Goal: Task Accomplishment & Management: Manage account settings

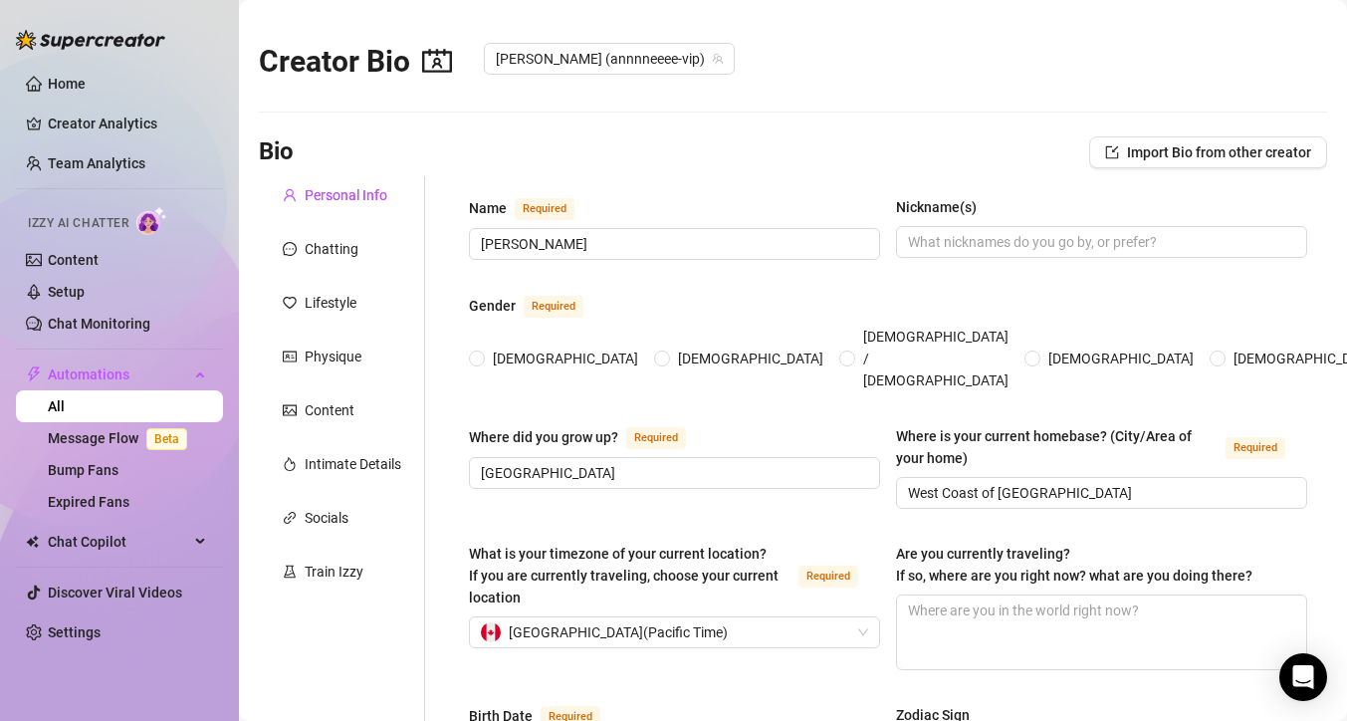
radio input "true"
type input "[DATE]"
click at [1288, 308] on div "Gender Required" at bounding box center [888, 310] width 838 height 32
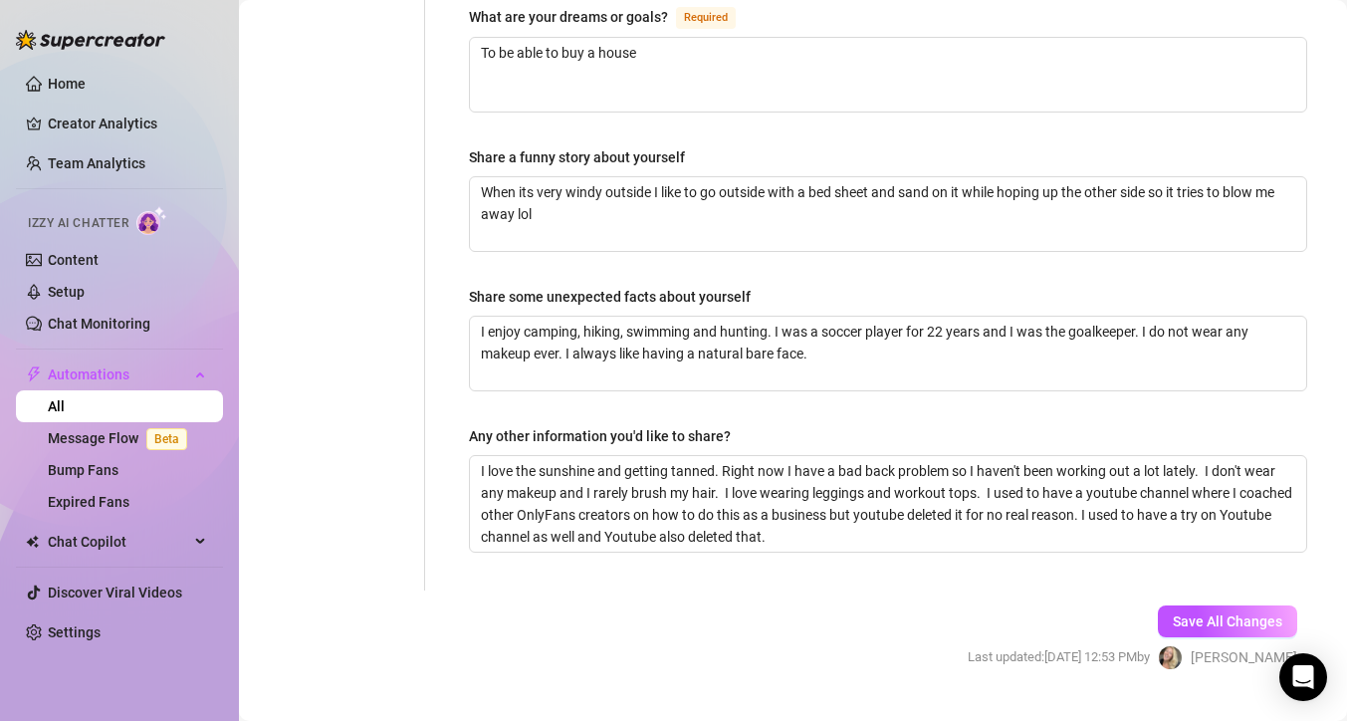
scroll to position [1286, 0]
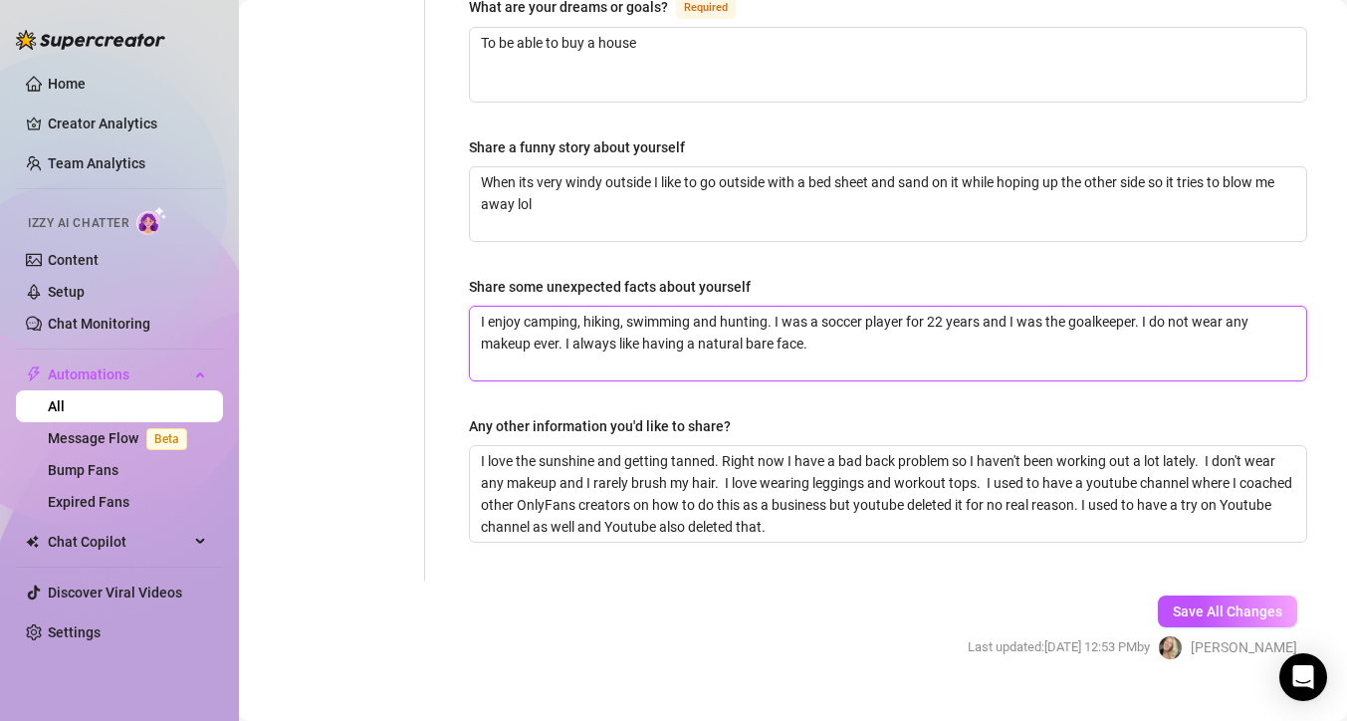
click at [819, 310] on textarea "I enjoy camping, hiking, swimming and hunting. I was a soccer player for 22 yea…" at bounding box center [888, 344] width 836 height 74
type textarea "I enjoy camping, hiking, swimming and hunting. I was a soccer player for 22 yea…"
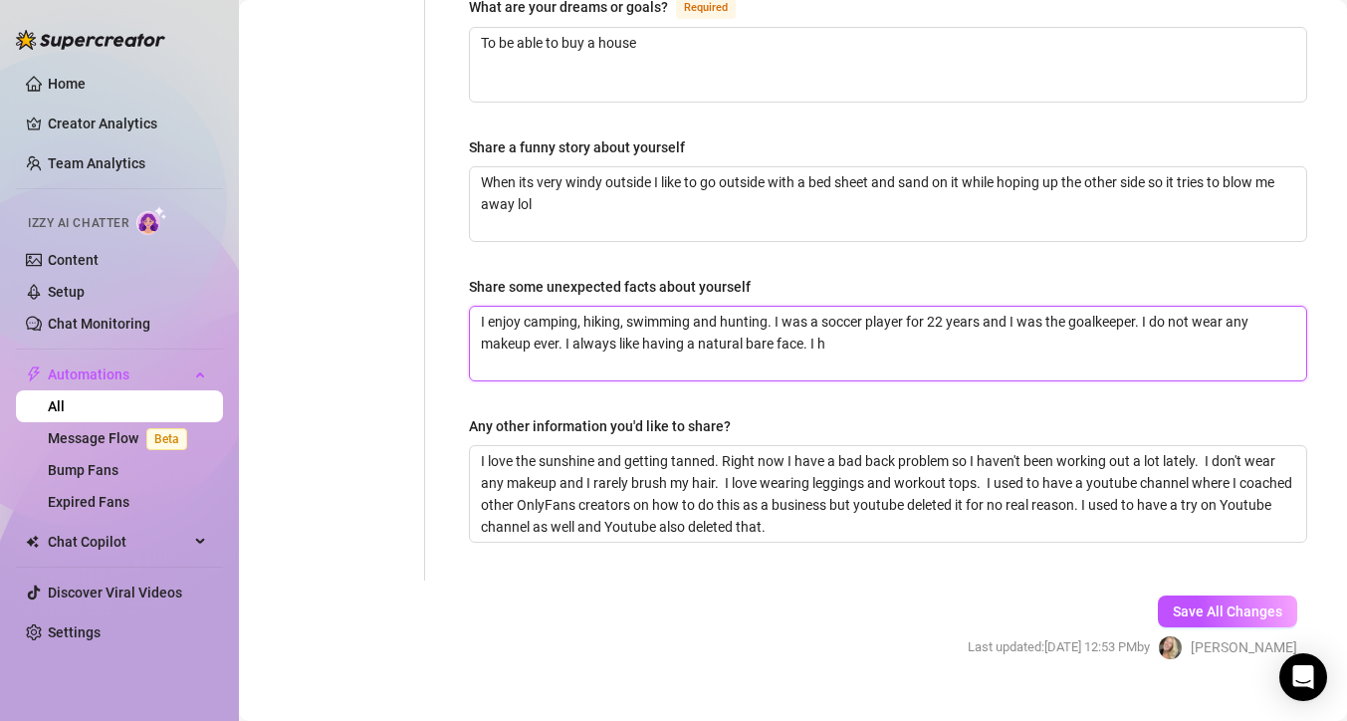
type textarea "I enjoy camping, hiking, swimming and hunting. I was a soccer player for 22 yea…"
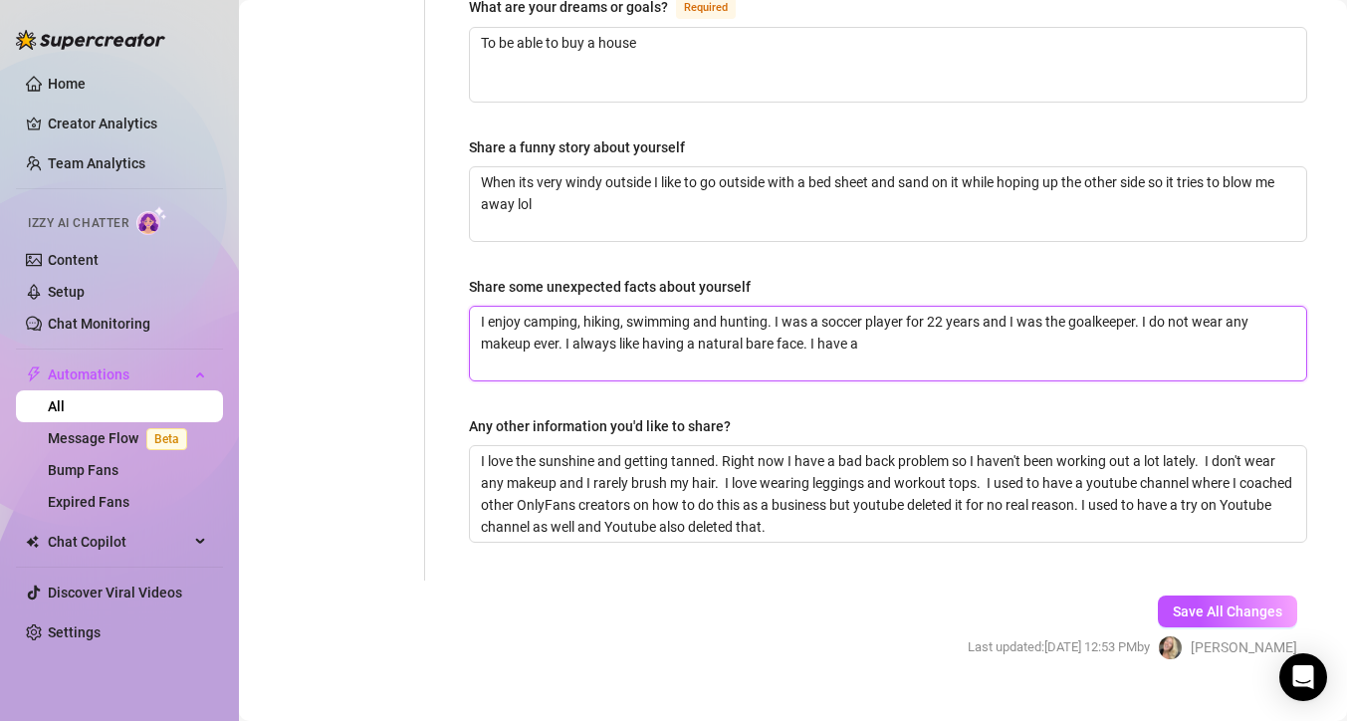
type textarea "I enjoy camping, hiking, swimming and hunting. I was a soccer player for 22 yea…"
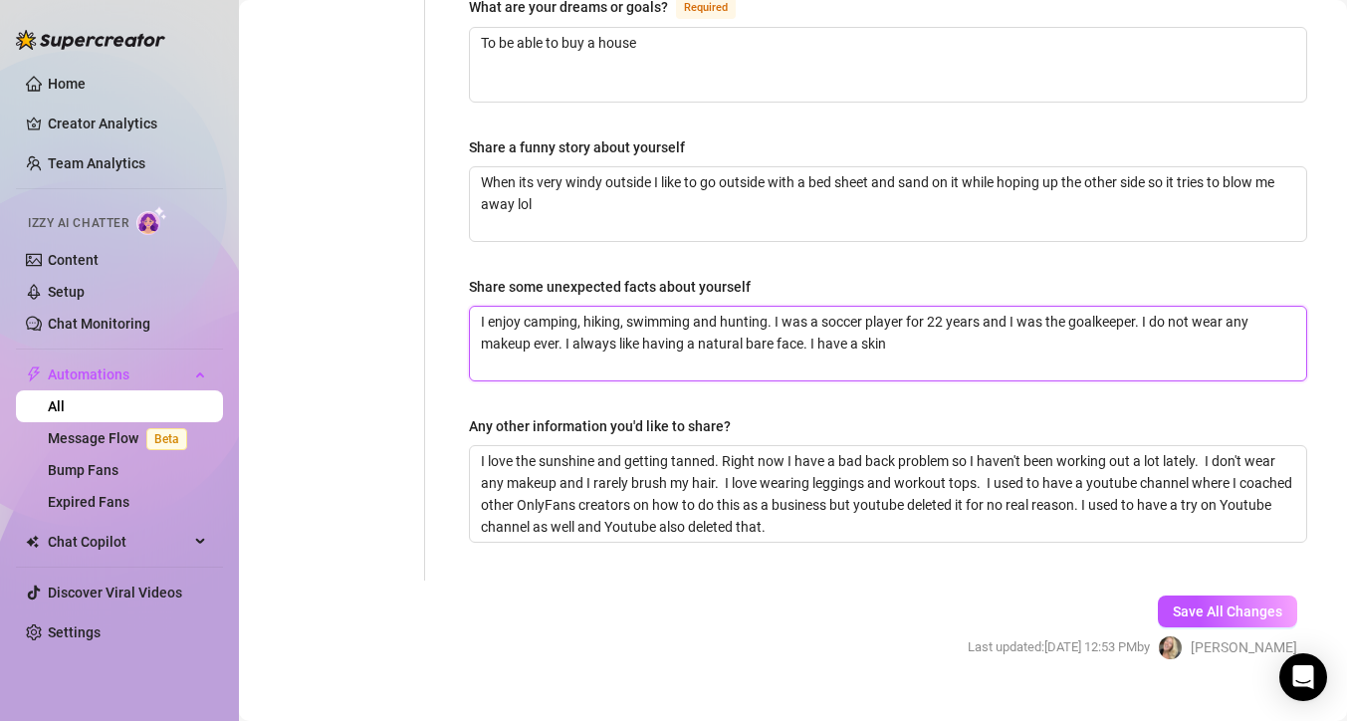
type textarea "I enjoy camping, hiking, swimming and hunting. I was a soccer player for 22 yea…"
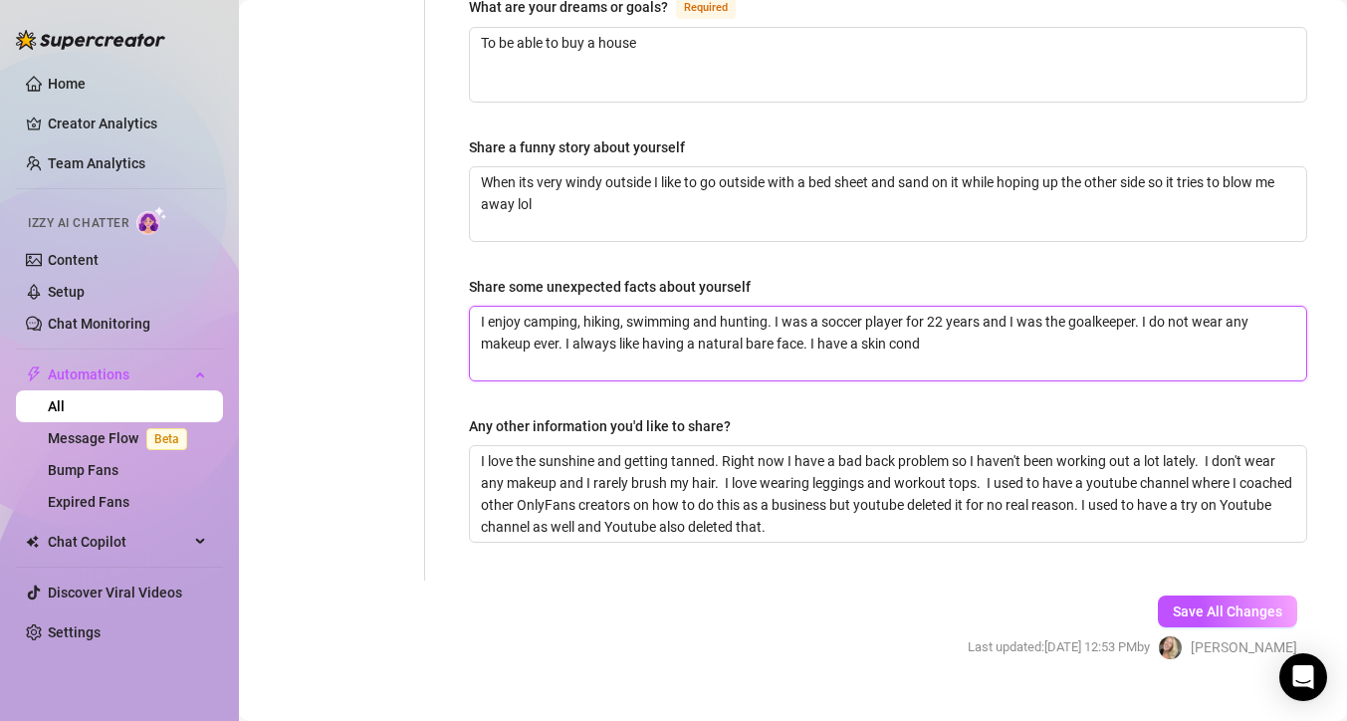
type textarea "I enjoy camping, hiking, swimming and hunting. I was a soccer player for 22 yea…"
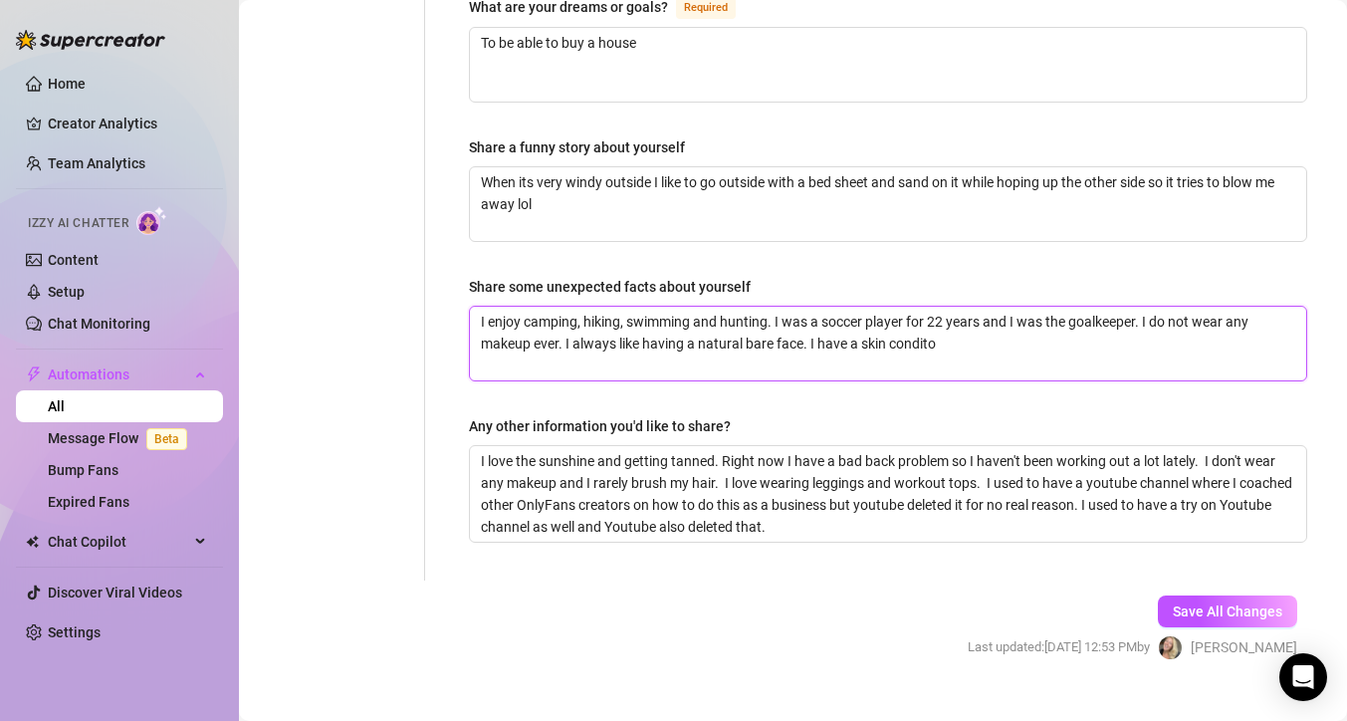
type textarea "I enjoy camping, hiking, swimming and hunting. I was a soccer player for 22 yea…"
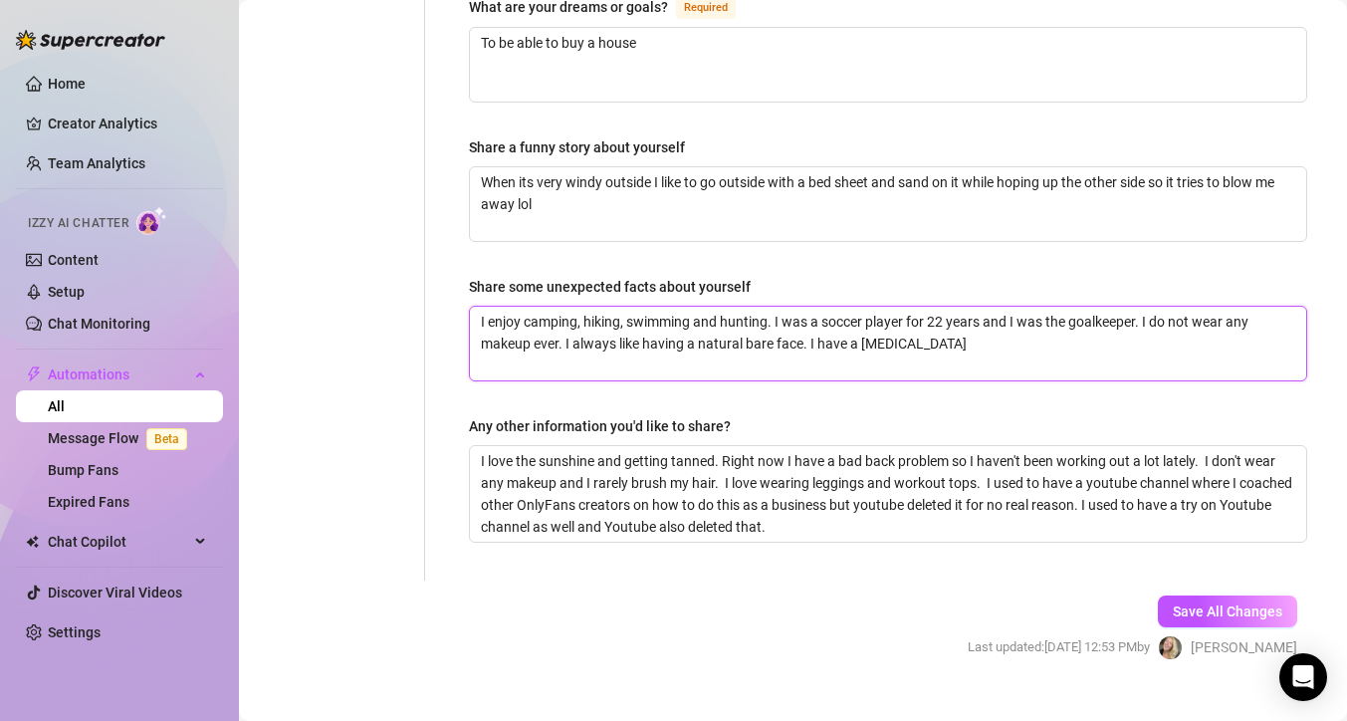
type textarea "I enjoy camping, hiking, swimming and hunting. I was a soccer player for 22 yea…"
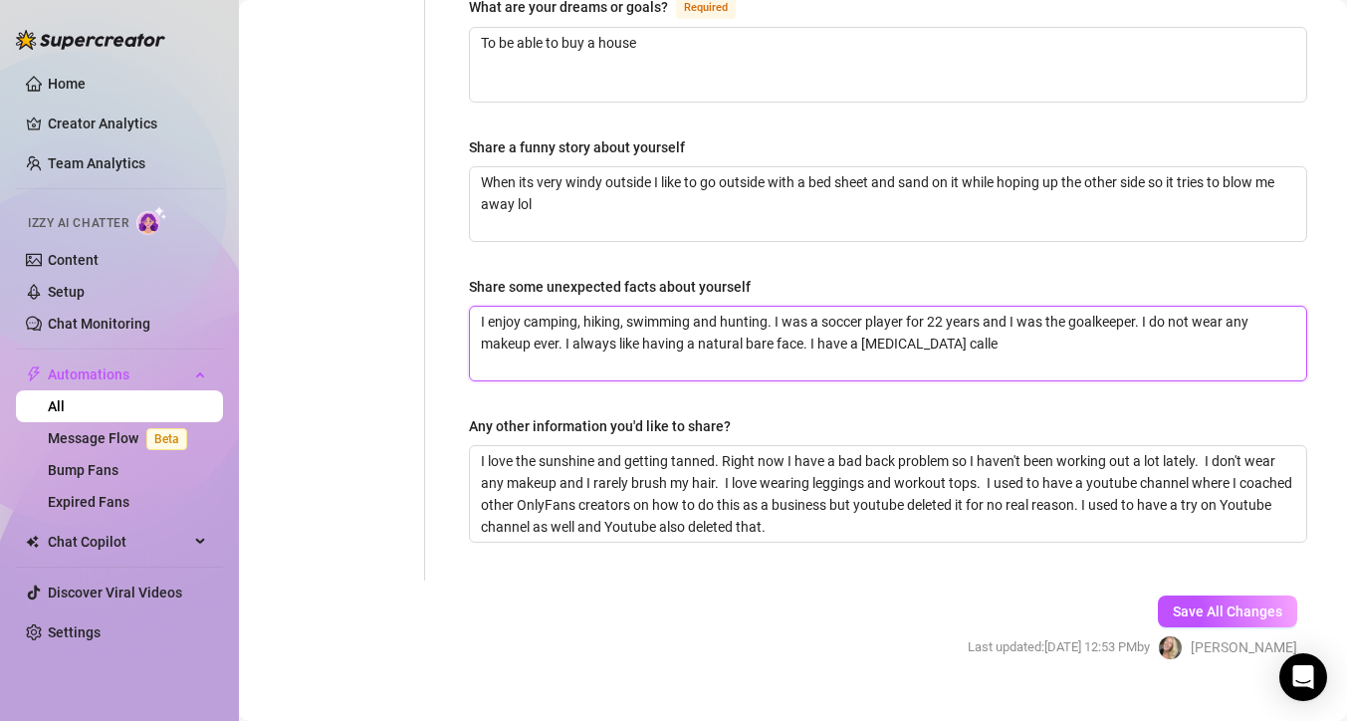
type textarea "I enjoy camping, hiking, swimming and hunting. I was a soccer player for 22 yea…"
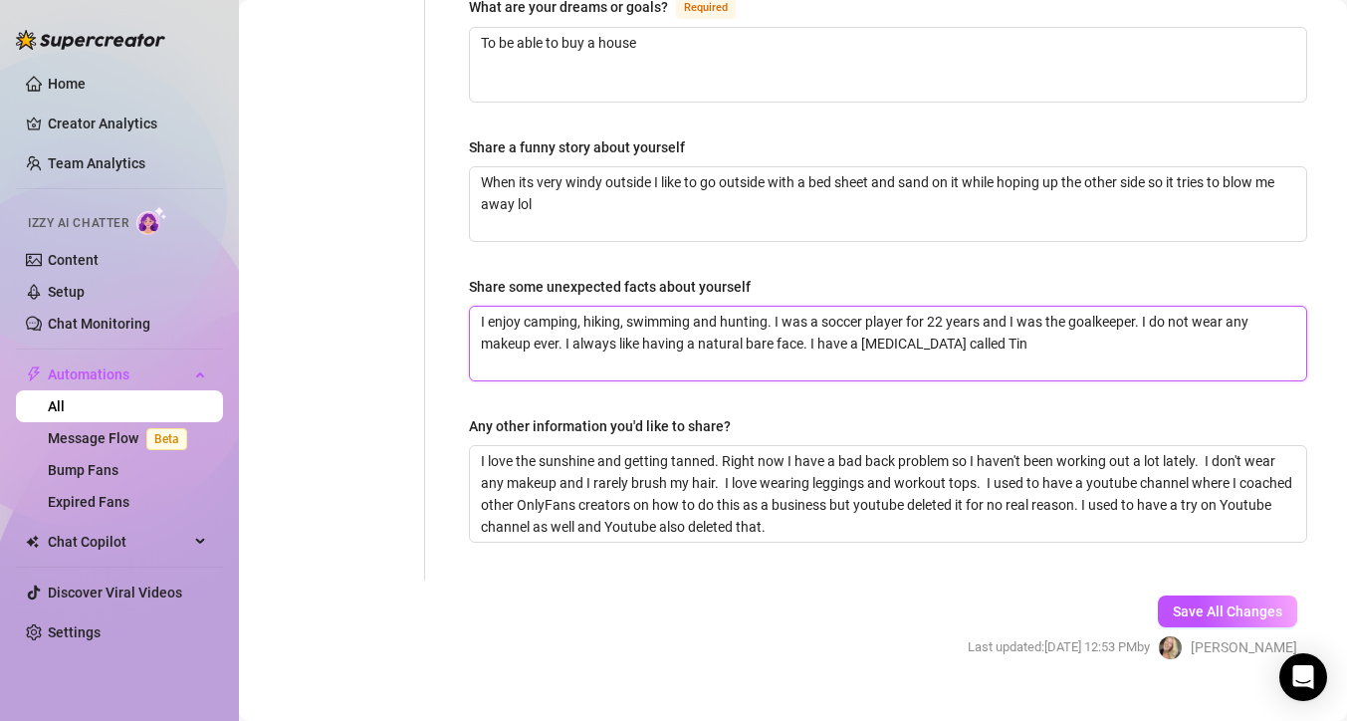
type textarea "I enjoy camping, hiking, swimming and hunting. I was a soccer player for 22 yea…"
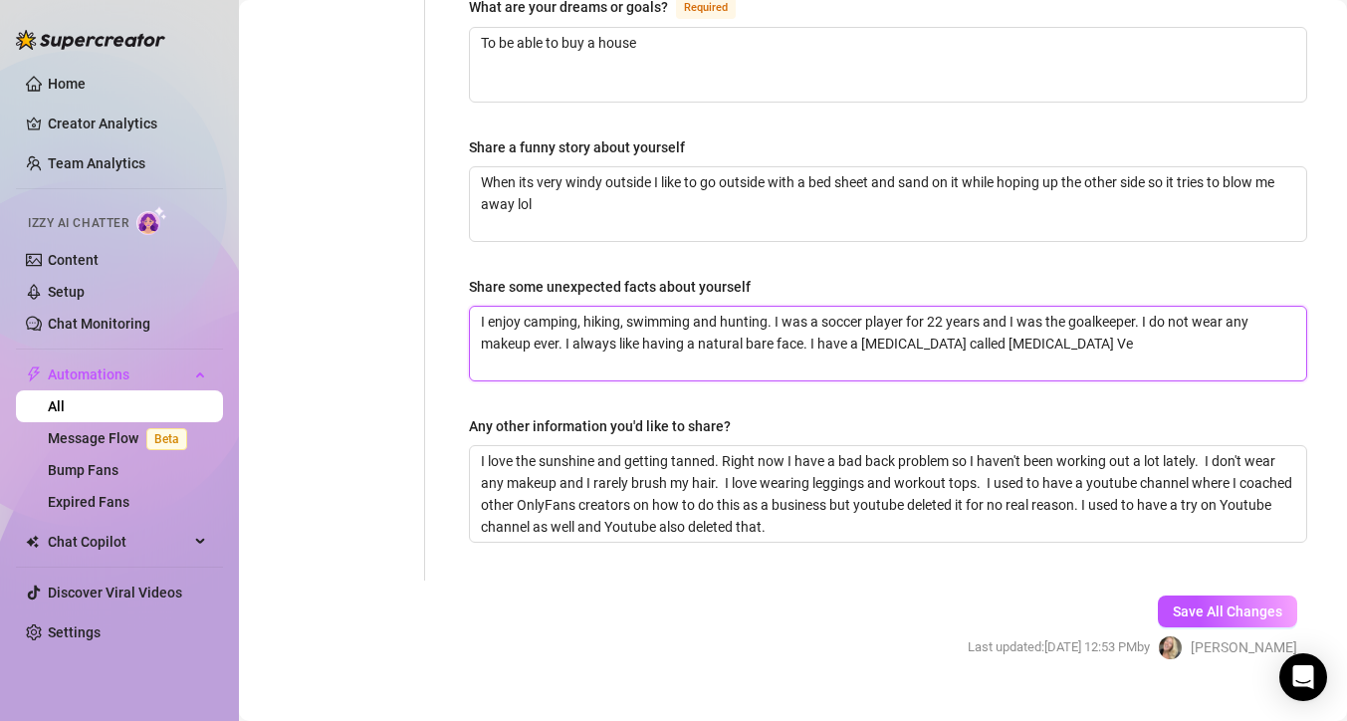
type textarea "I enjoy camping, hiking, swimming and hunting. I was a soccer player for 22 yea…"
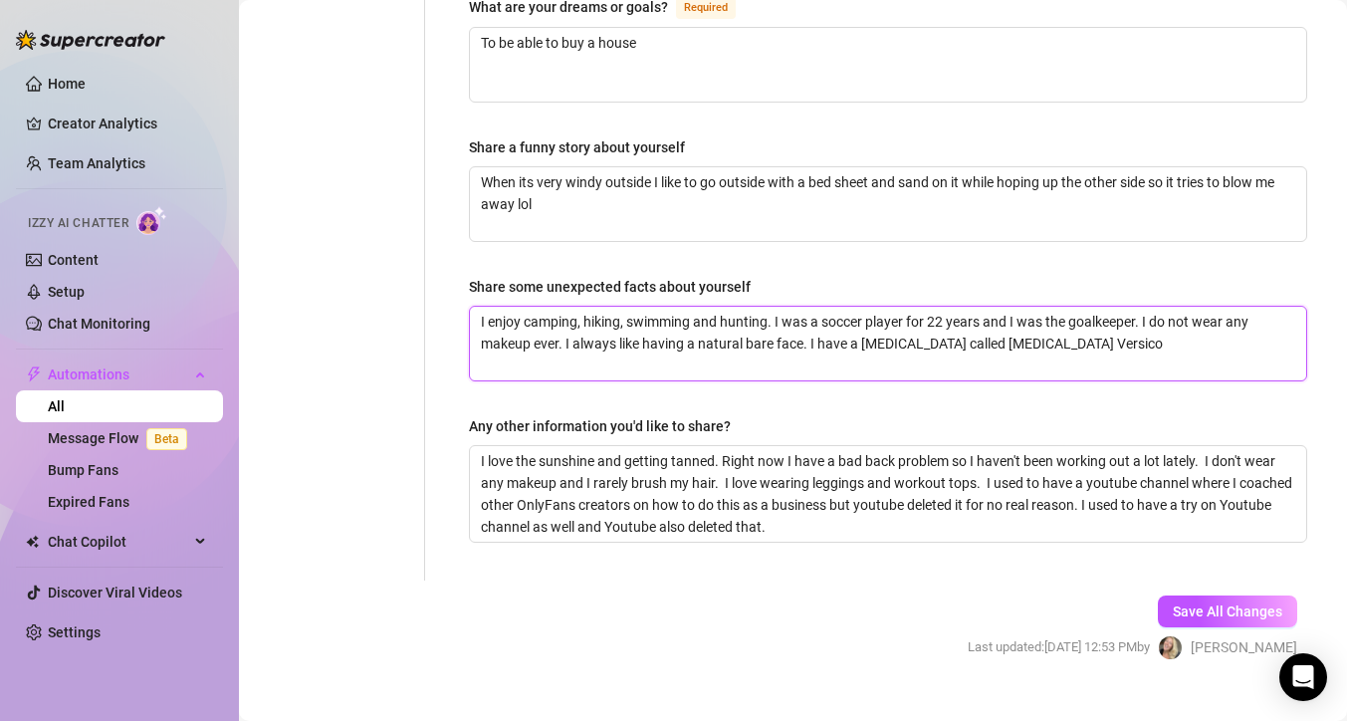
type textarea "I enjoy camping, hiking, swimming and hunting. I was a soccer player for 22 yea…"
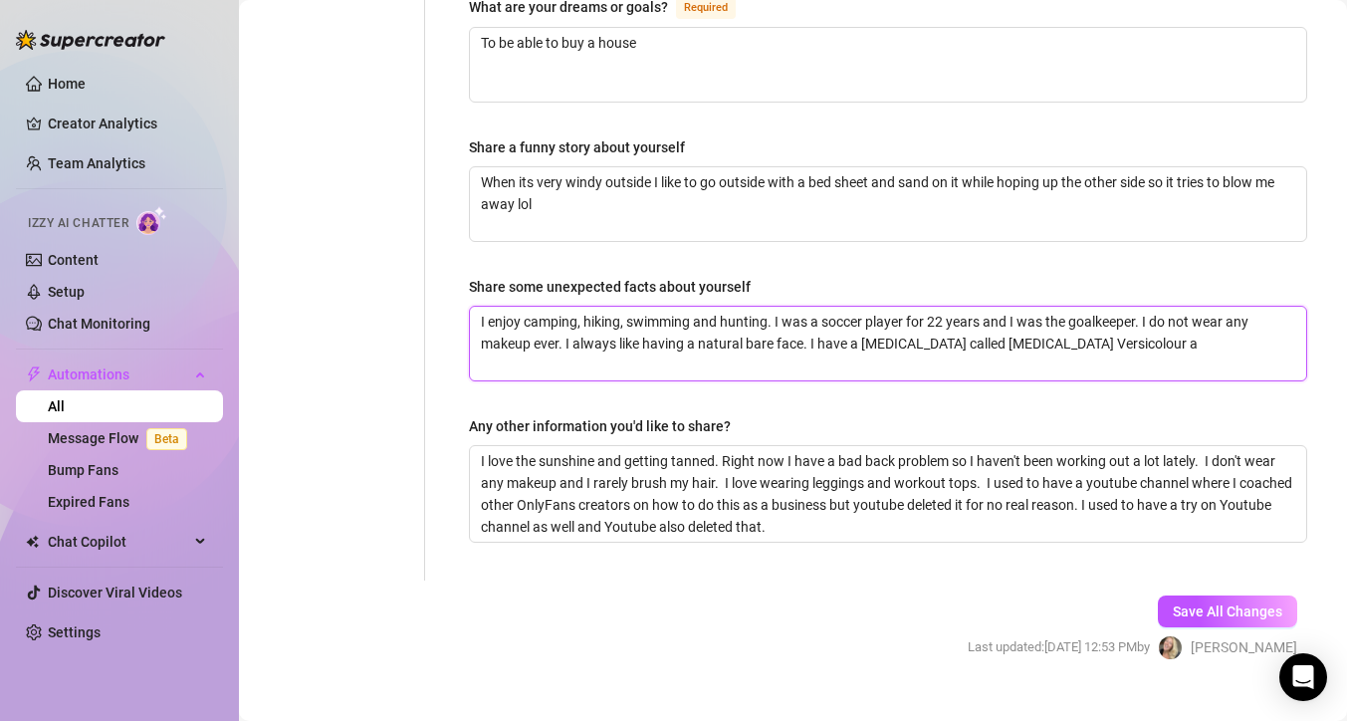
type textarea "I enjoy camping, hiking, swimming and hunting. I was a soccer player for 22 yea…"
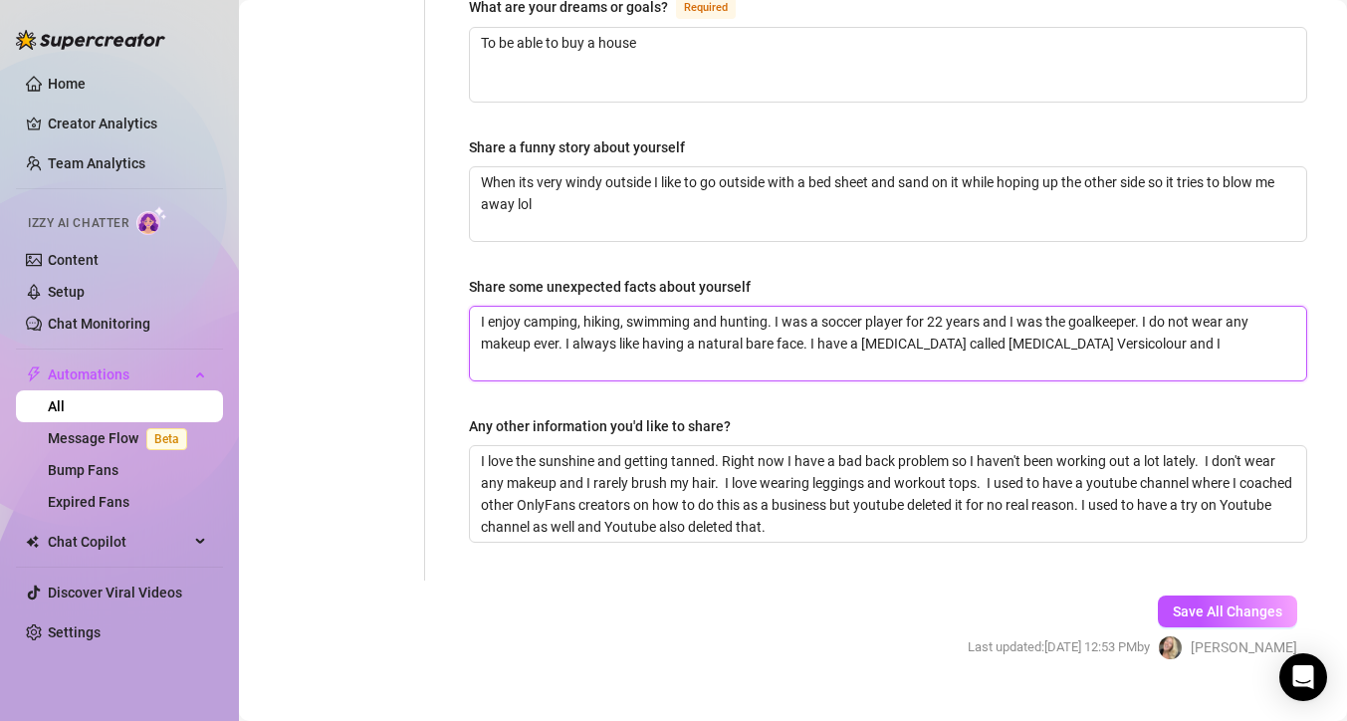
type textarea "I enjoy camping, hiking, swimming and hunting. I was a soccer player for 22 yea…"
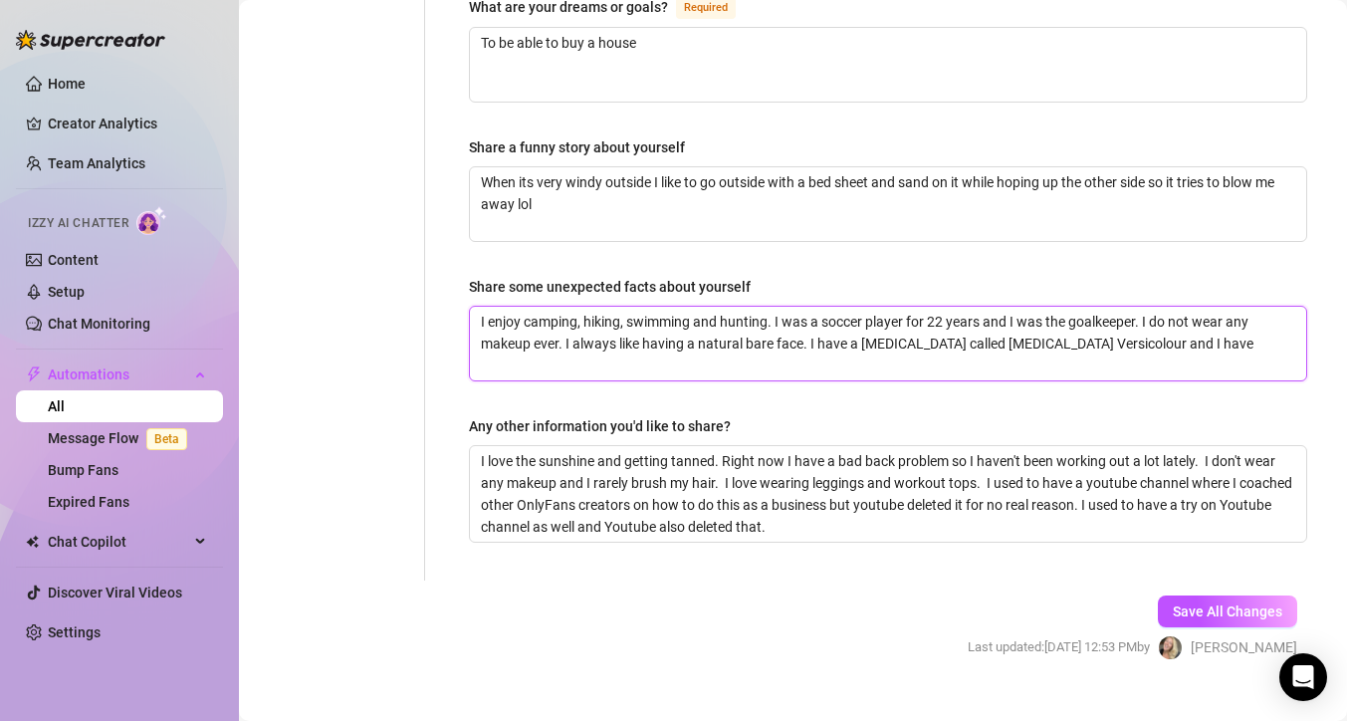
type textarea "I enjoy camping, hiking, swimming and hunting. I was a soccer player for 22 yea…"
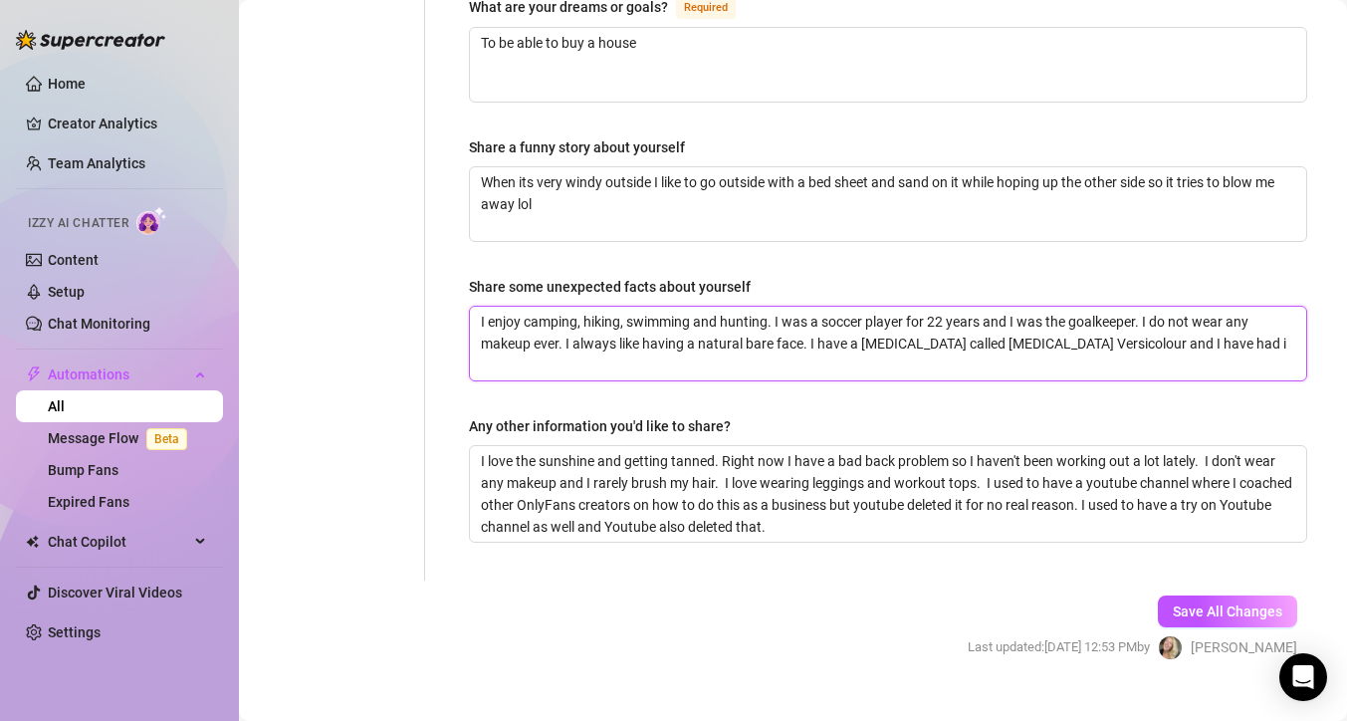
type textarea "I enjoy camping, hiking, swimming and hunting. I was a soccer player for 22 yea…"
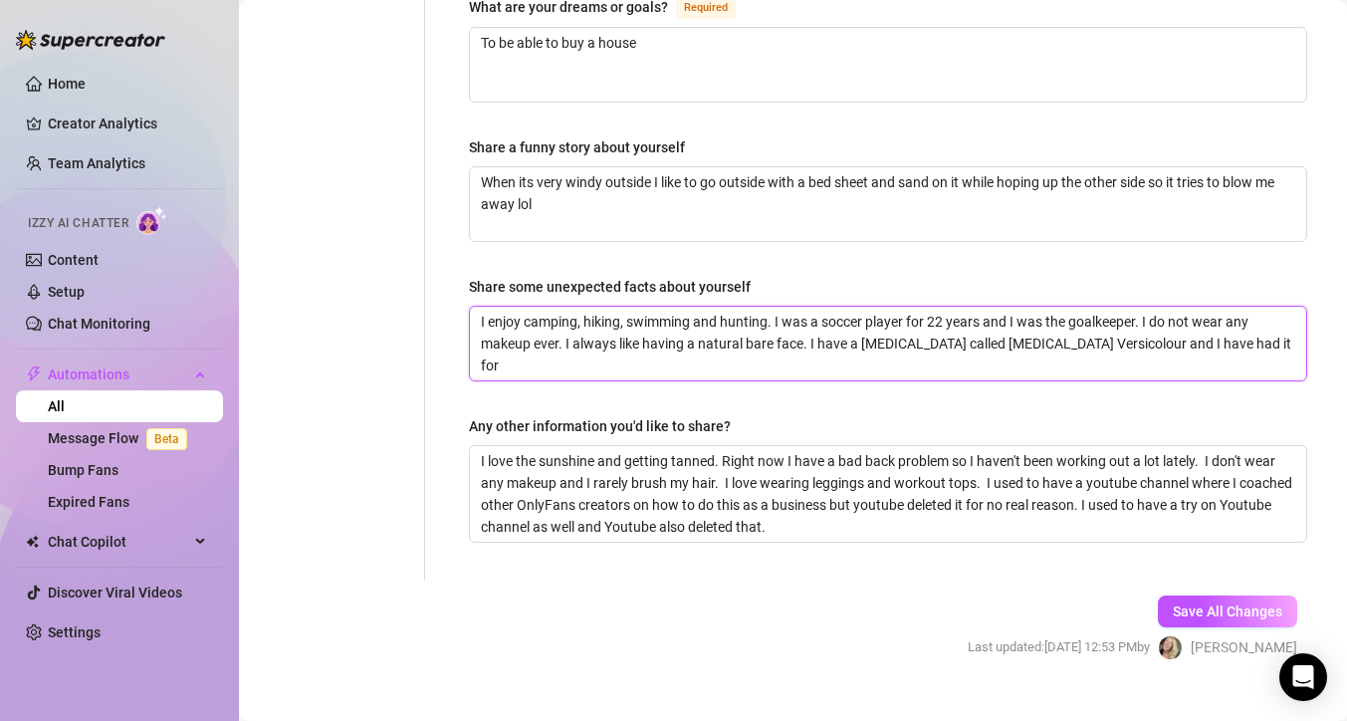
type textarea "I enjoy camping, hiking, swimming and hunting. I was a soccer player for 22 yea…"
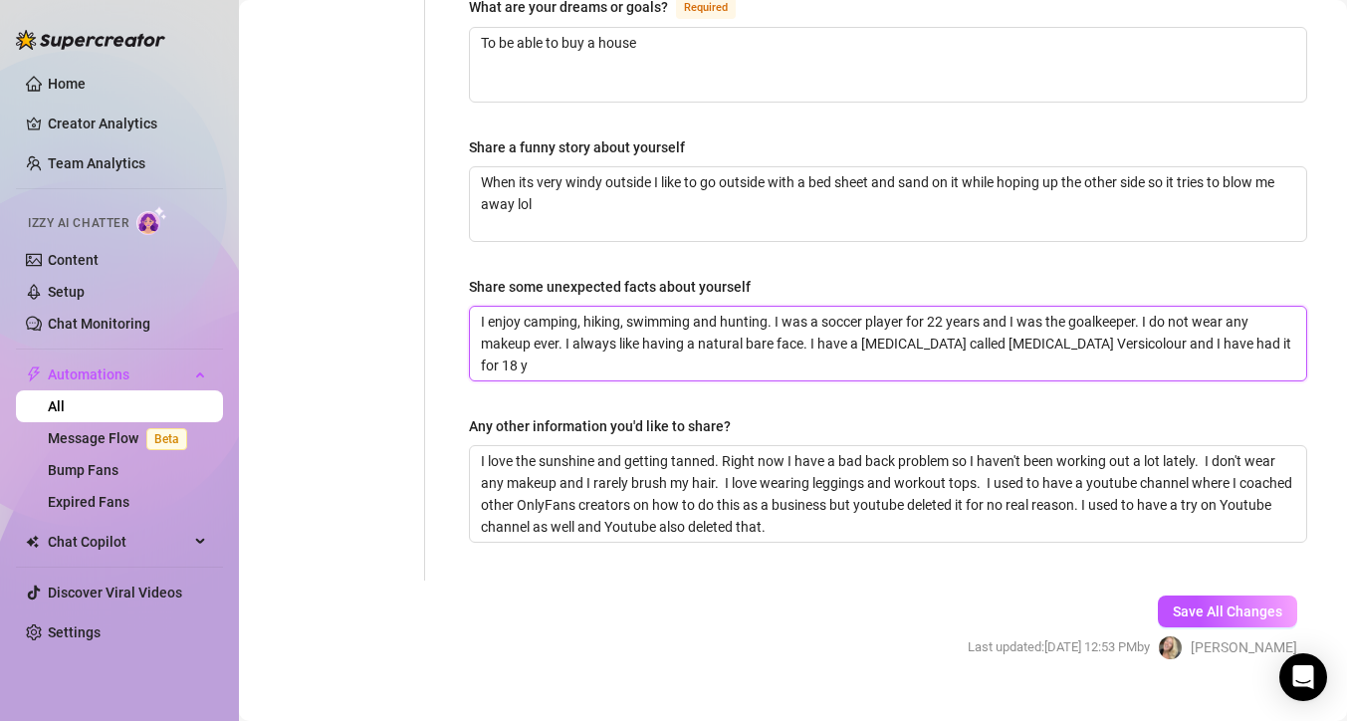
type textarea "I enjoy camping, hiking, swimming and hunting. I was a soccer player for 22 yea…"
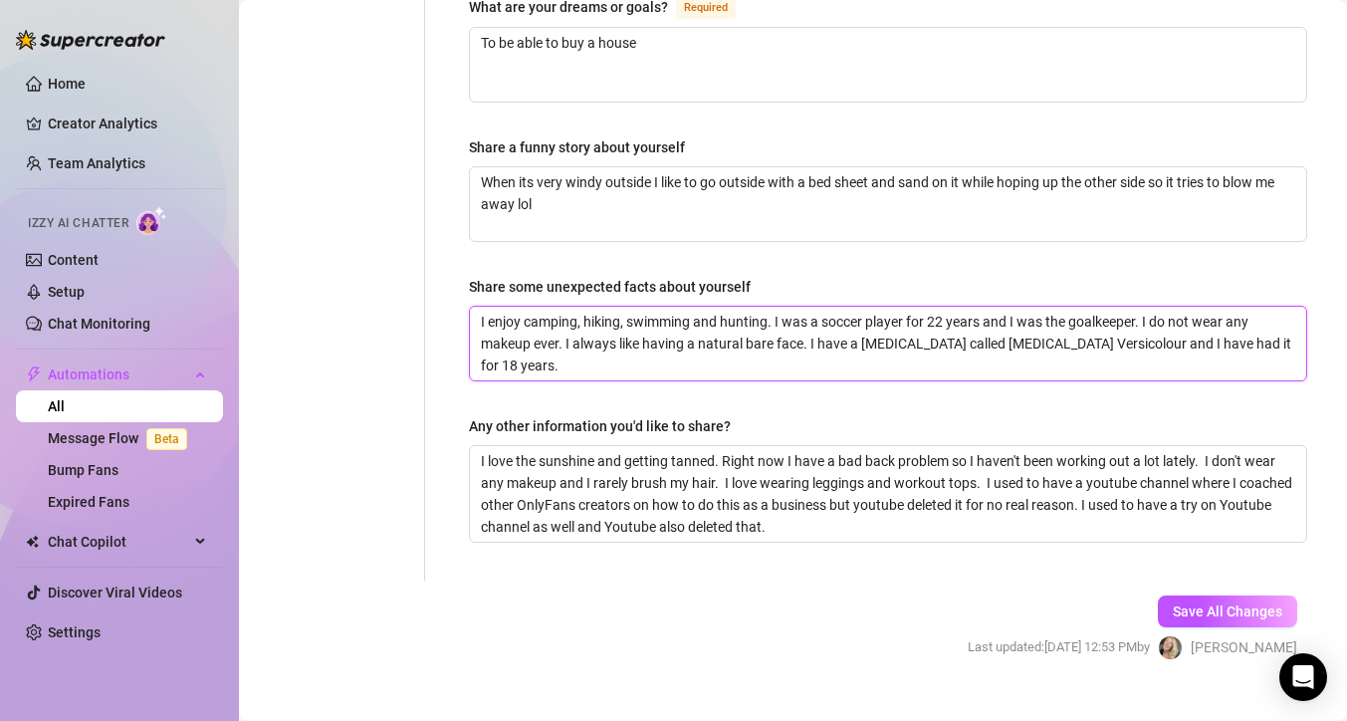
type textarea "I enjoy camping, hiking, swimming and hunting. I was a soccer player for 22 yea…"
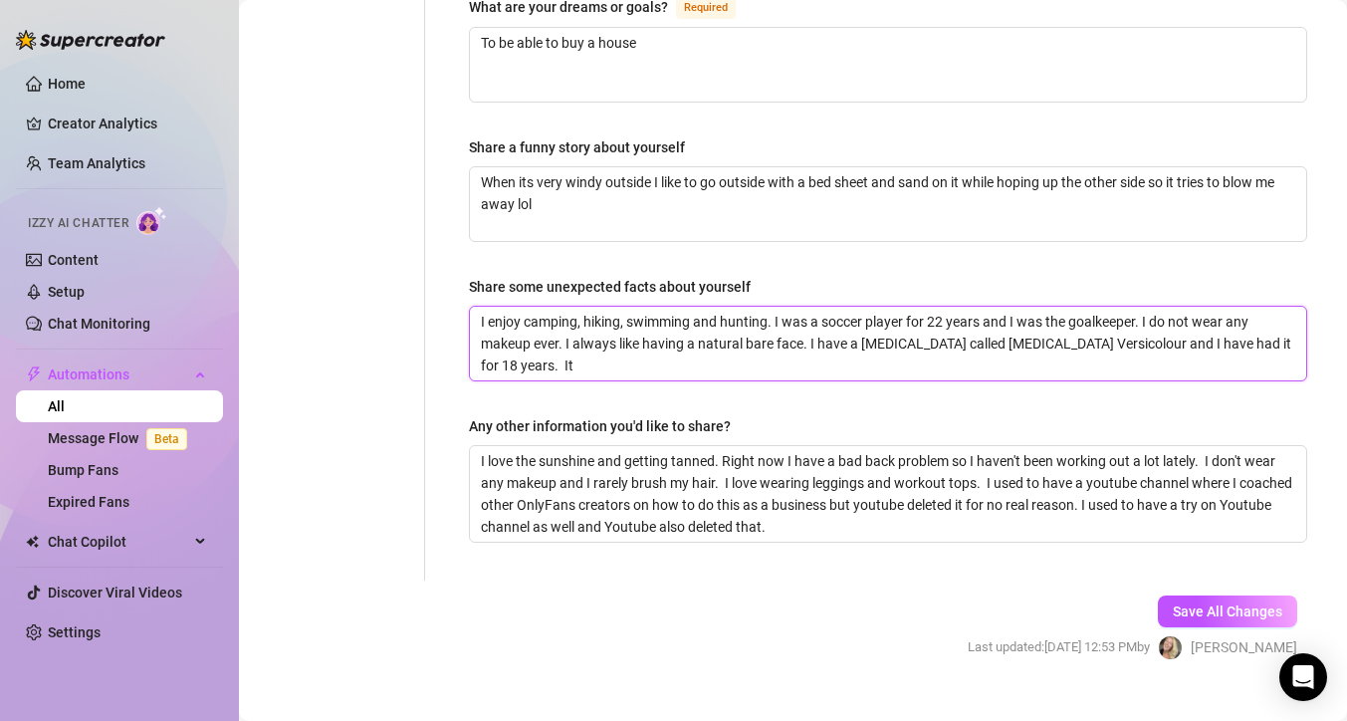
type textarea "I enjoy camping, hiking, swimming and hunting. I was a soccer player for 22 yea…"
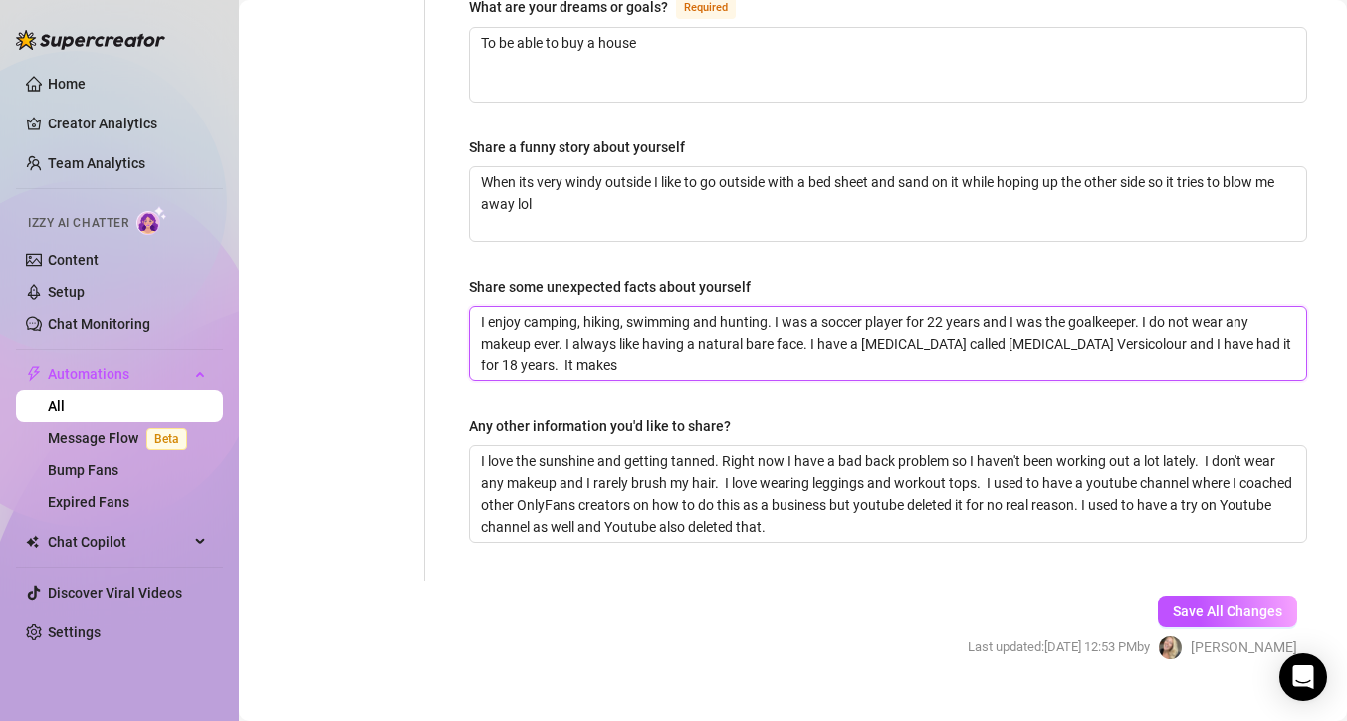
type textarea "I enjoy camping, hiking, swimming and hunting. I was a soccer player for 22 yea…"
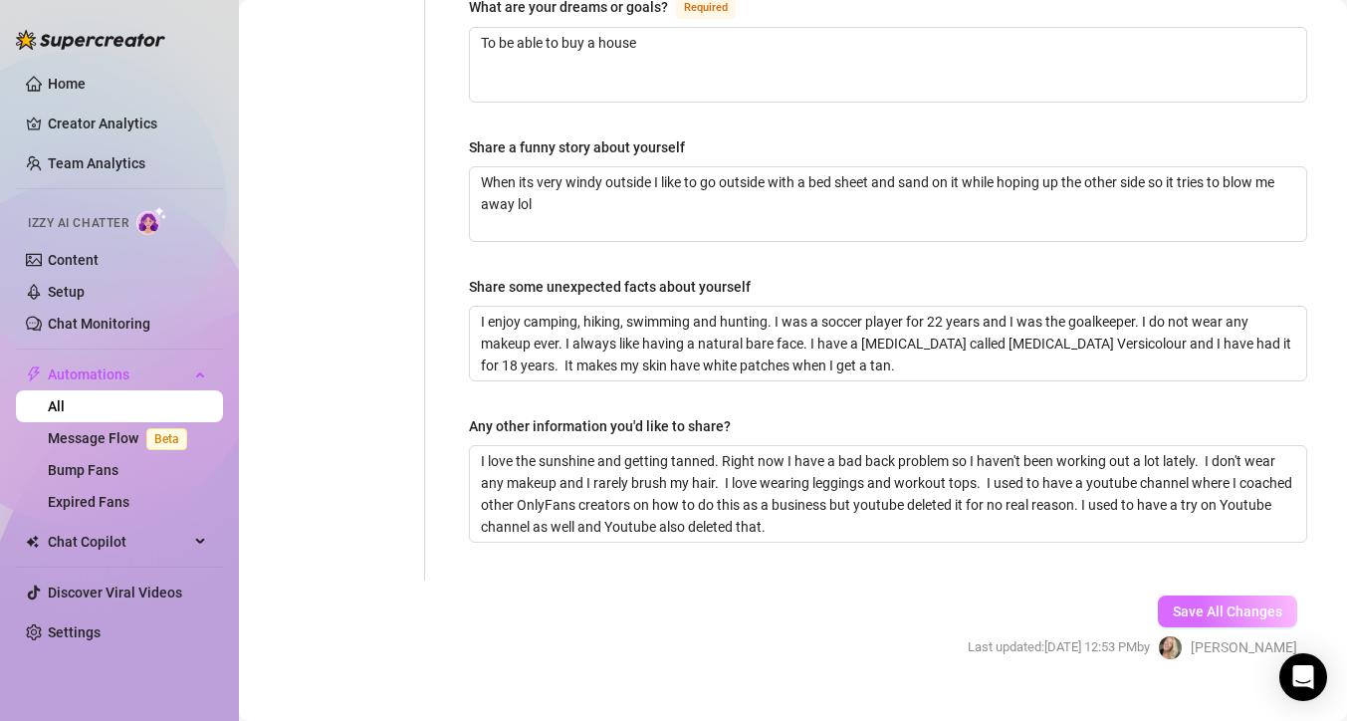
click at [1212, 603] on span "Save All Changes" at bounding box center [1228, 611] width 110 height 16
click at [1189, 603] on span "Save All Changes" at bounding box center [1228, 611] width 110 height 16
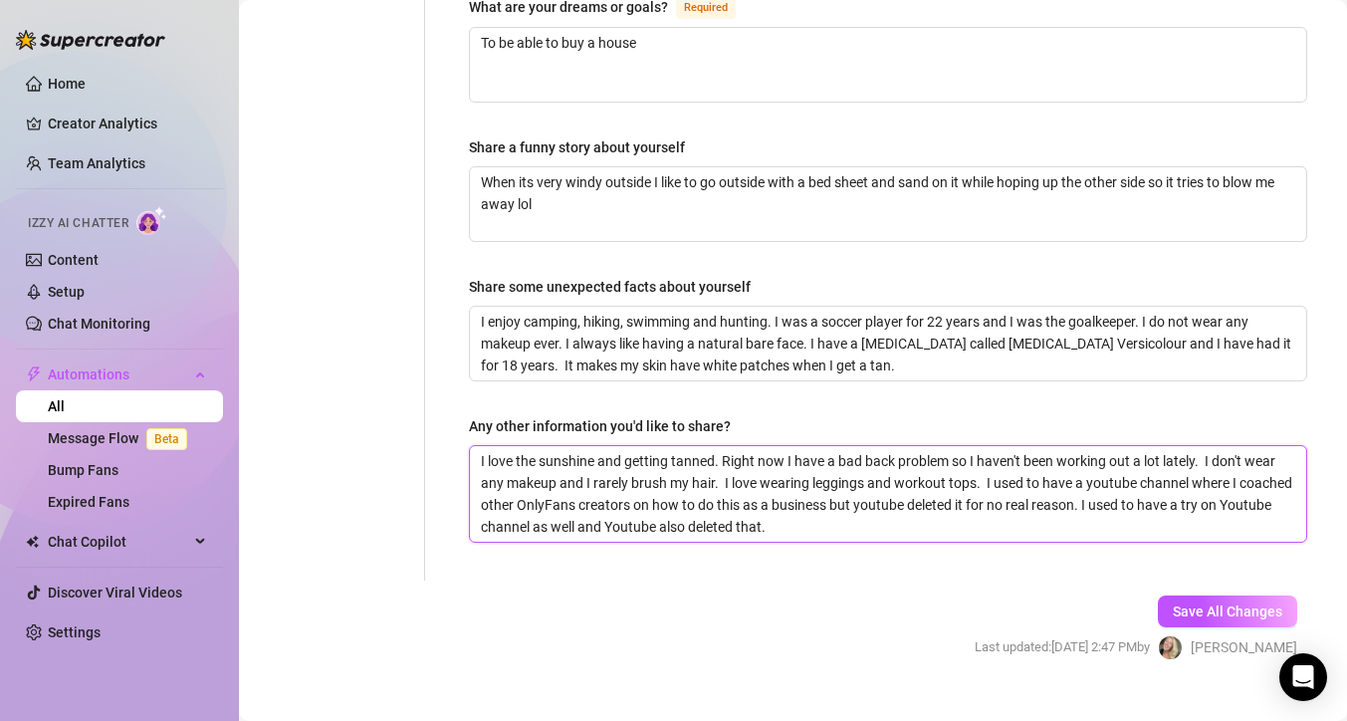
click at [837, 501] on textarea "I love the sunshine and getting tanned. Right now I have a bad back problem so …" at bounding box center [888, 494] width 836 height 96
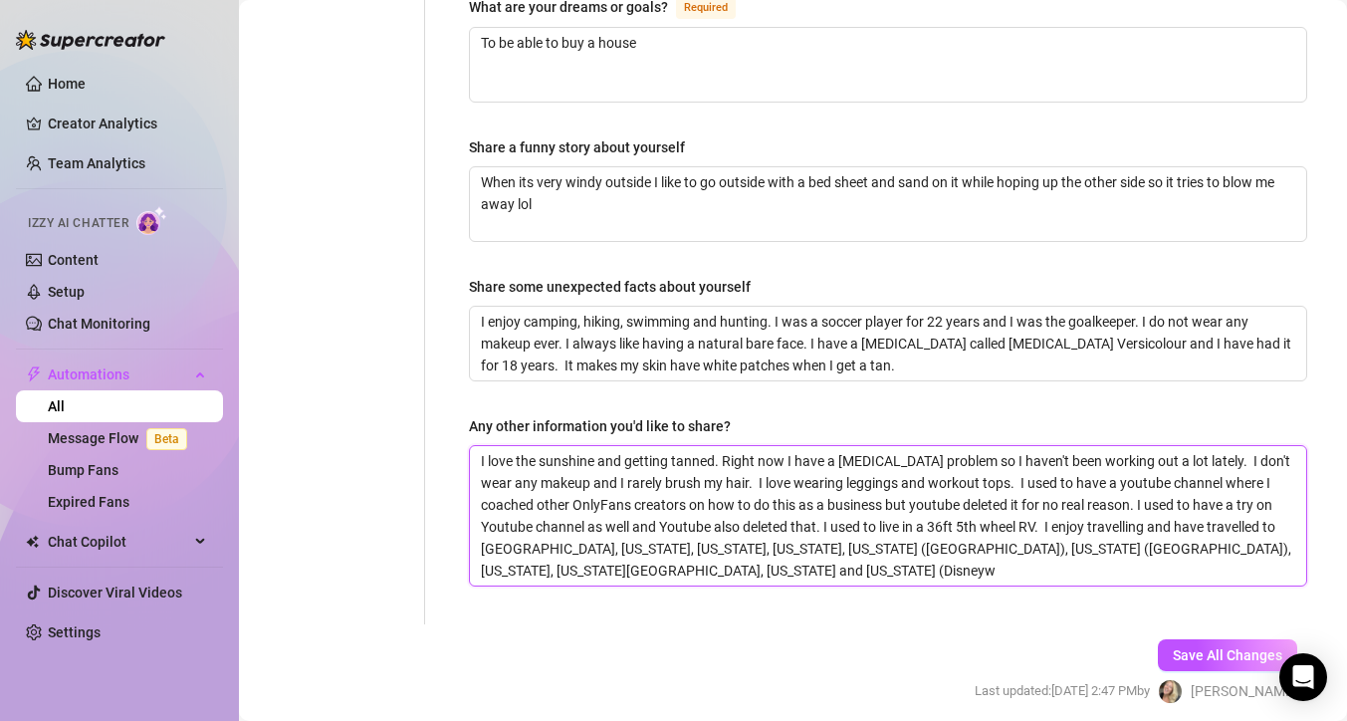
scroll to position [0, 0]
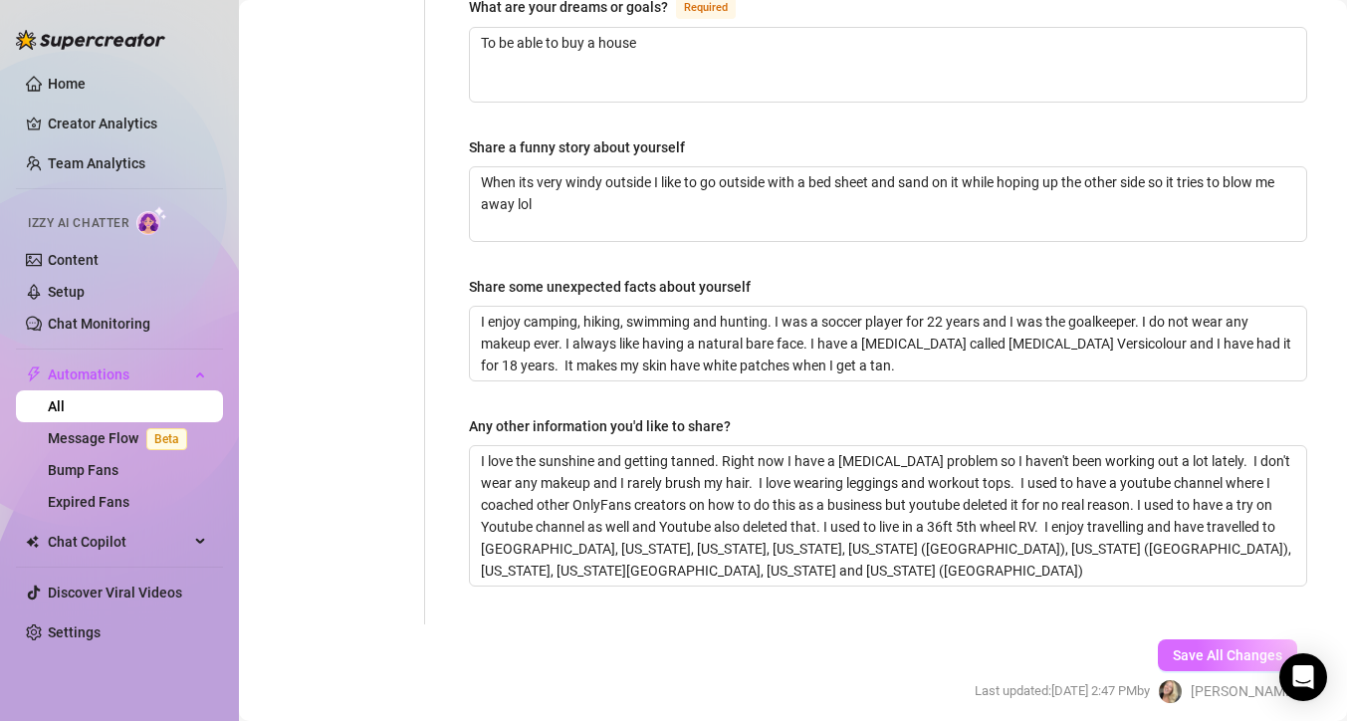
click at [1231, 647] on span "Save All Changes" at bounding box center [1228, 655] width 110 height 16
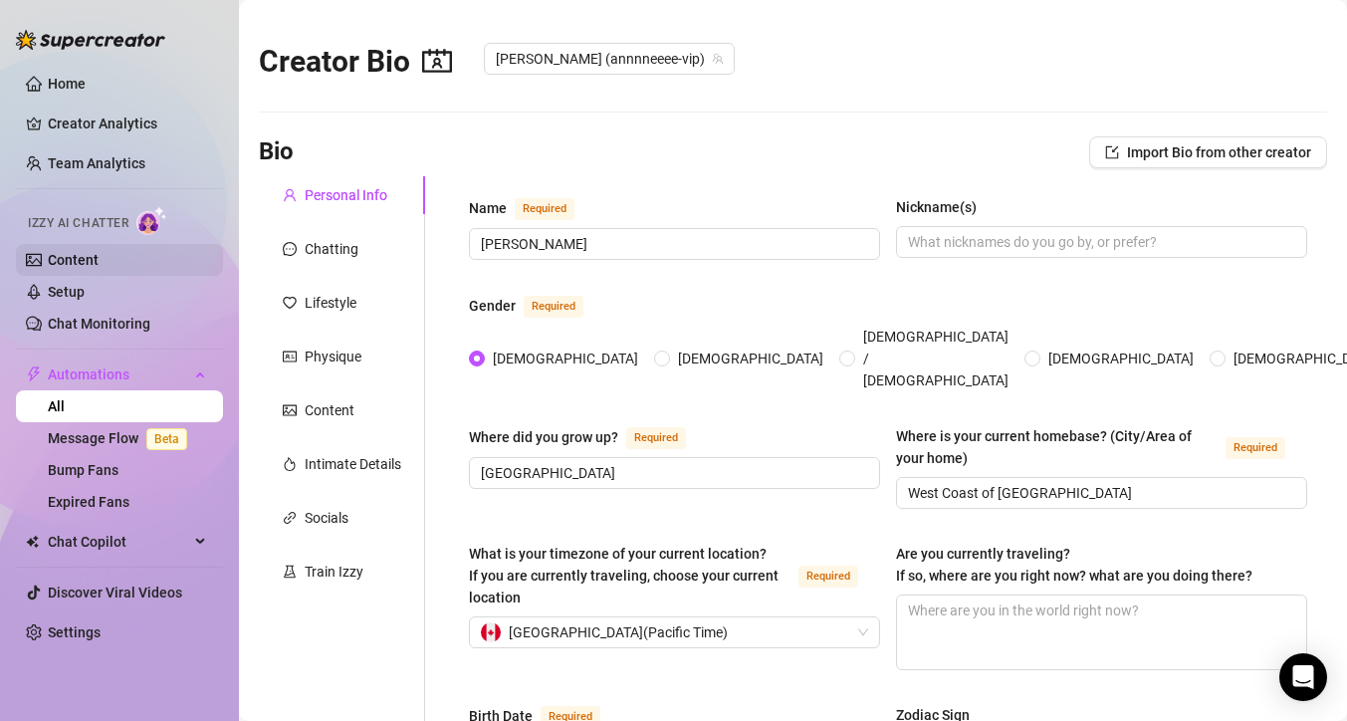
click at [99, 255] on link "Content" at bounding box center [73, 260] width 51 height 16
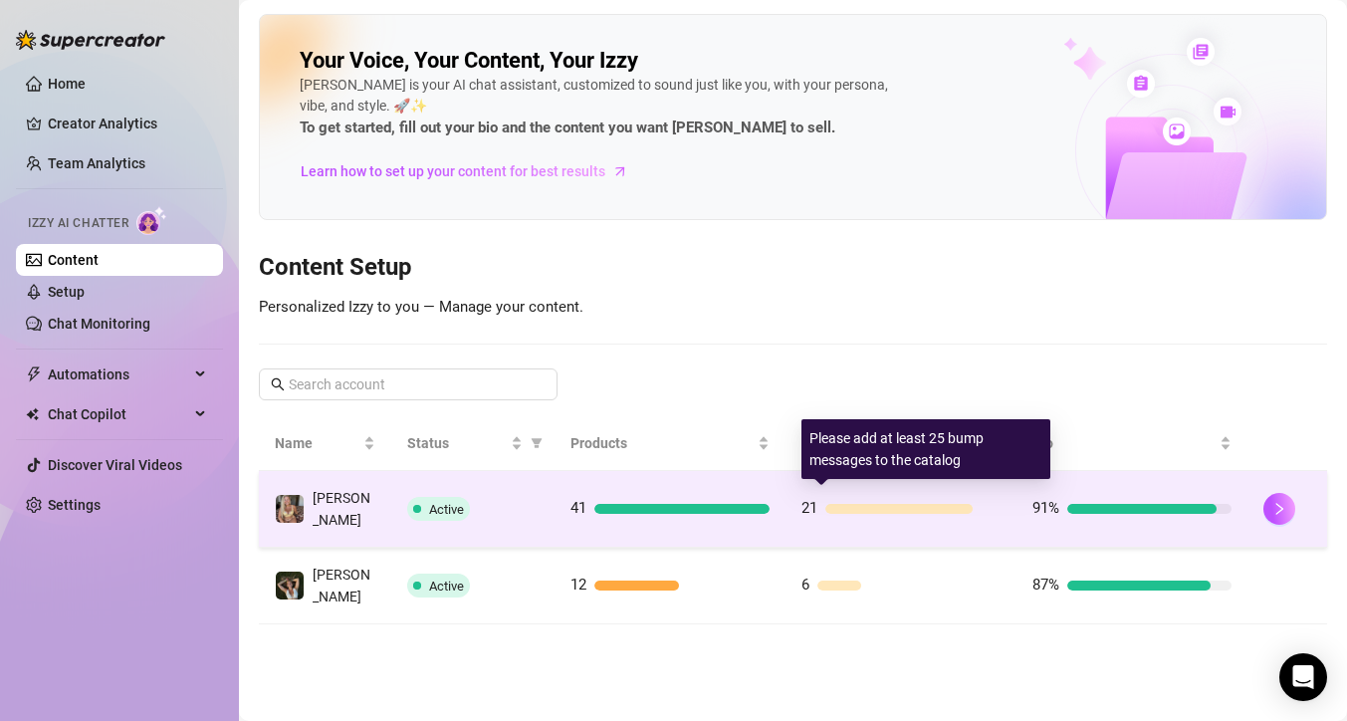
click at [900, 506] on div at bounding box center [898, 509] width 147 height 10
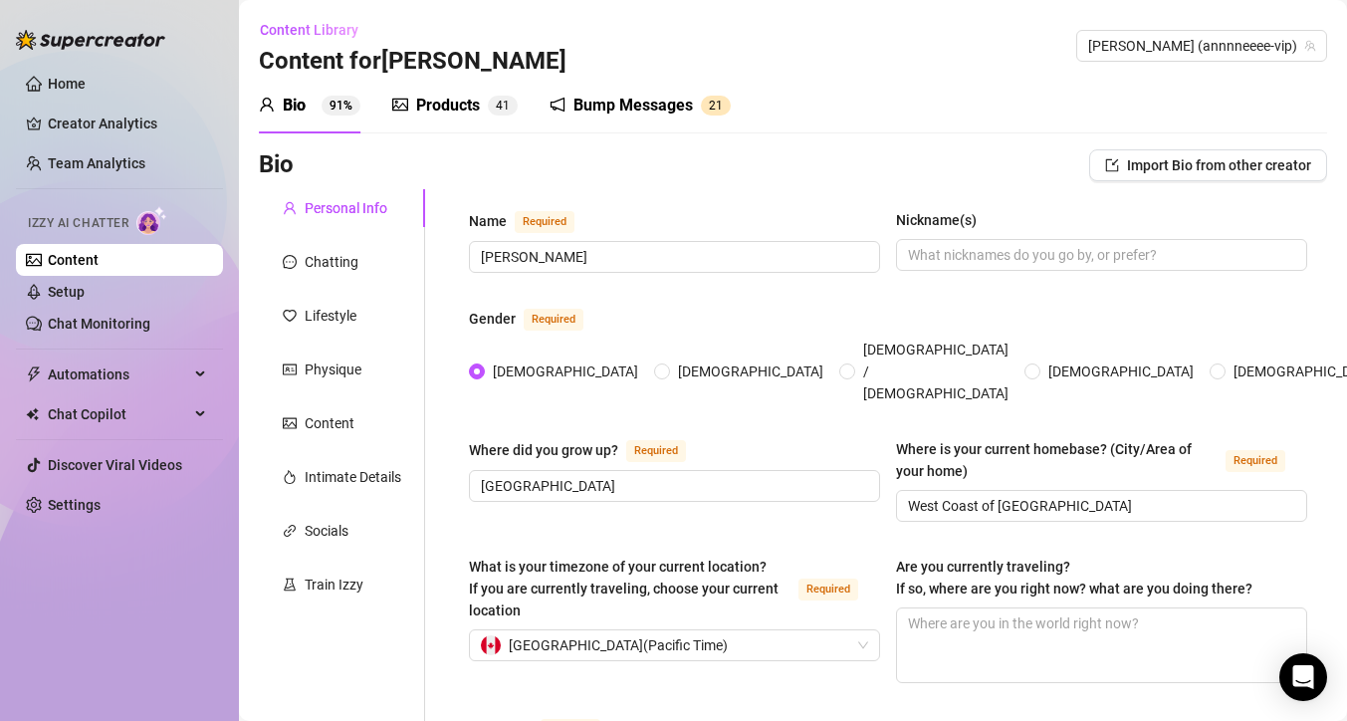
click at [640, 102] on div "Bump Messages" at bounding box center [633, 106] width 119 height 24
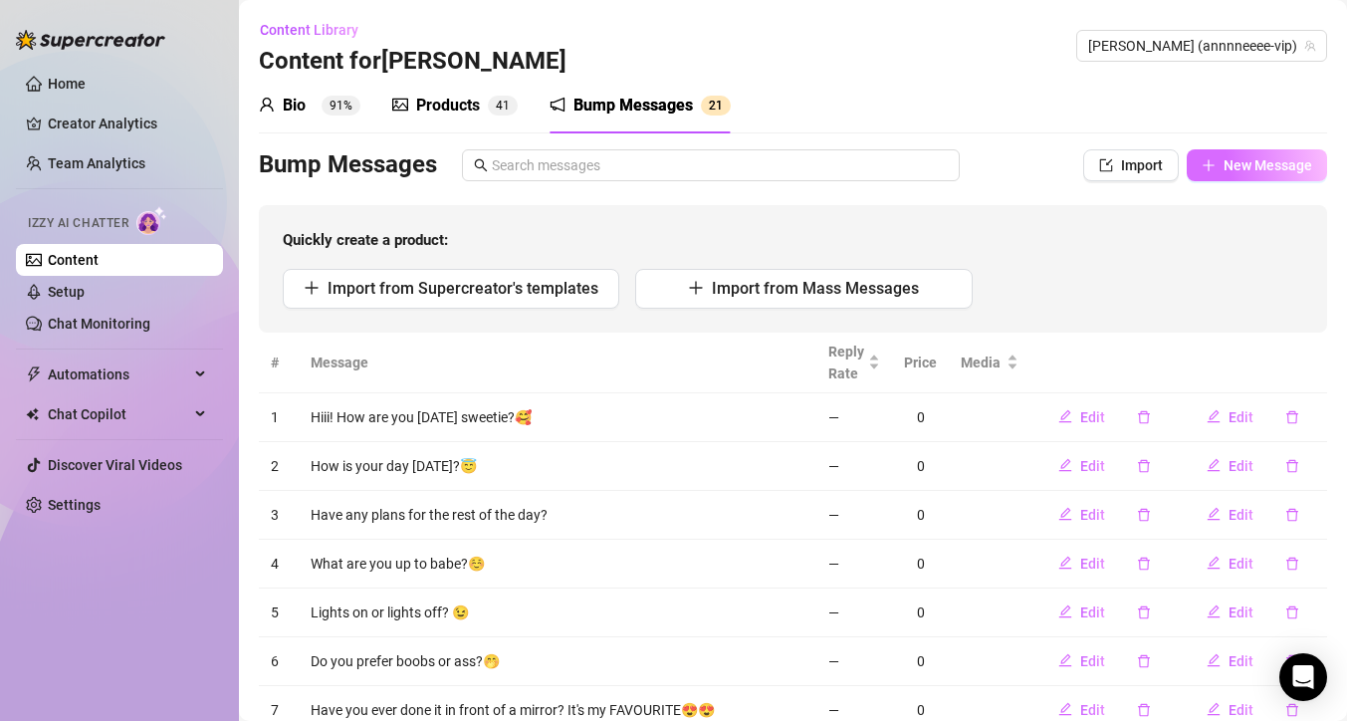
click at [1215, 174] on button "New Message" at bounding box center [1257, 165] width 140 height 32
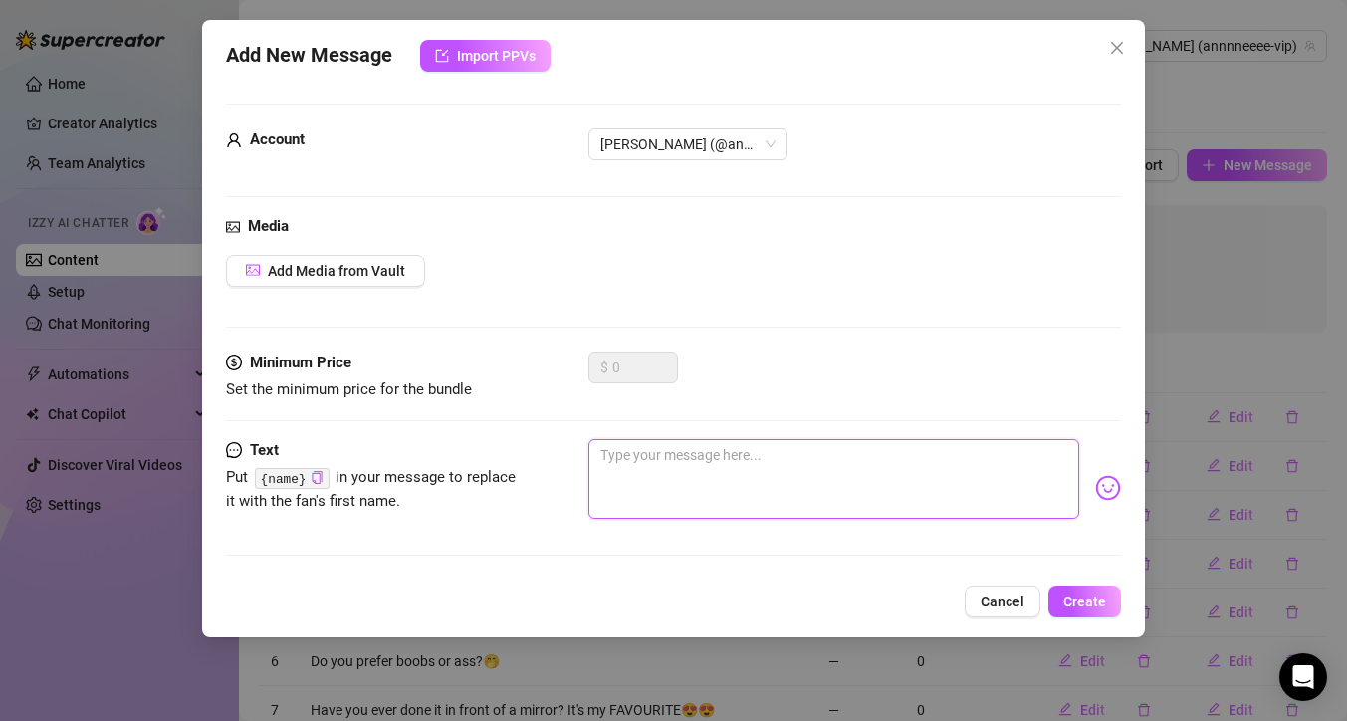
click at [619, 462] on textarea at bounding box center [833, 479] width 491 height 80
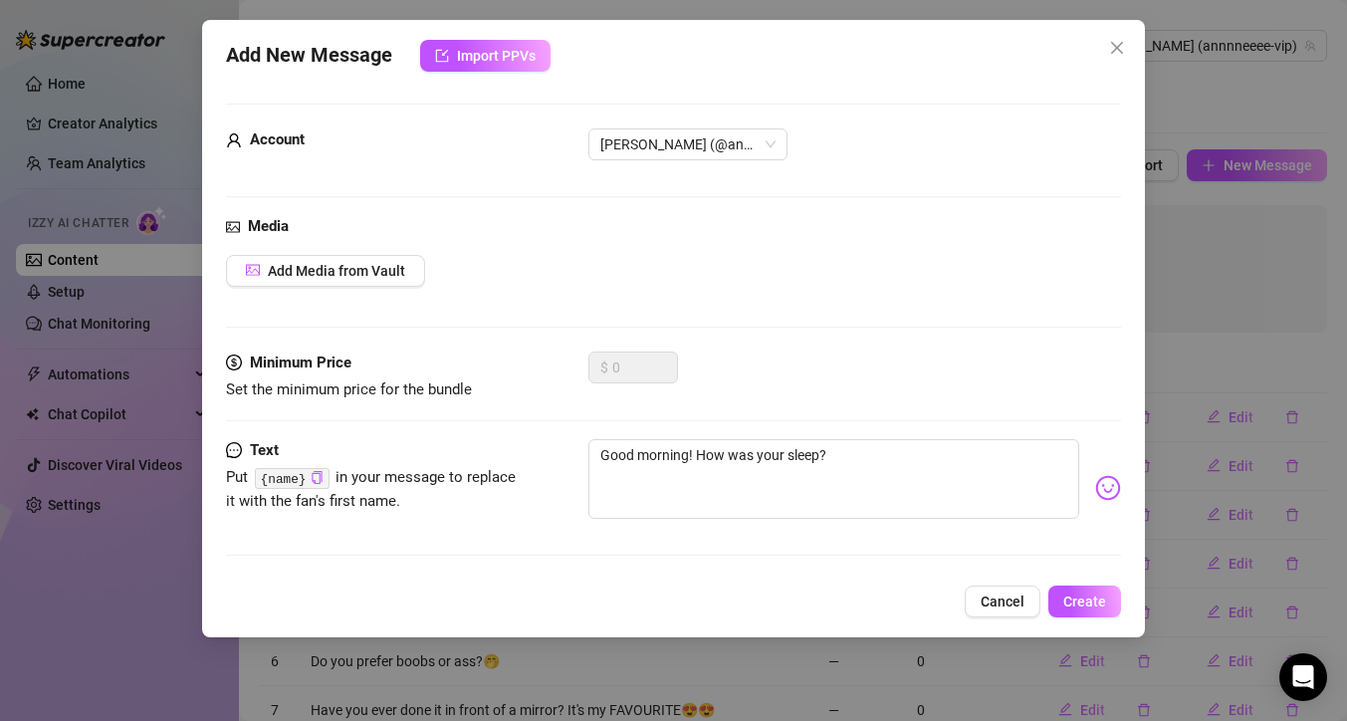
click at [1095, 490] on img at bounding box center [1108, 488] width 26 height 26
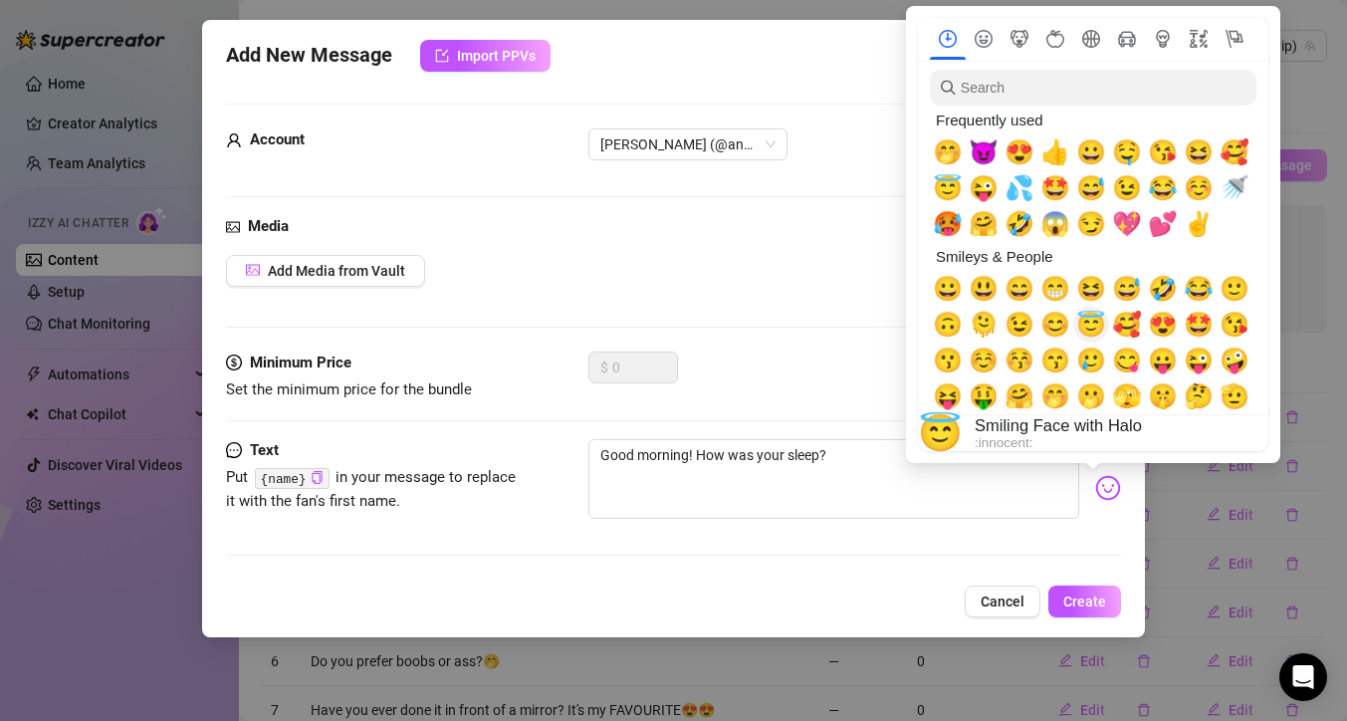
click at [1100, 323] on span "😇" at bounding box center [1091, 325] width 30 height 28
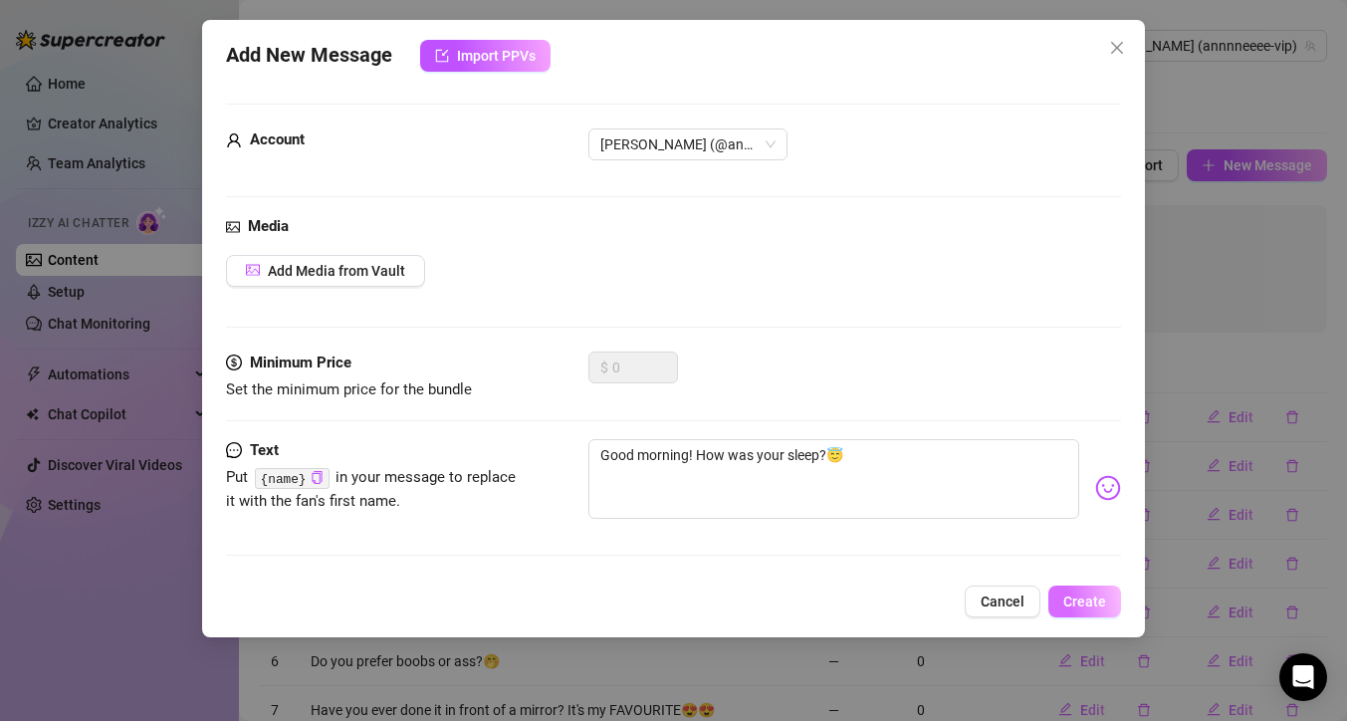
click at [1097, 600] on span "Create" at bounding box center [1084, 601] width 43 height 16
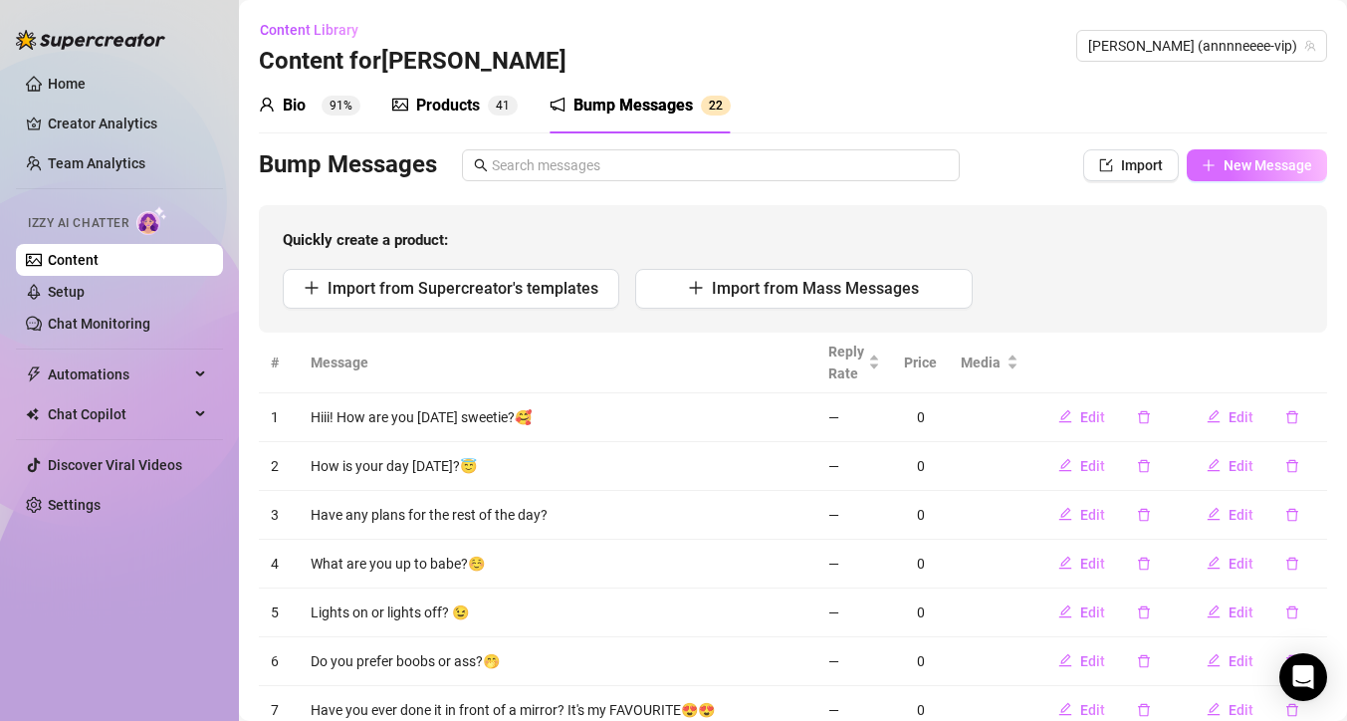
click at [1237, 170] on span "New Message" at bounding box center [1268, 165] width 89 height 16
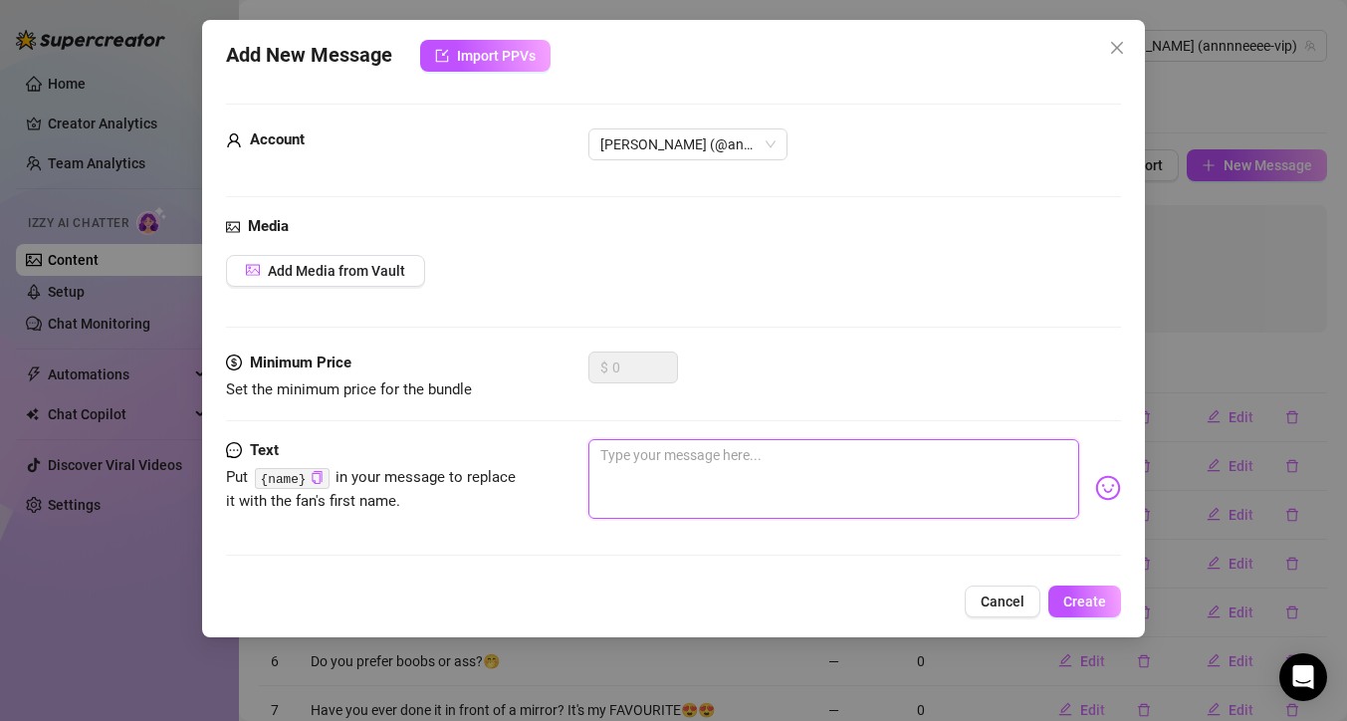
click at [934, 485] on textarea at bounding box center [833, 479] width 491 height 80
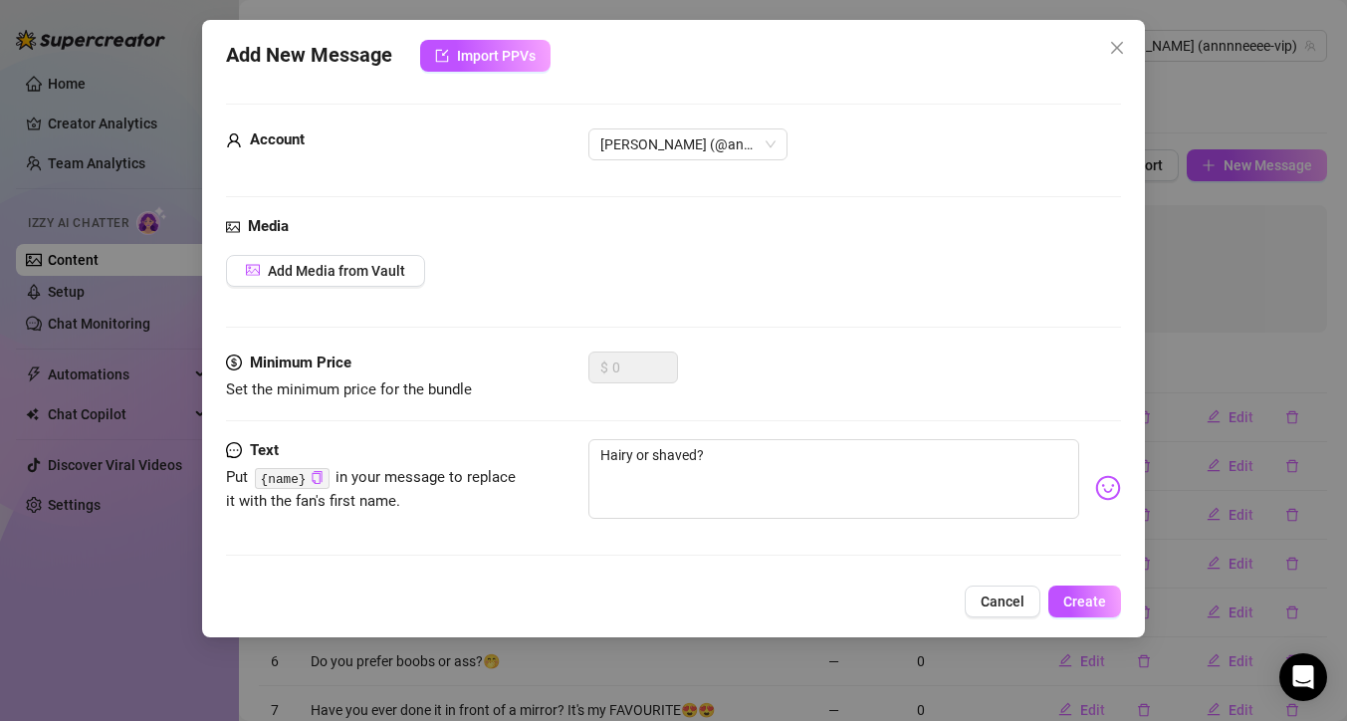
click at [1095, 488] on img at bounding box center [1108, 488] width 26 height 26
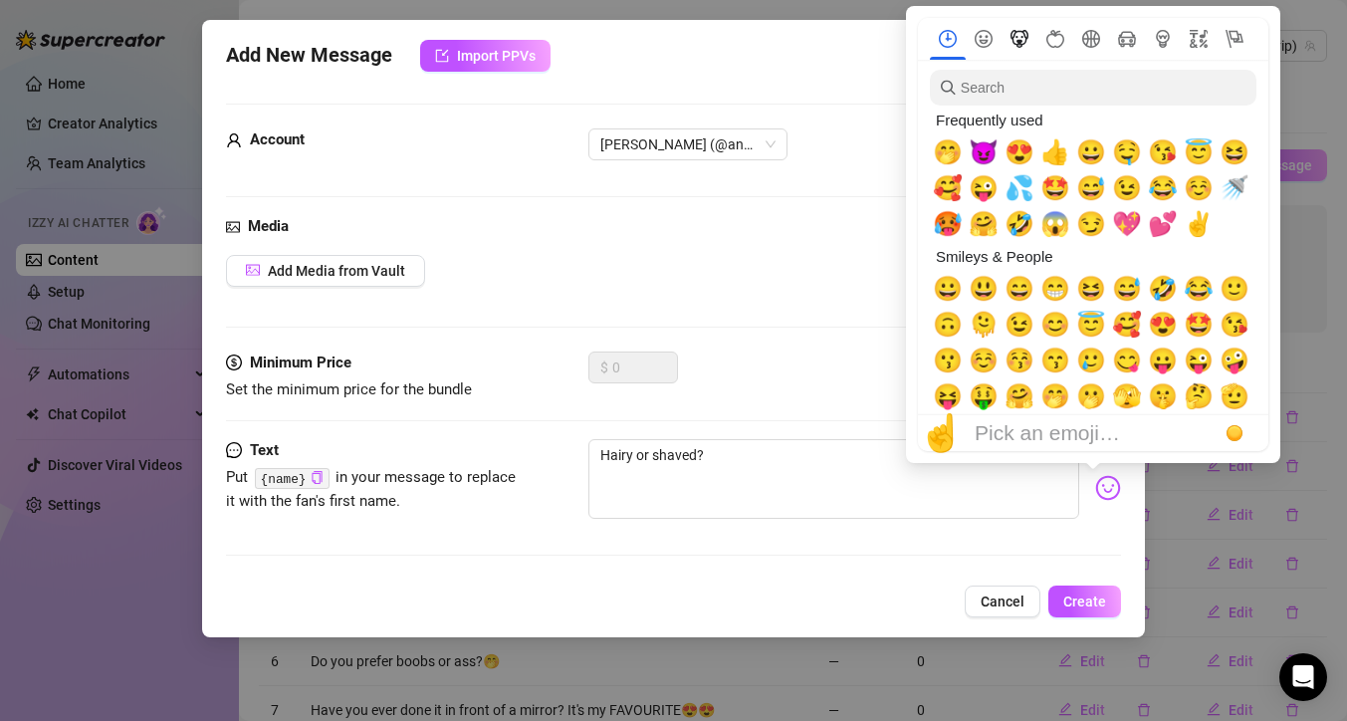
click at [1021, 37] on icon "Animals & Nature" at bounding box center [1020, 39] width 18 height 18
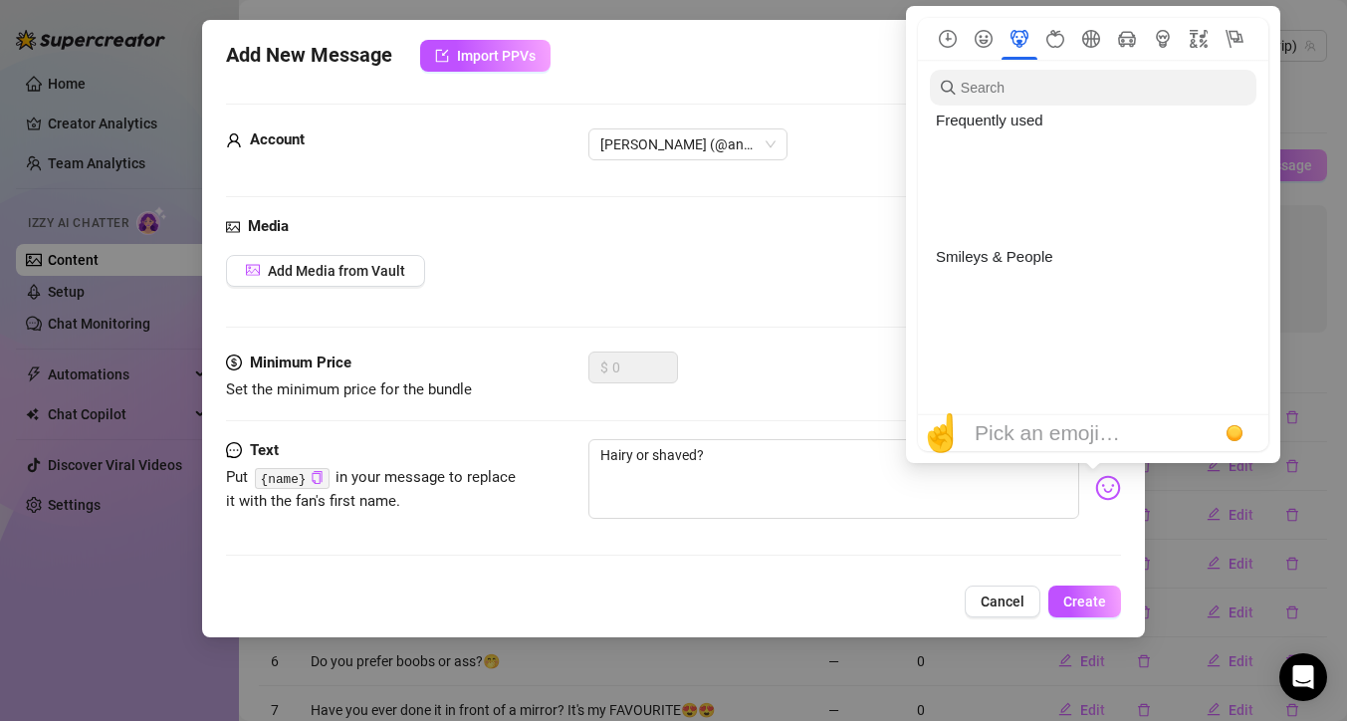
scroll to position [2283, 0]
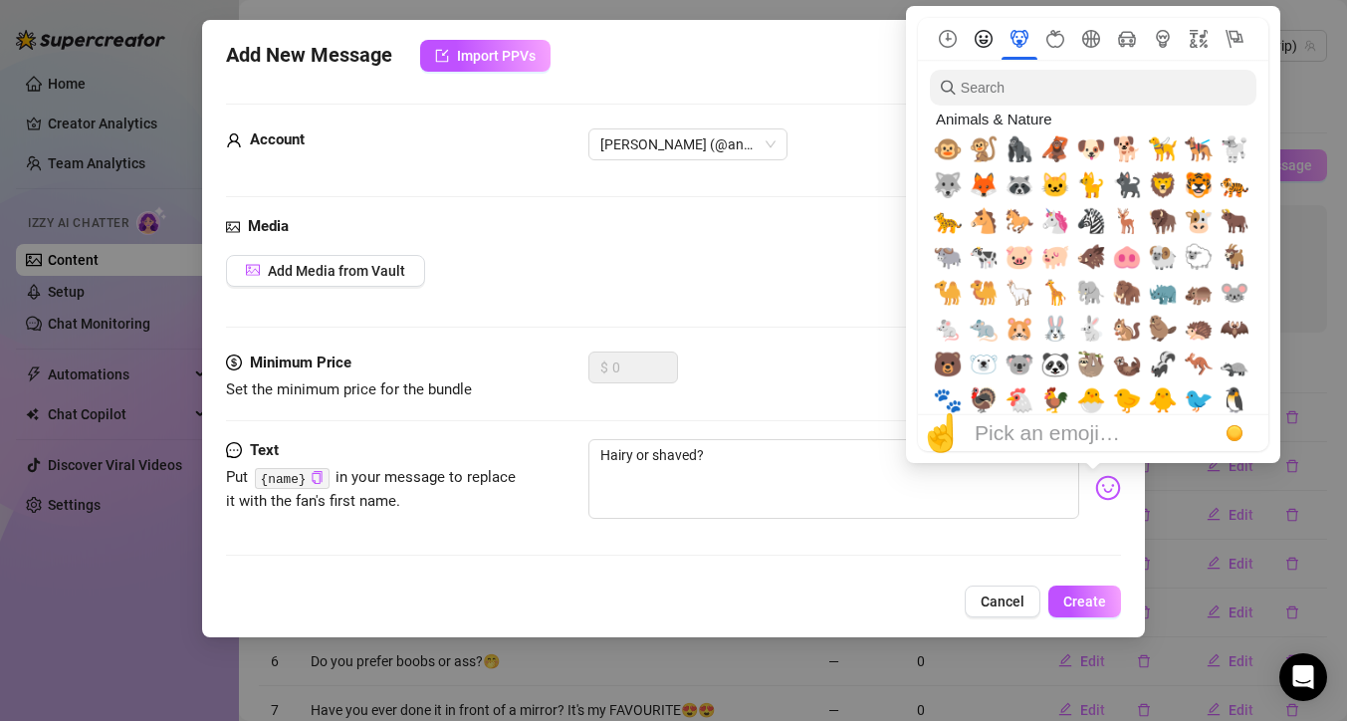
click at [980, 39] on icon "Smileys & People" at bounding box center [984, 39] width 18 height 18
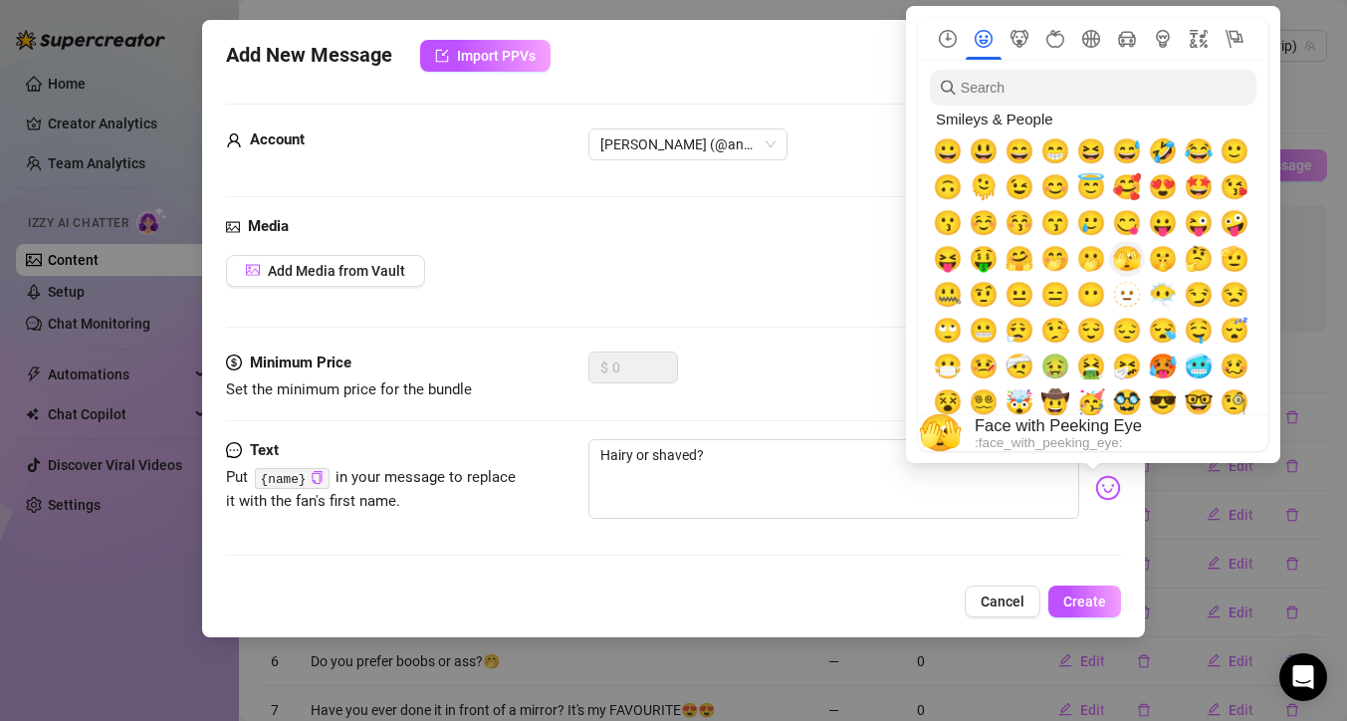
scroll to position [122, 0]
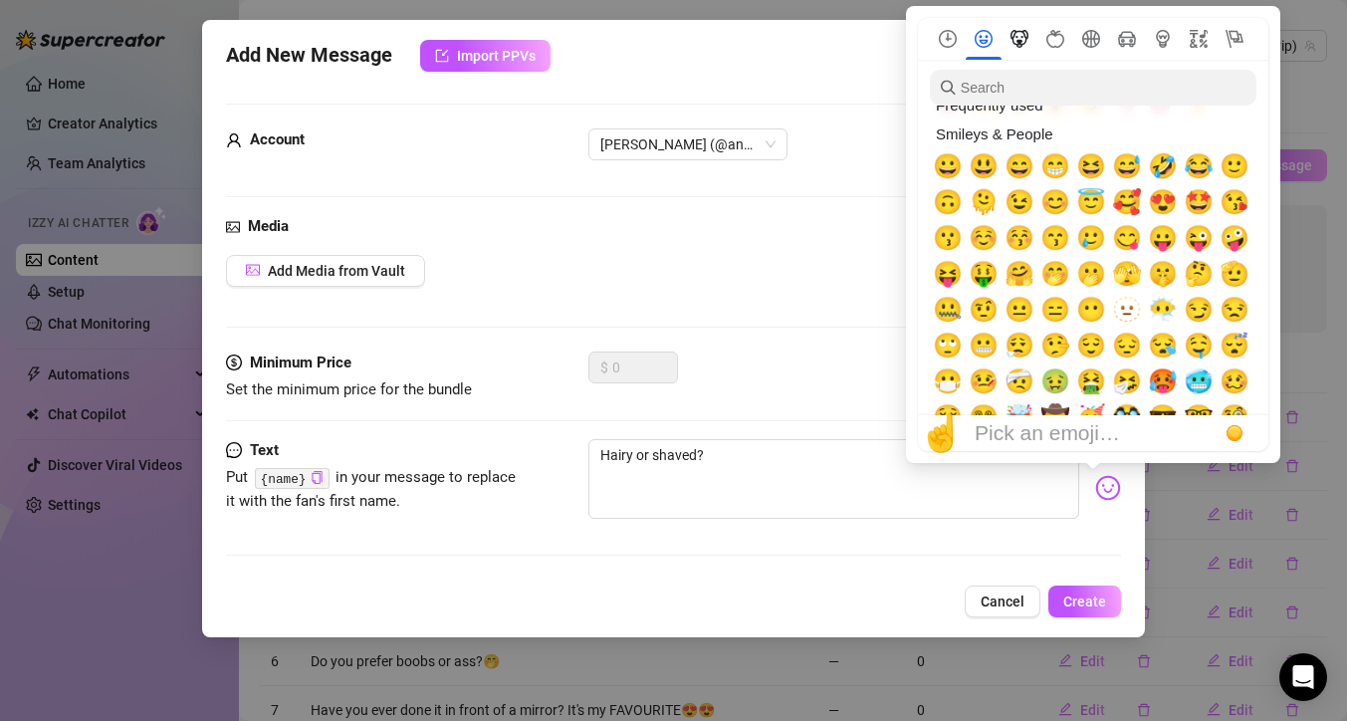
click at [1017, 36] on icon "Animals & Nature" at bounding box center [1020, 37] width 8 height 2
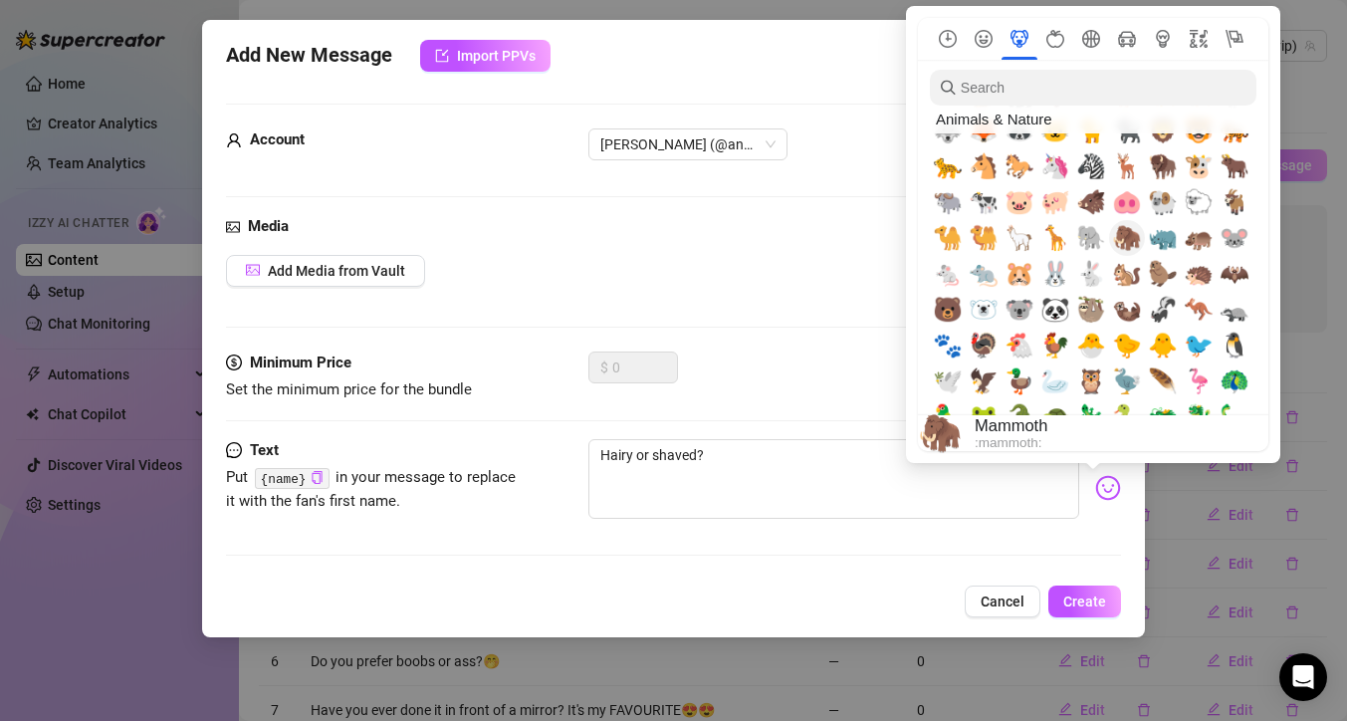
scroll to position [2328, 0]
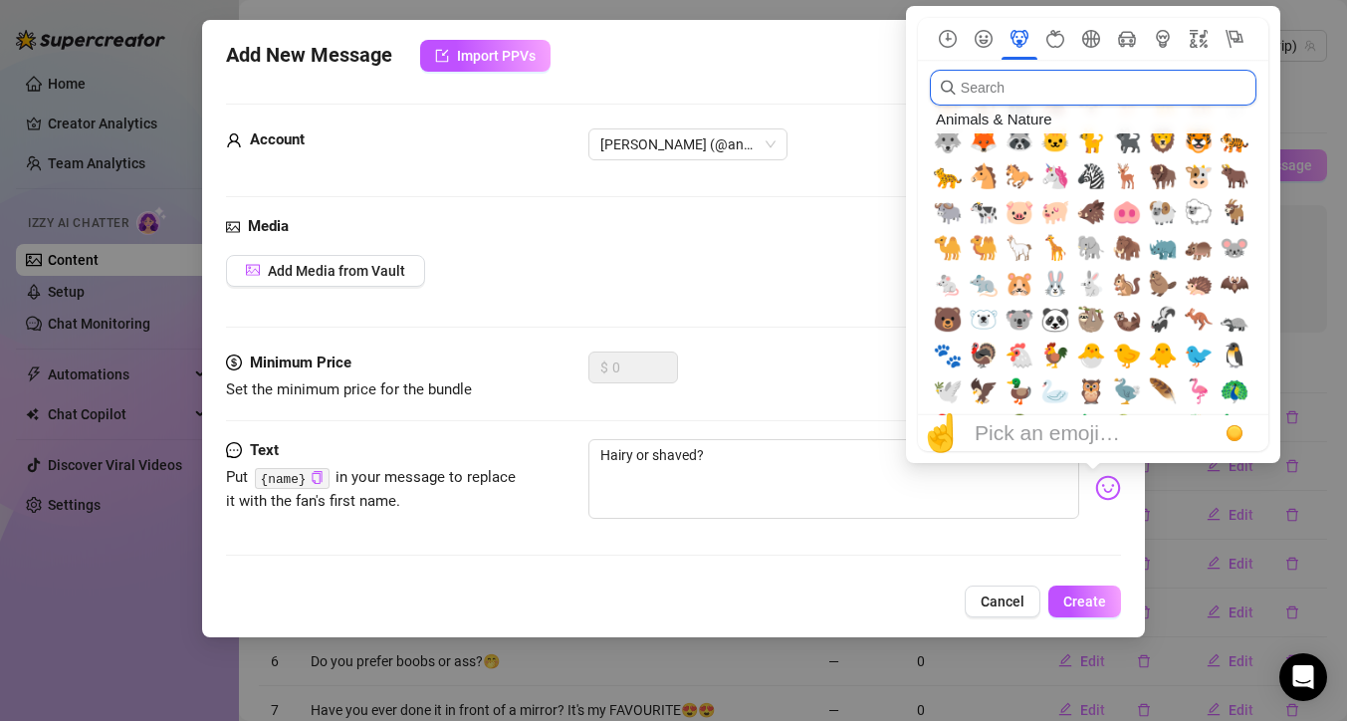
click at [973, 99] on input "search" at bounding box center [1093, 88] width 327 height 36
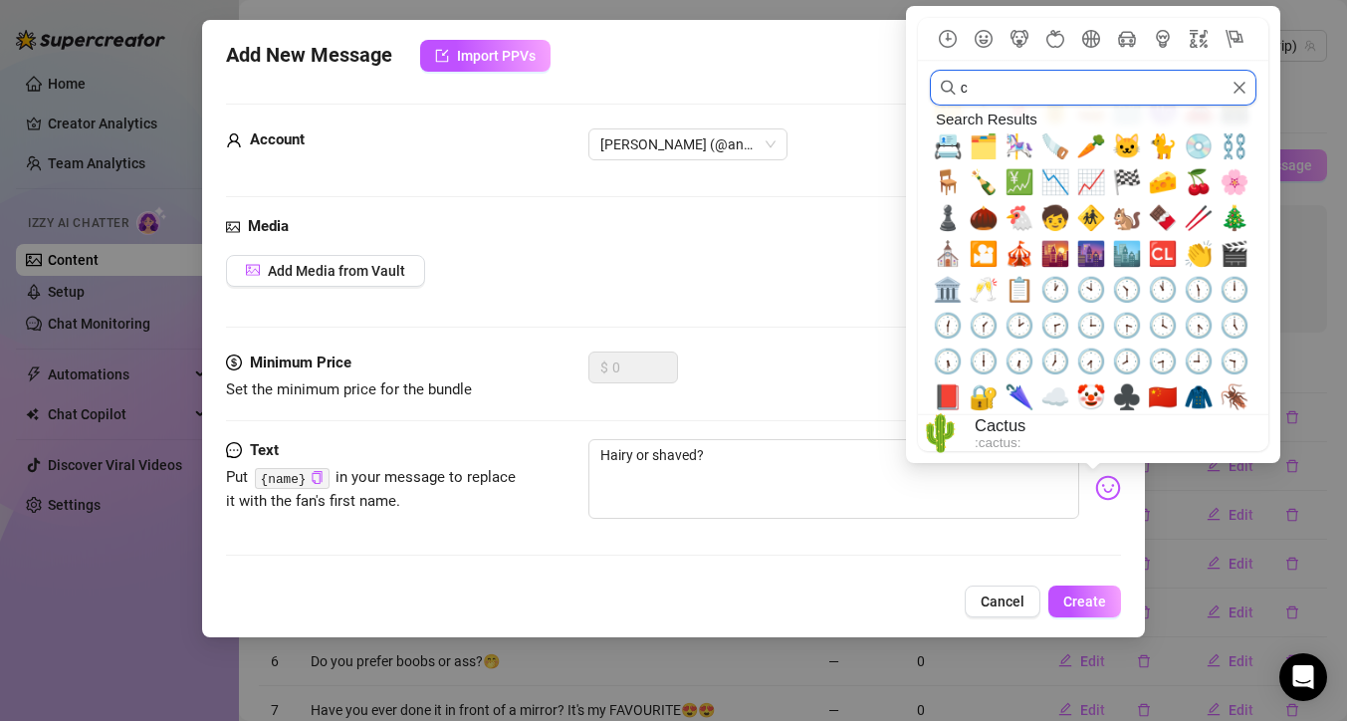
scroll to position [0, 0]
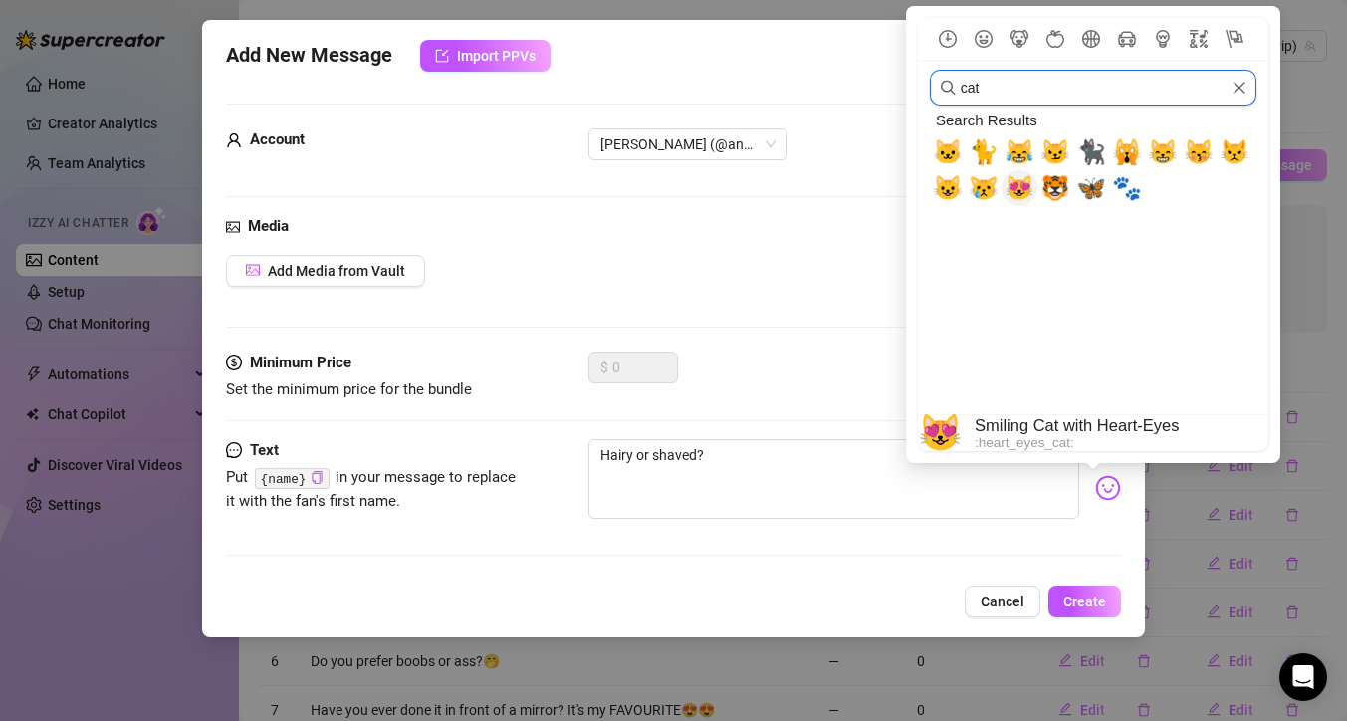
click at [1023, 187] on span "😻" at bounding box center [1020, 188] width 30 height 28
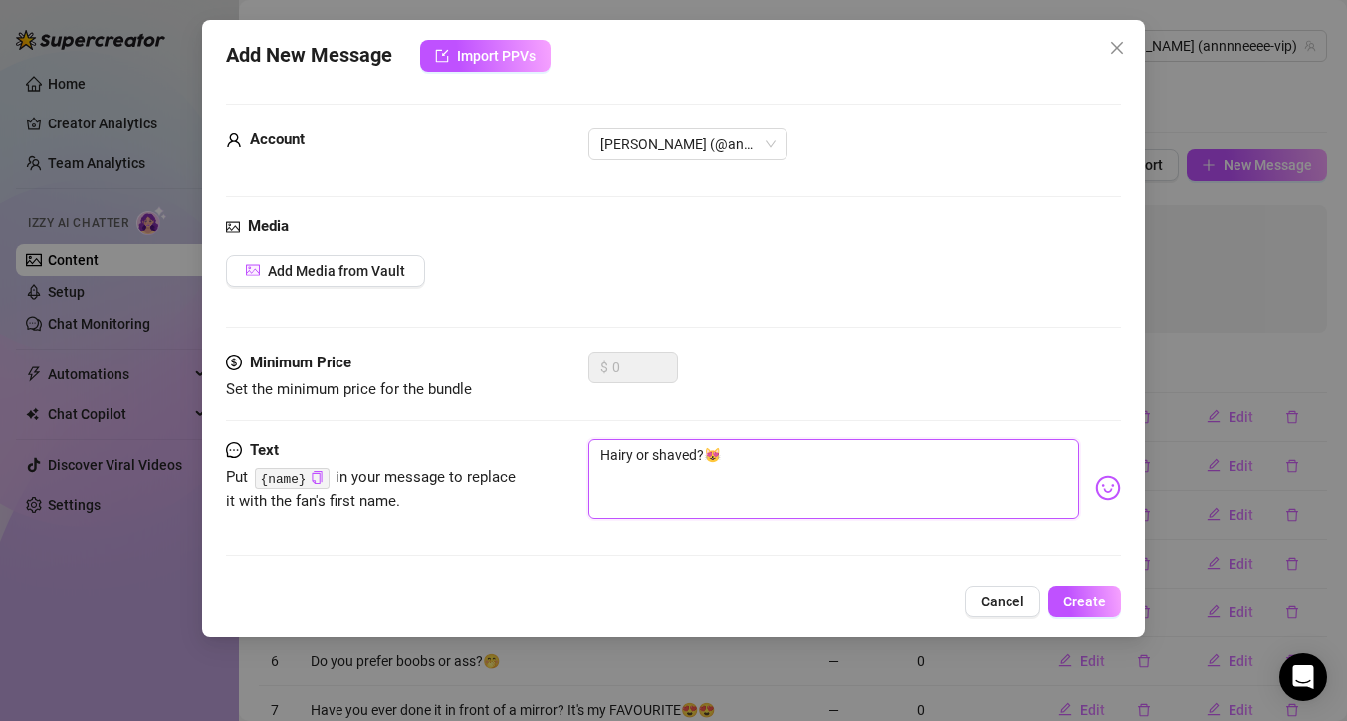
click at [703, 452] on textarea "Hairy or shaved?😻" at bounding box center [833, 479] width 491 height 80
click at [735, 453] on textarea "Hairy or shaved? 😻" at bounding box center [833, 479] width 491 height 80
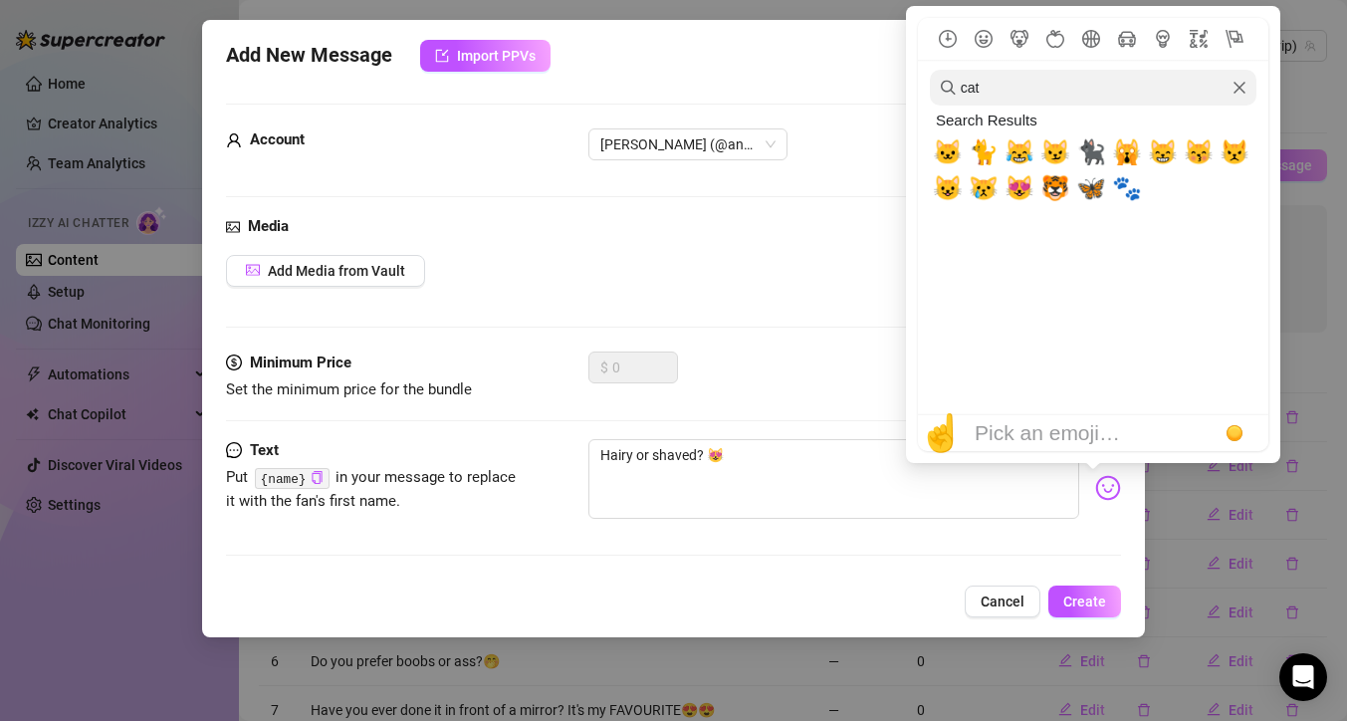
click at [1095, 493] on img at bounding box center [1108, 488] width 26 height 26
click at [1052, 41] on icon "Food & Drink" at bounding box center [1055, 39] width 18 height 18
click at [1051, 41] on icon "Food & Drink" at bounding box center [1055, 39] width 18 height 18
click at [1237, 90] on icon "Clear" at bounding box center [1240, 88] width 12 height 12
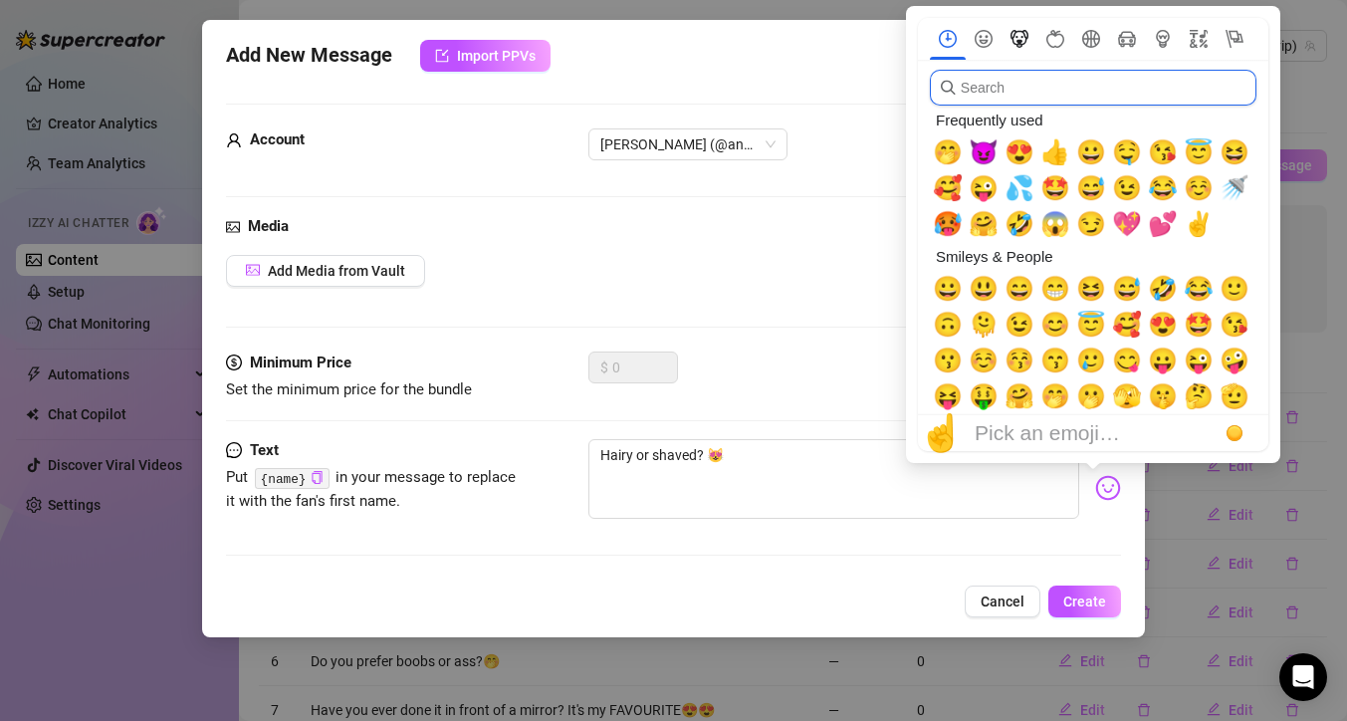
click at [1021, 39] on icon "Animals & Nature" at bounding box center [1020, 39] width 18 height 18
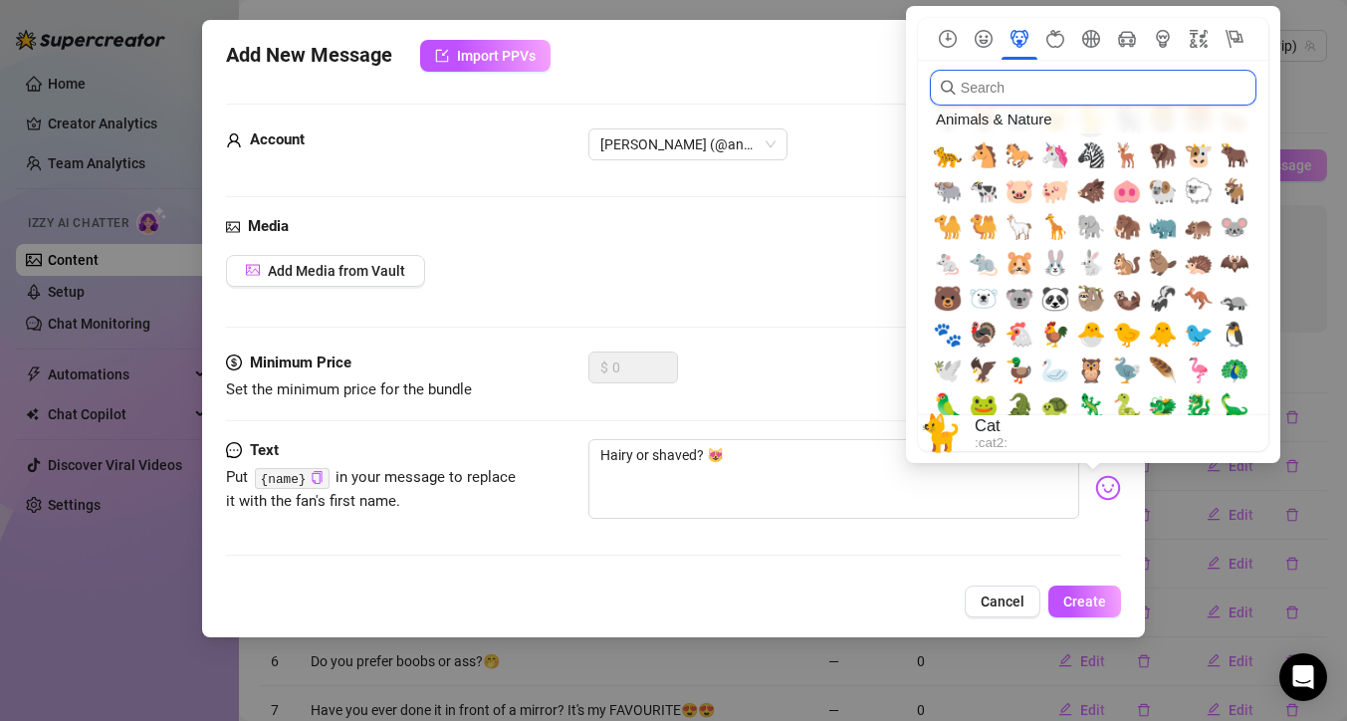
scroll to position [2383, 0]
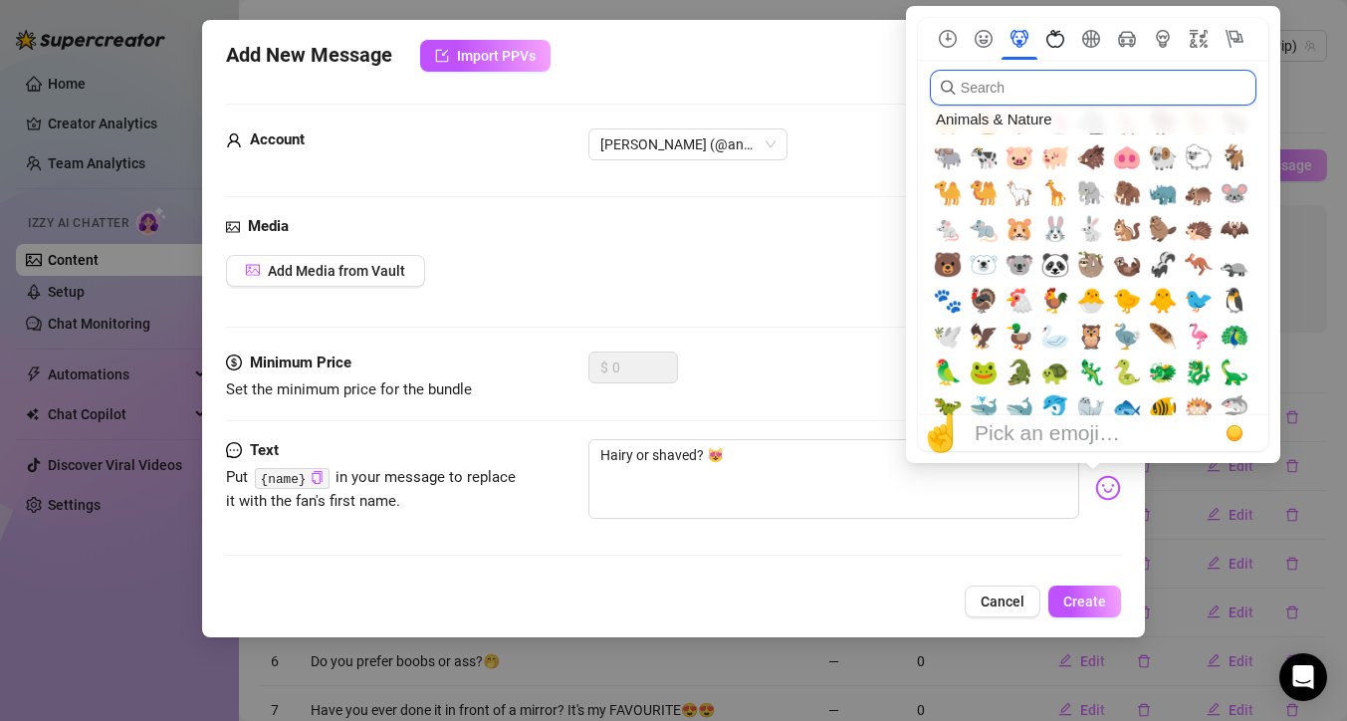
click at [1063, 35] on icon "Food & Drink" at bounding box center [1055, 39] width 18 height 18
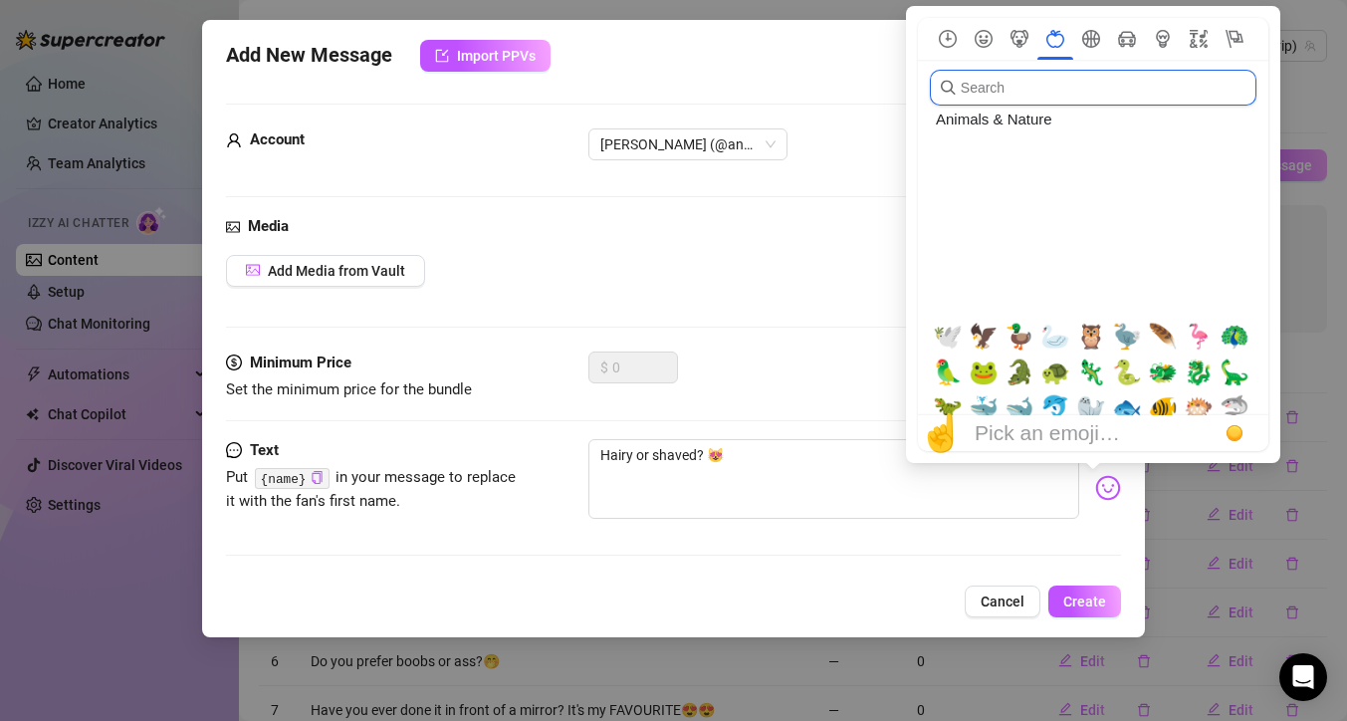
scroll to position [2886, 0]
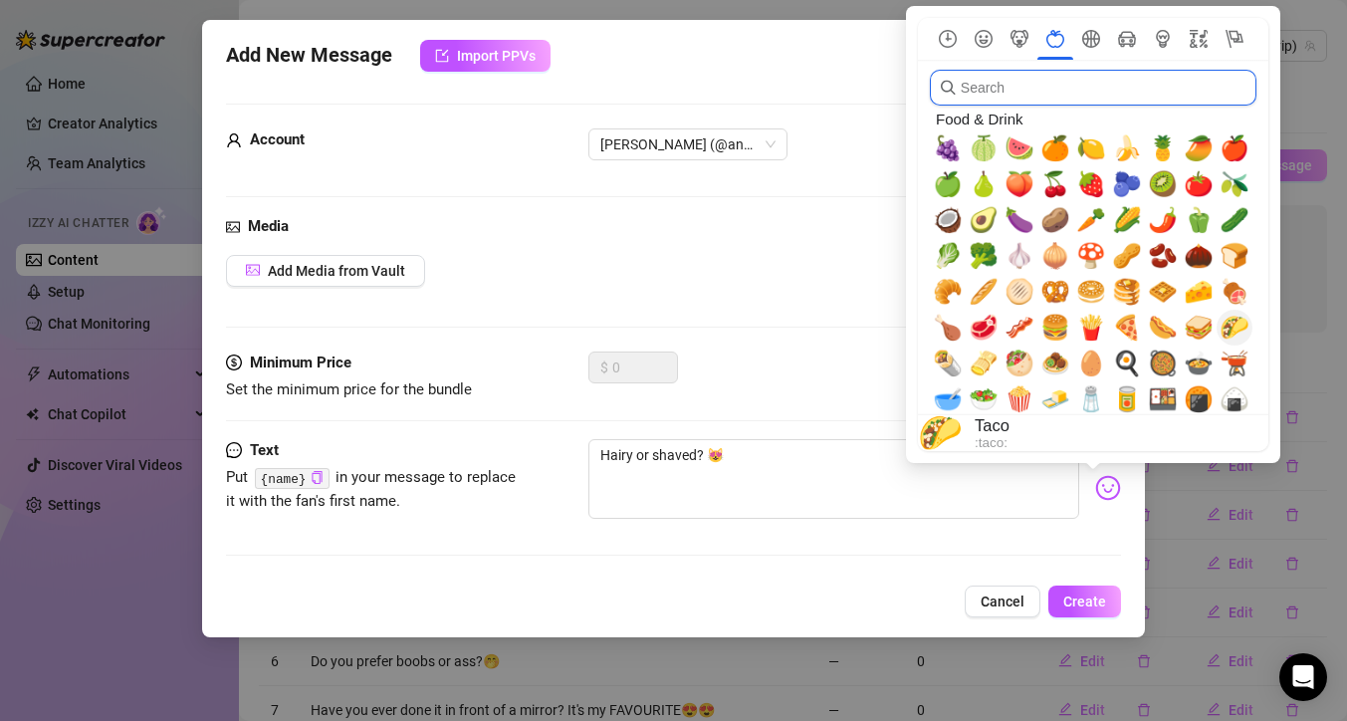
click at [1230, 332] on span "🌮" at bounding box center [1235, 328] width 30 height 28
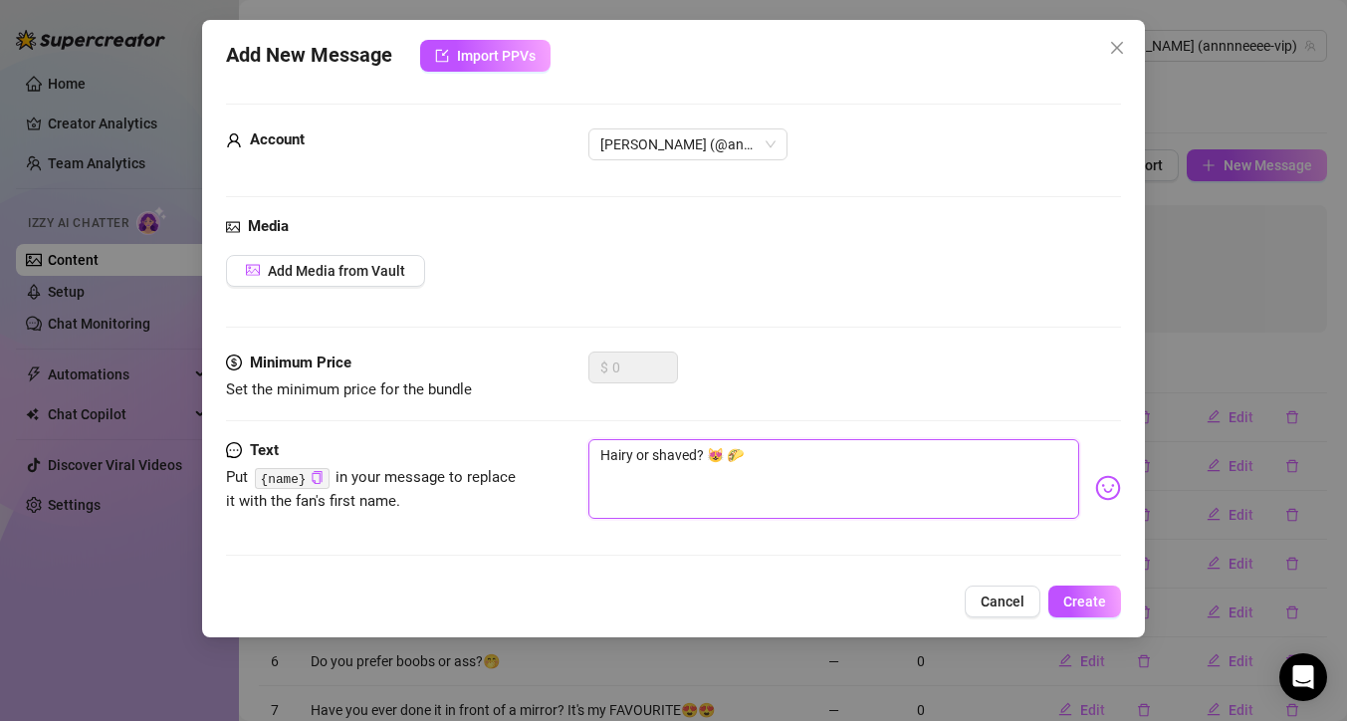
click at [600, 454] on textarea "Hairy or shaved? 😻 🌮" at bounding box center [833, 479] width 491 height 80
click at [693, 453] on textarea "Do you like it Hairy or shaved? 😻 🌮" at bounding box center [833, 479] width 491 height 80
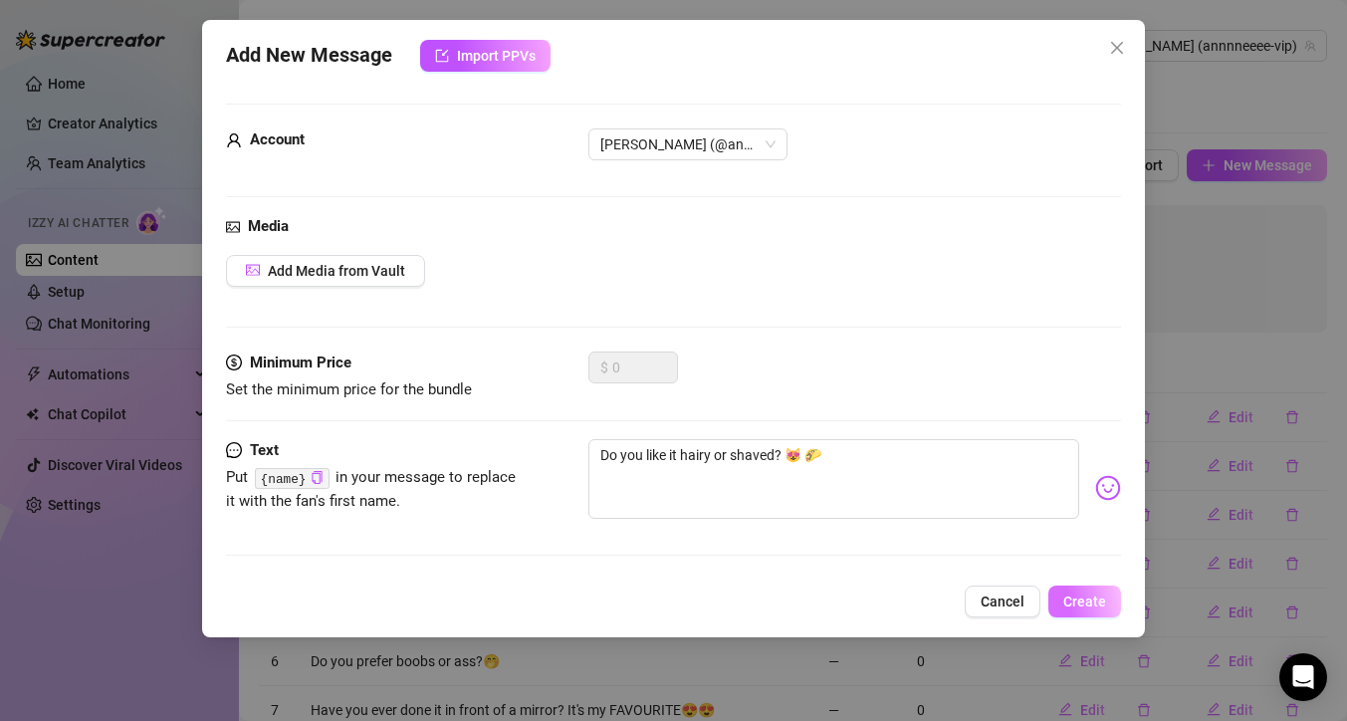
click at [1071, 593] on span "Create" at bounding box center [1084, 601] width 43 height 16
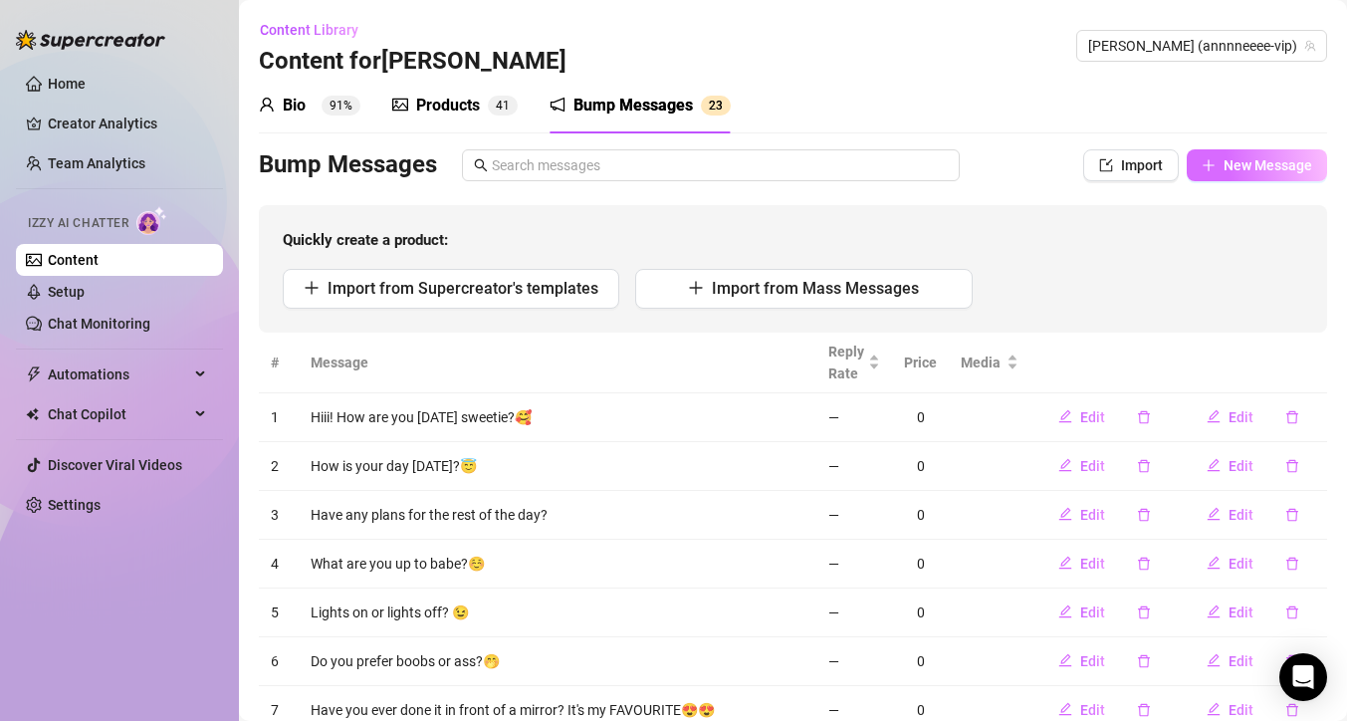
click at [1237, 161] on span "New Message" at bounding box center [1268, 165] width 89 height 16
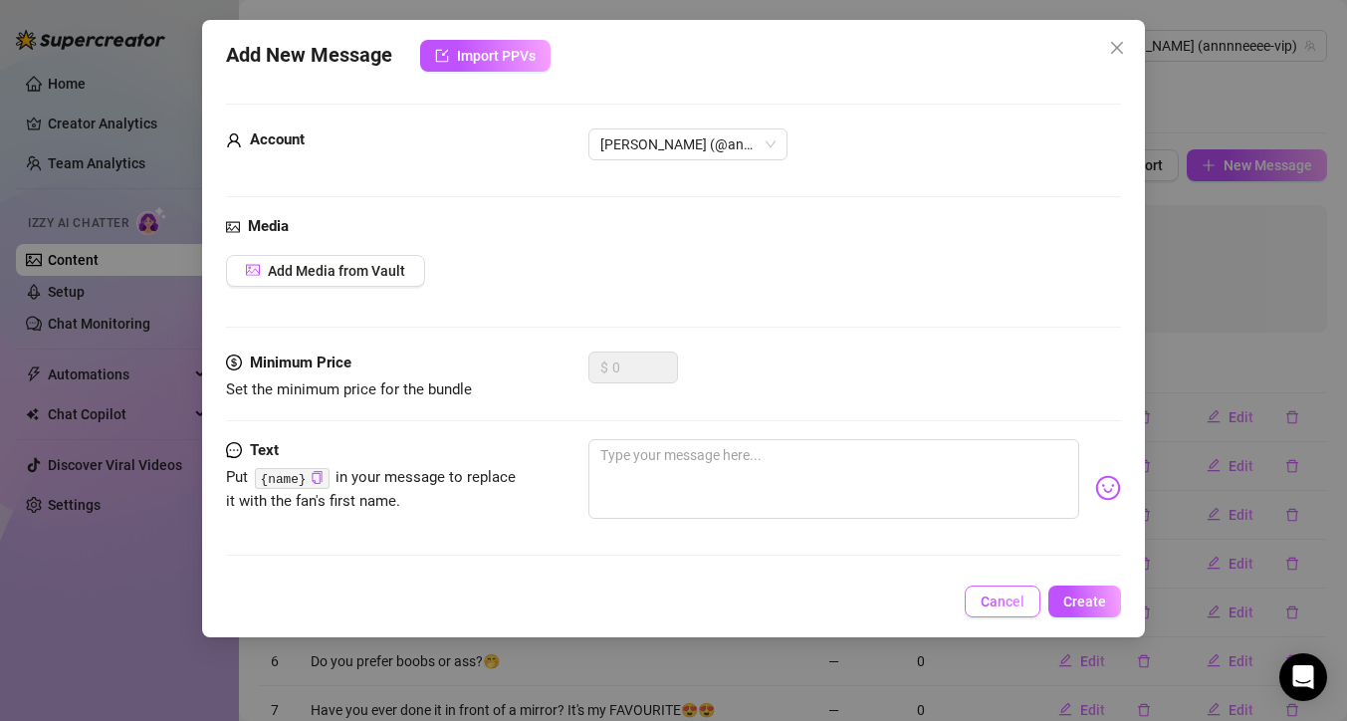
click at [1020, 594] on span "Cancel" at bounding box center [1003, 601] width 44 height 16
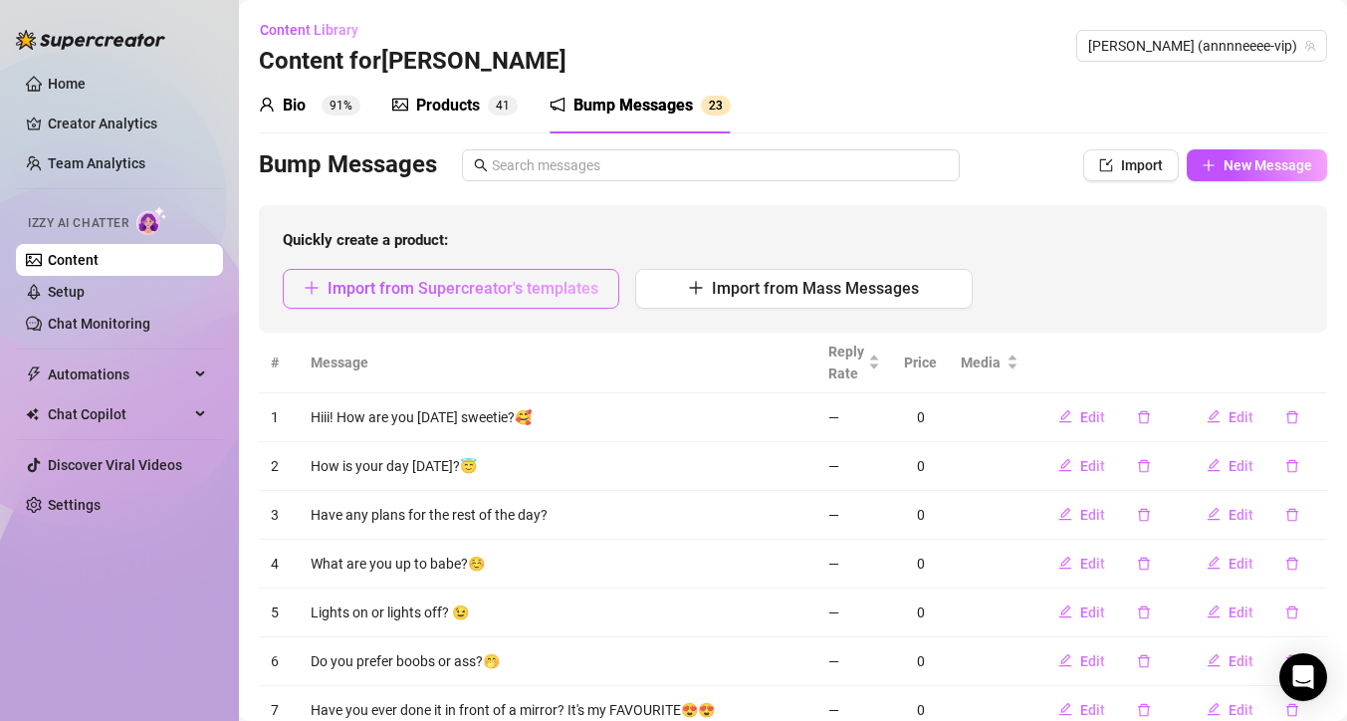
click at [461, 295] on span "Import from Supercreator's templates" at bounding box center [463, 288] width 271 height 19
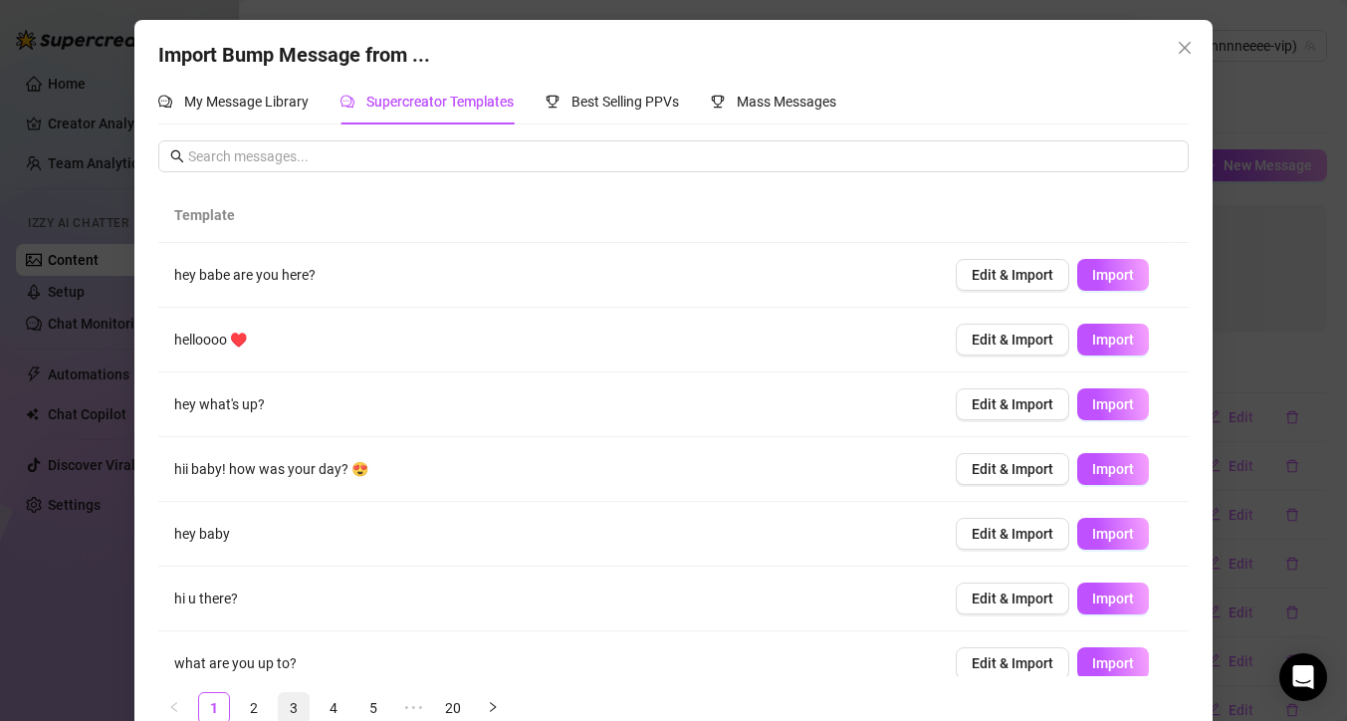
click at [285, 706] on link "3" at bounding box center [294, 708] width 30 height 30
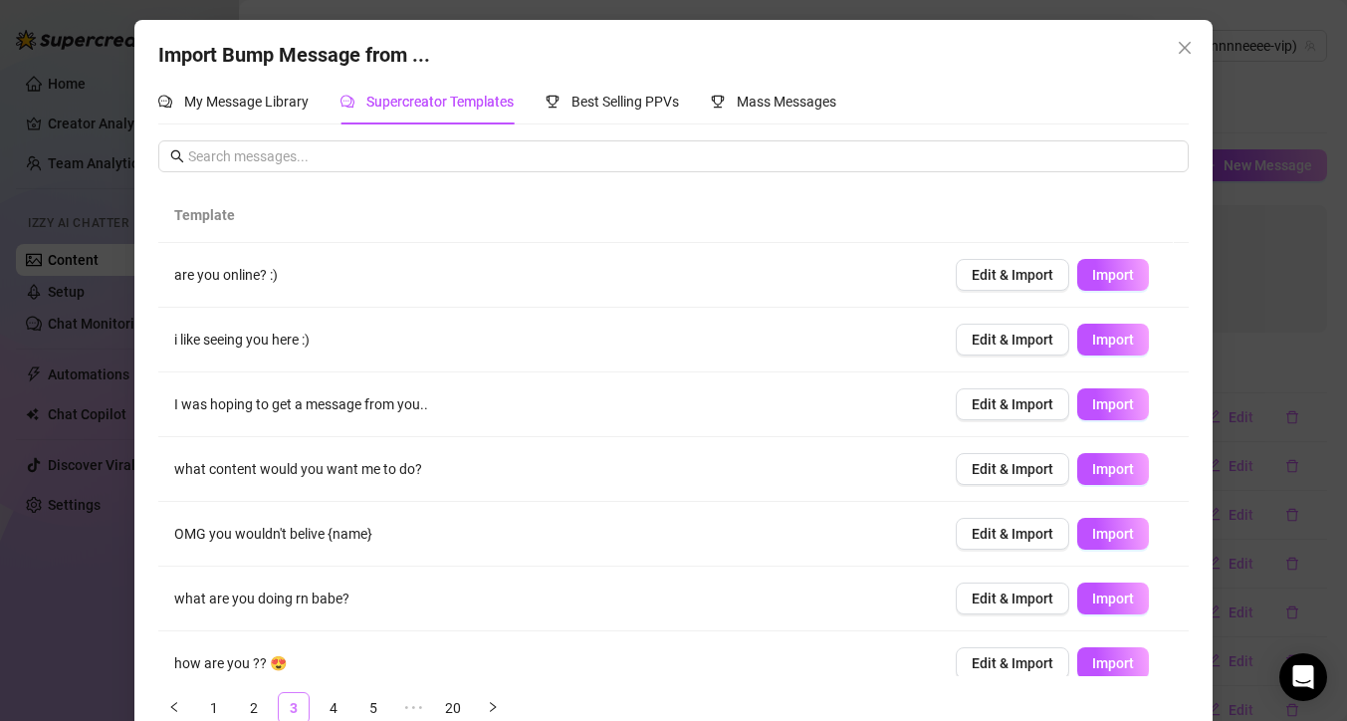
scroll to position [39, 0]
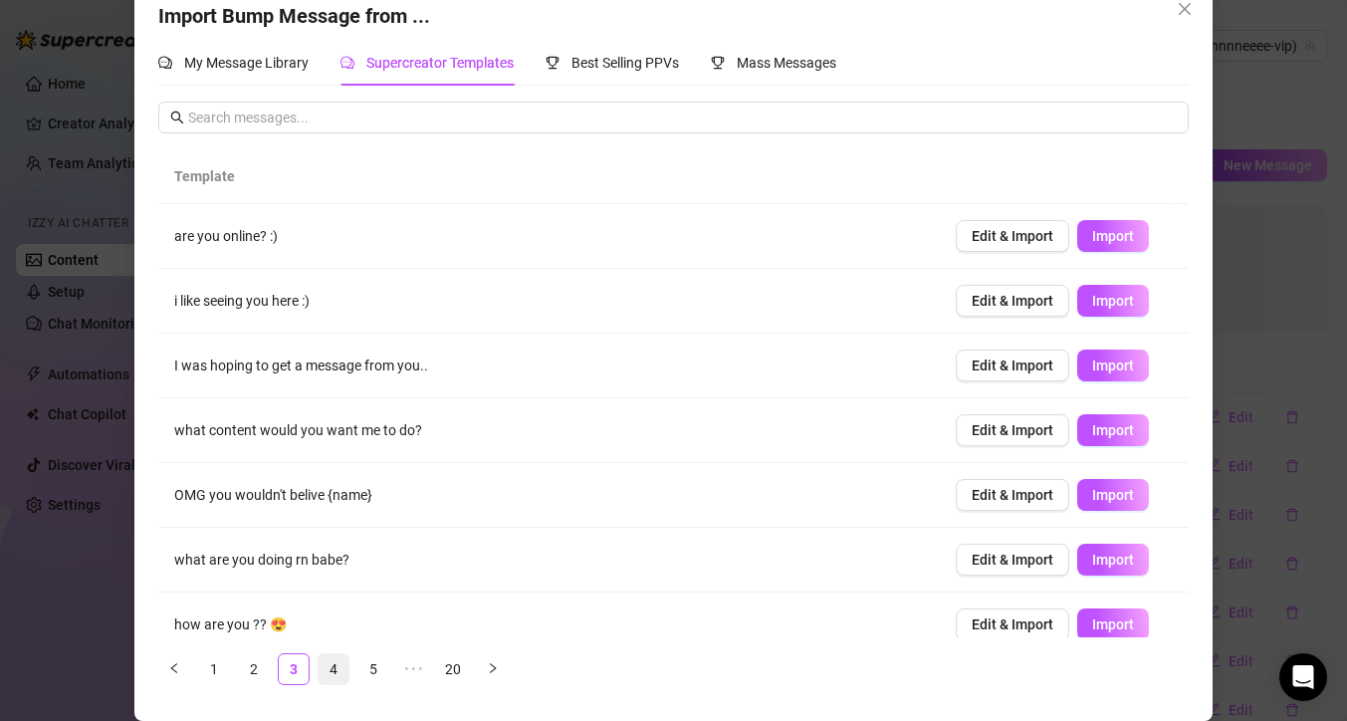
click at [342, 674] on li "4" at bounding box center [334, 669] width 32 height 32
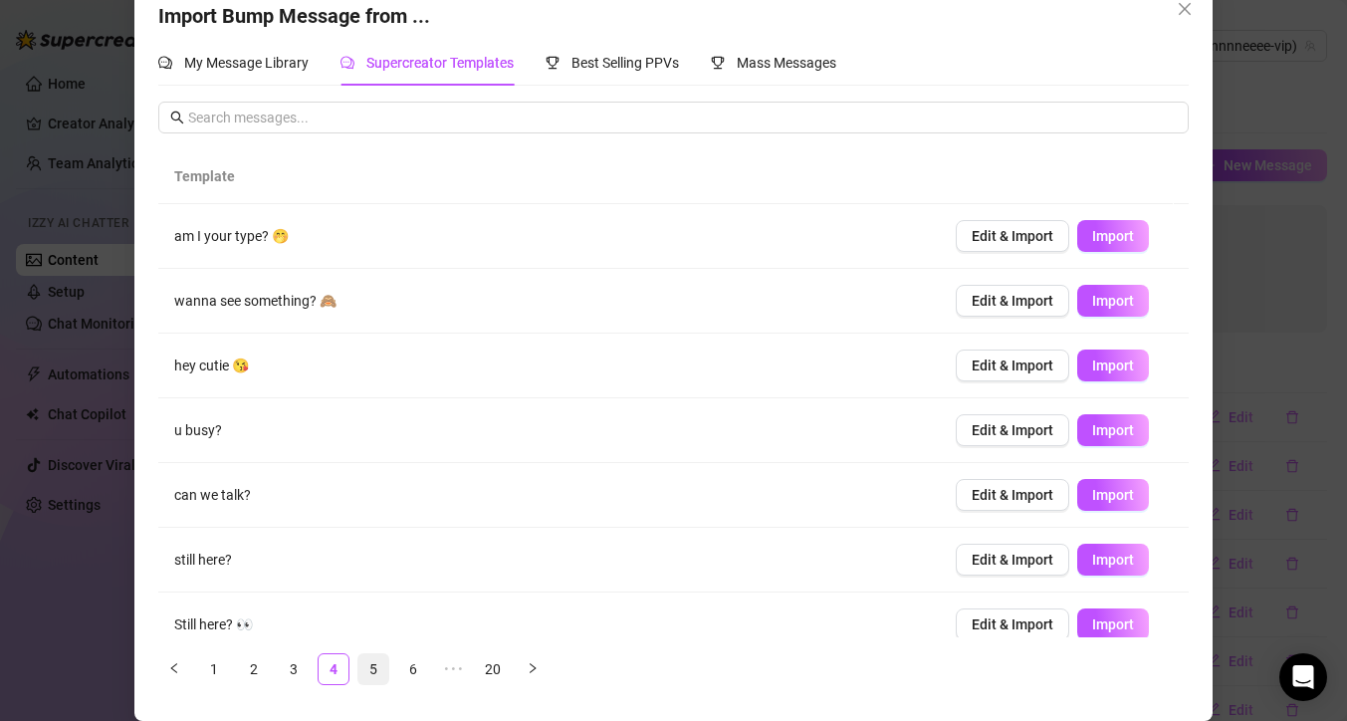
click at [364, 671] on link "5" at bounding box center [373, 669] width 30 height 30
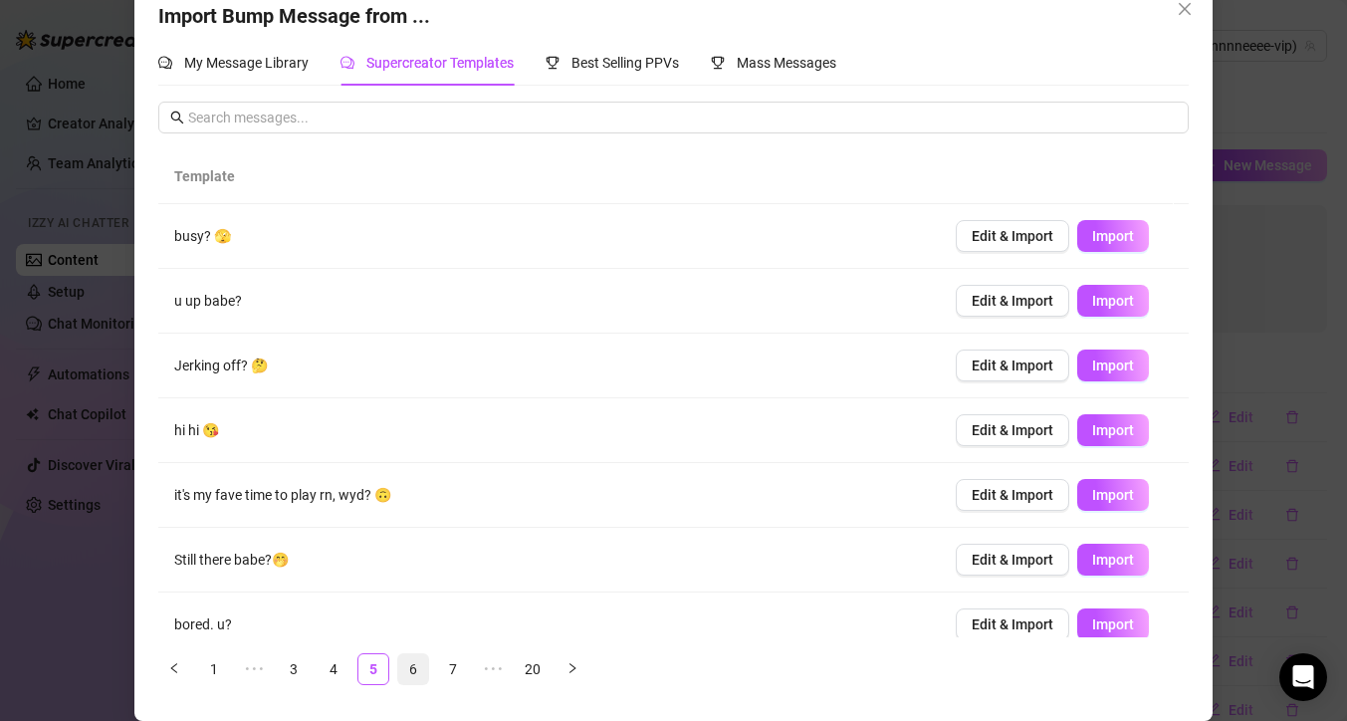
click at [400, 668] on link "6" at bounding box center [413, 669] width 30 height 30
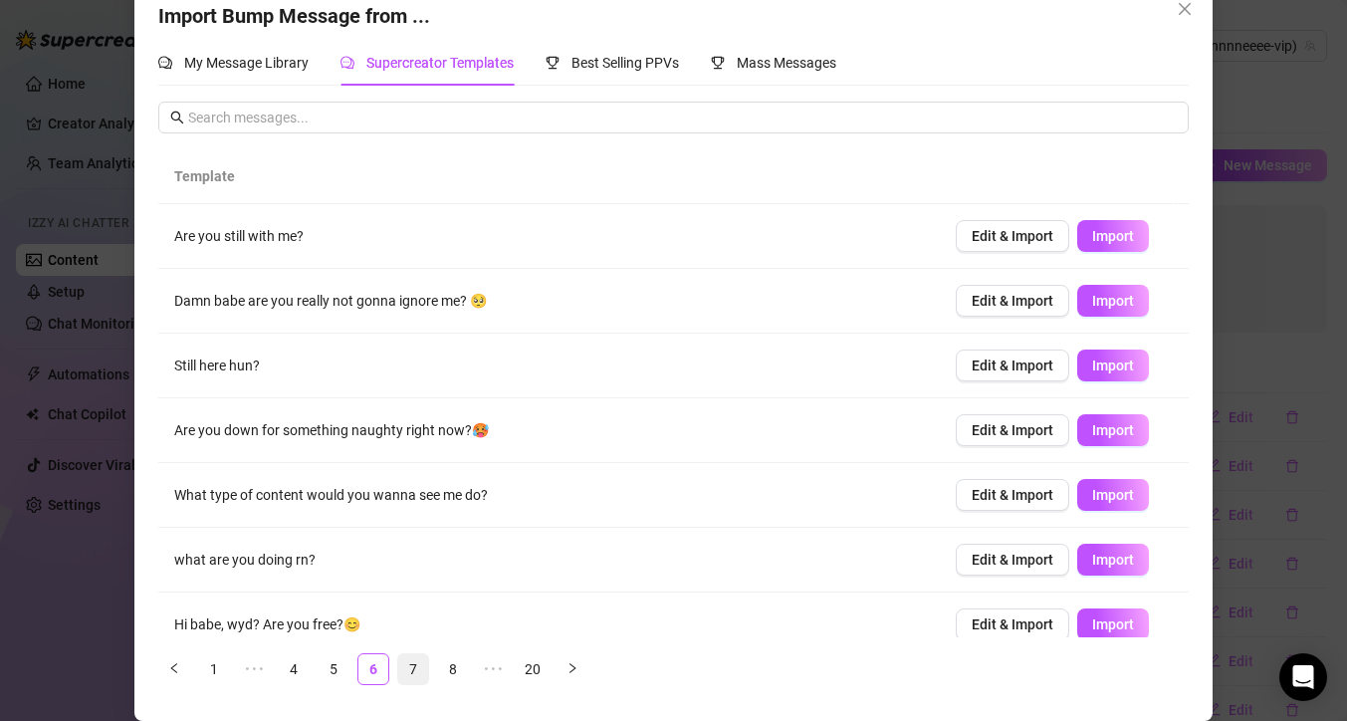
click at [404, 667] on link "7" at bounding box center [413, 669] width 30 height 30
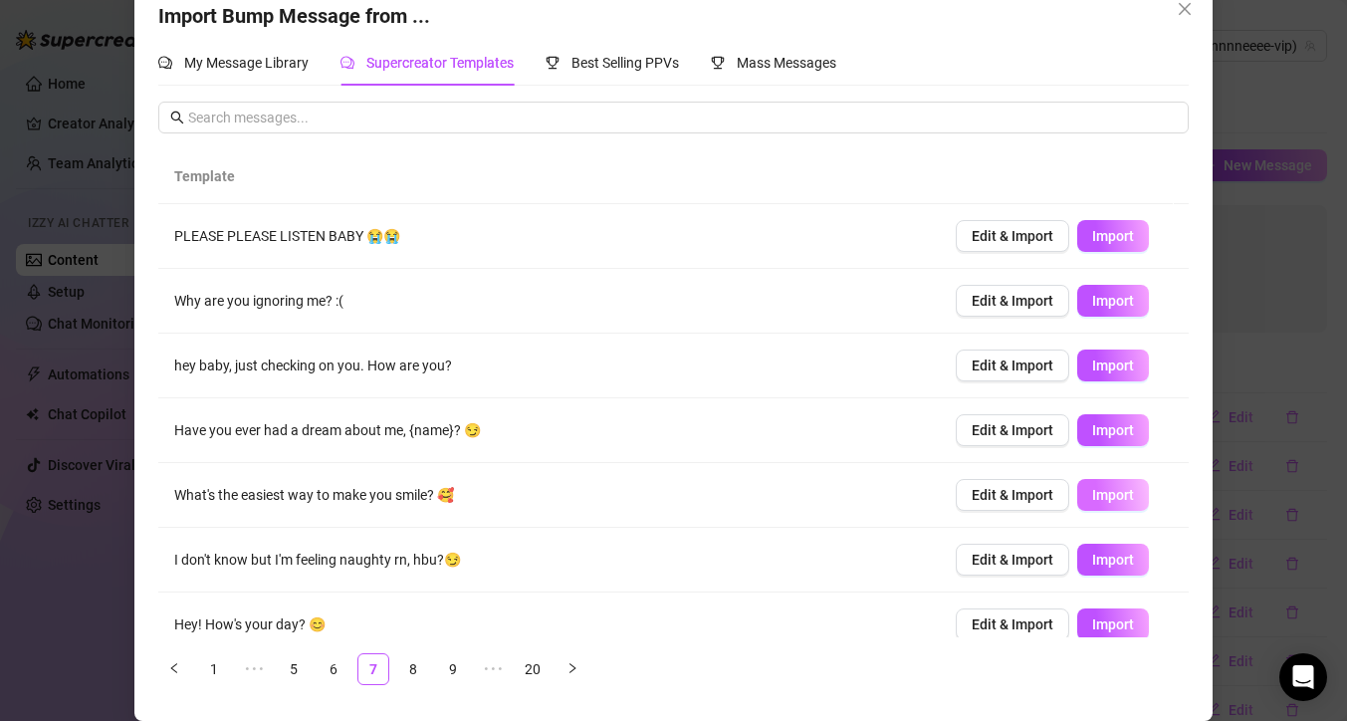
click at [1092, 495] on span "Import" at bounding box center [1113, 495] width 42 height 16
click at [1264, 363] on div "Import Bump Message from ... My Message Library Supercreator Templates Best Sel…" at bounding box center [673, 360] width 1347 height 721
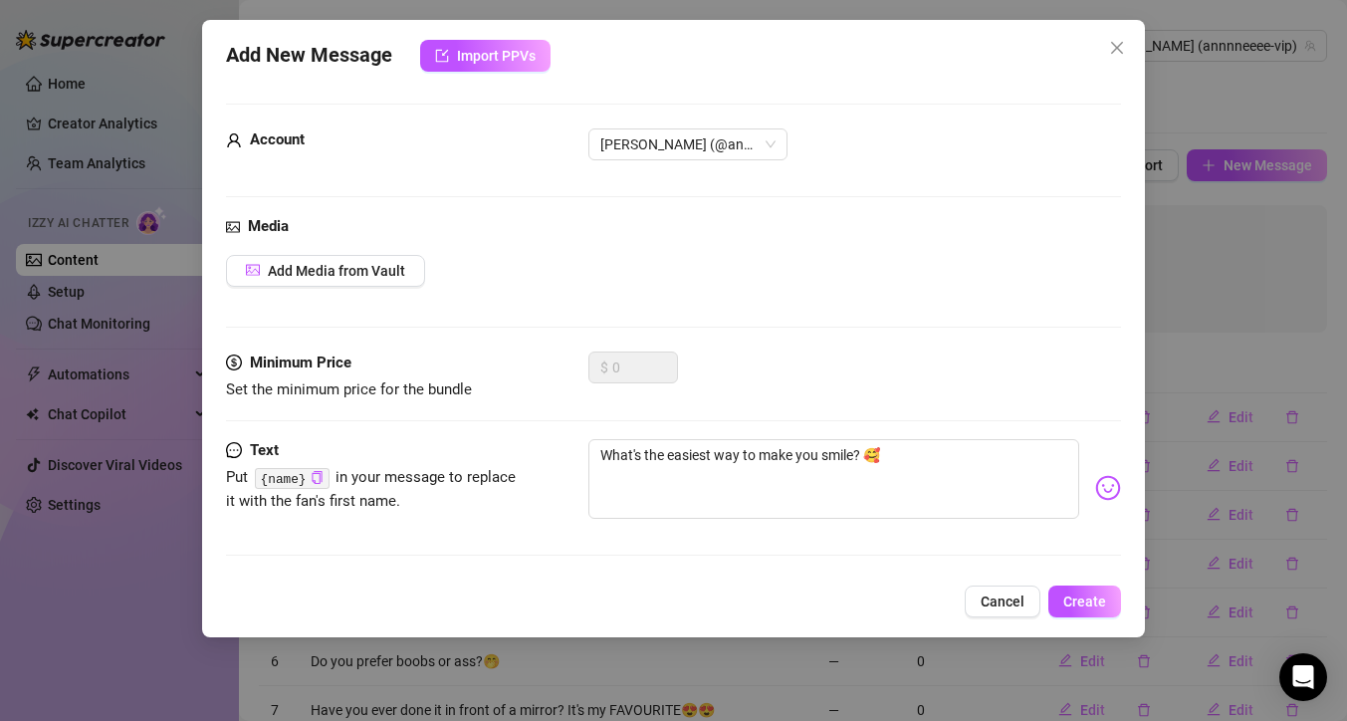
scroll to position [19, 0]
click at [1067, 602] on span "Create" at bounding box center [1084, 601] width 43 height 16
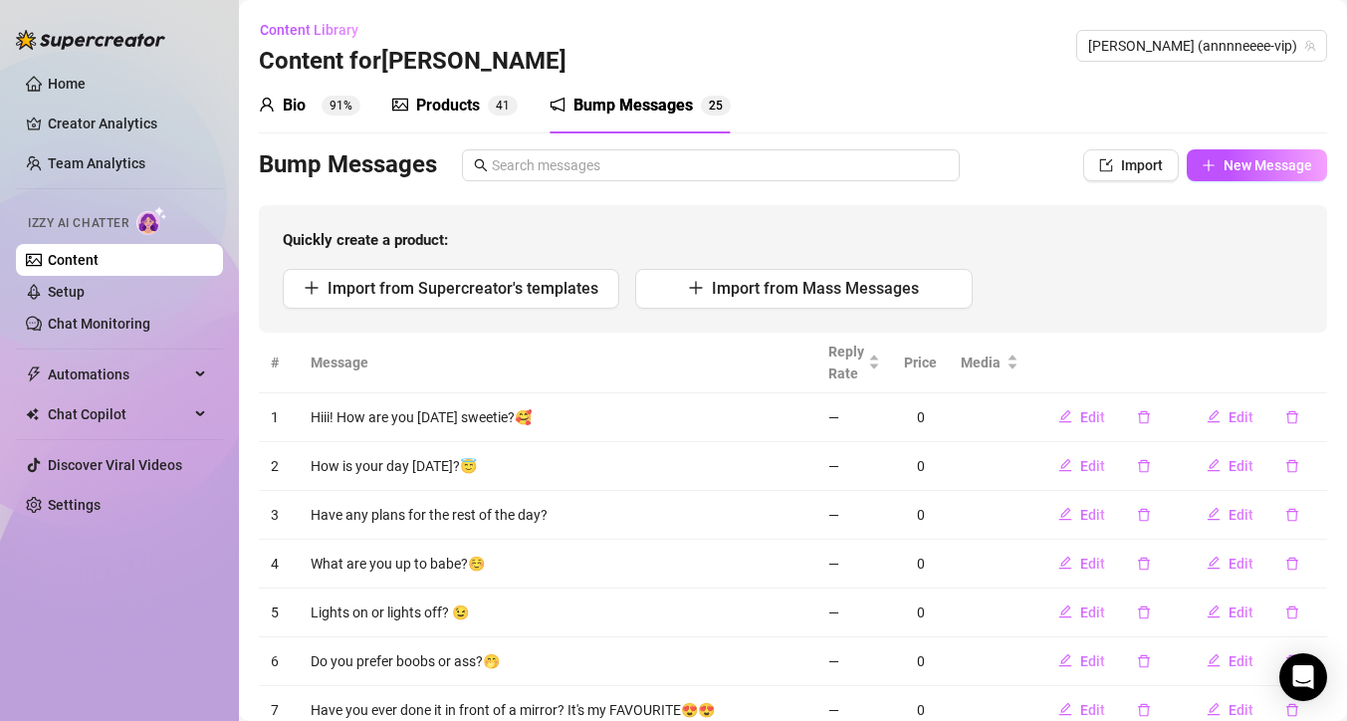
click at [445, 101] on div "Products" at bounding box center [448, 106] width 64 height 24
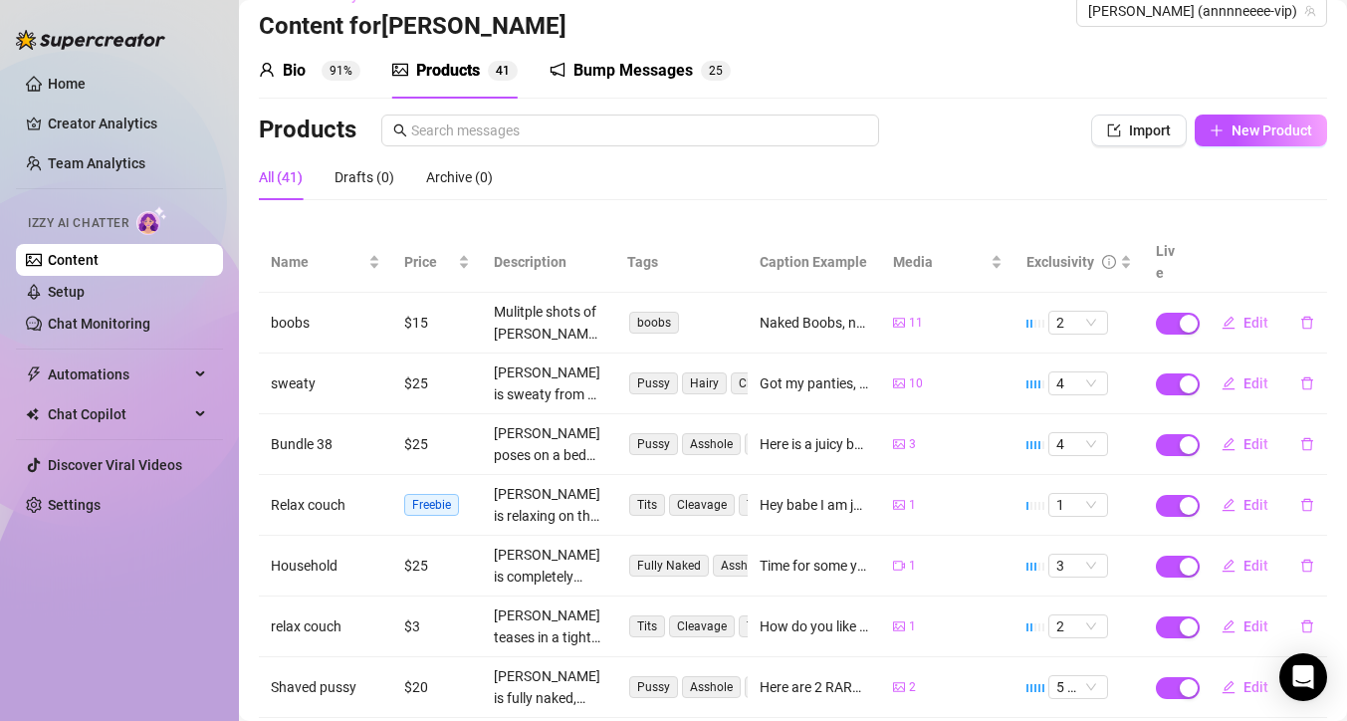
scroll to position [0, 0]
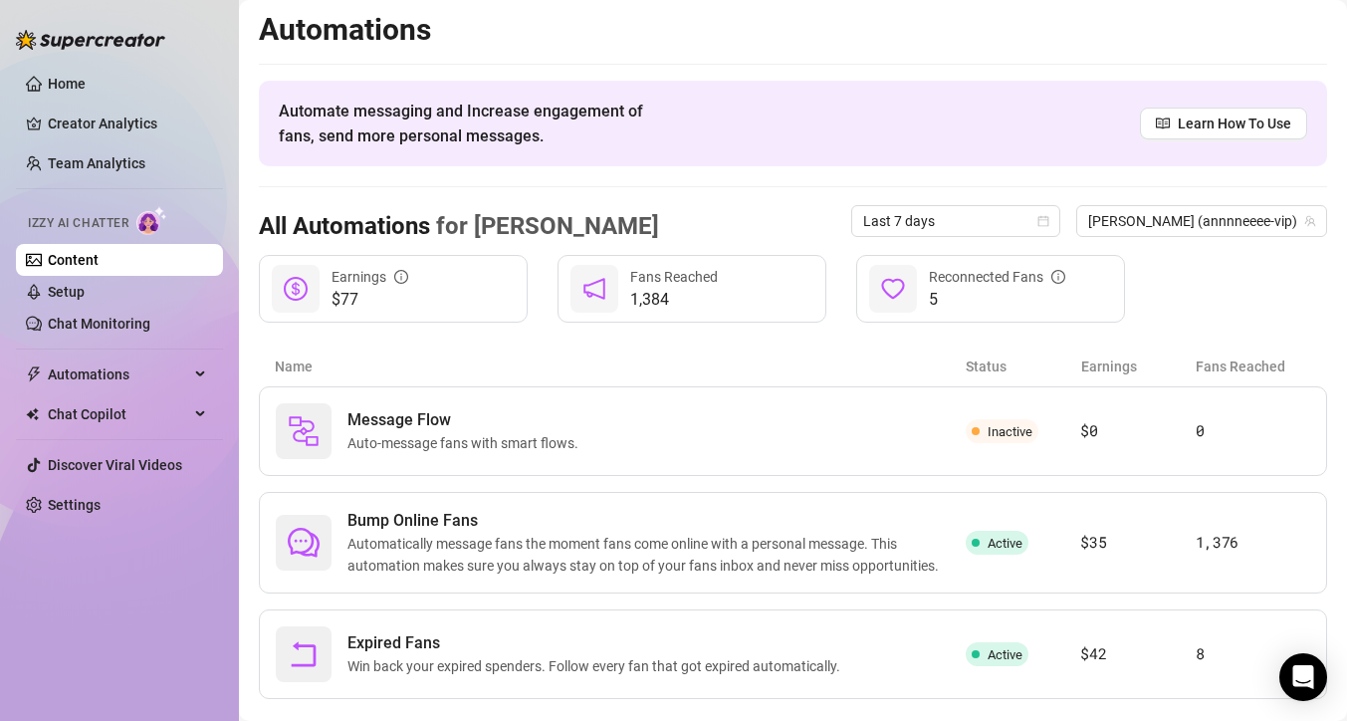
scroll to position [1, 0]
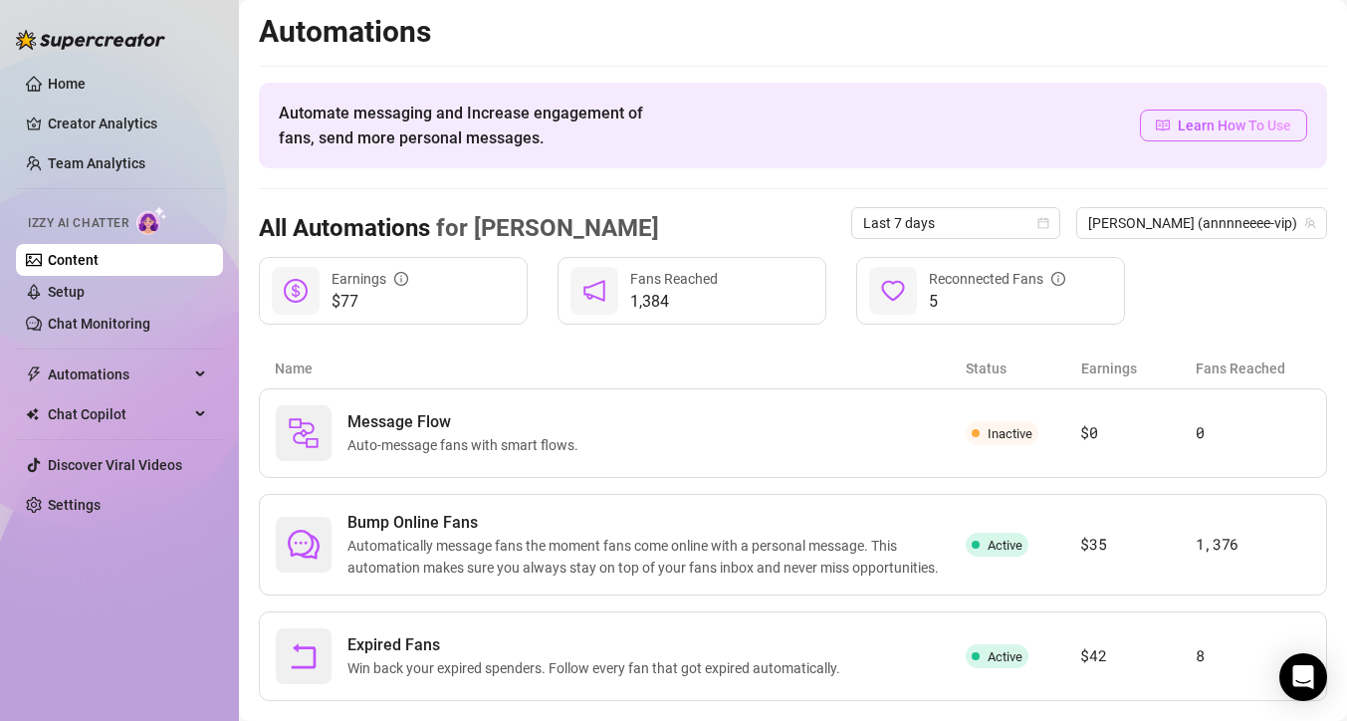
click at [1214, 140] on link "Learn How To Use" at bounding box center [1223, 126] width 167 height 32
click at [519, 554] on span "Automatically message fans the moment fans come online with a personal message.…" at bounding box center [656, 557] width 618 height 44
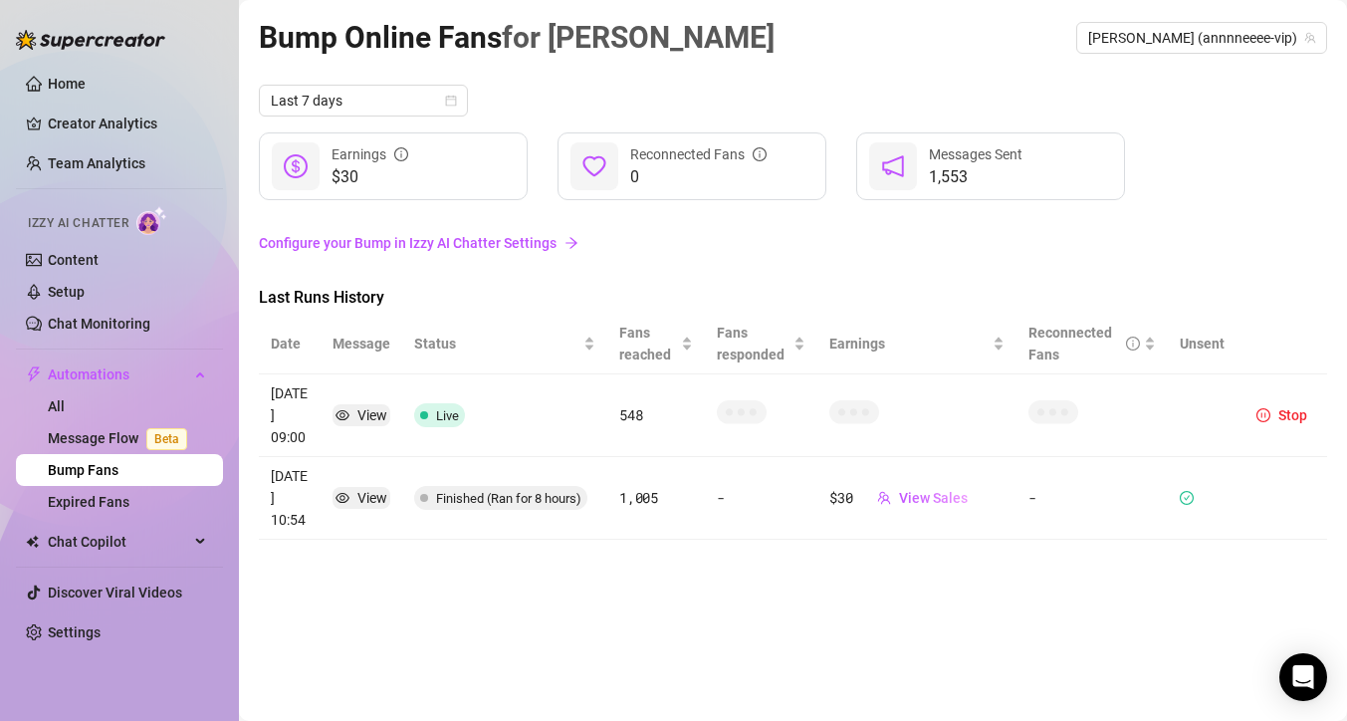
click at [514, 238] on link "Configure your Bump in Izzy AI Chatter Settings" at bounding box center [793, 243] width 1068 height 22
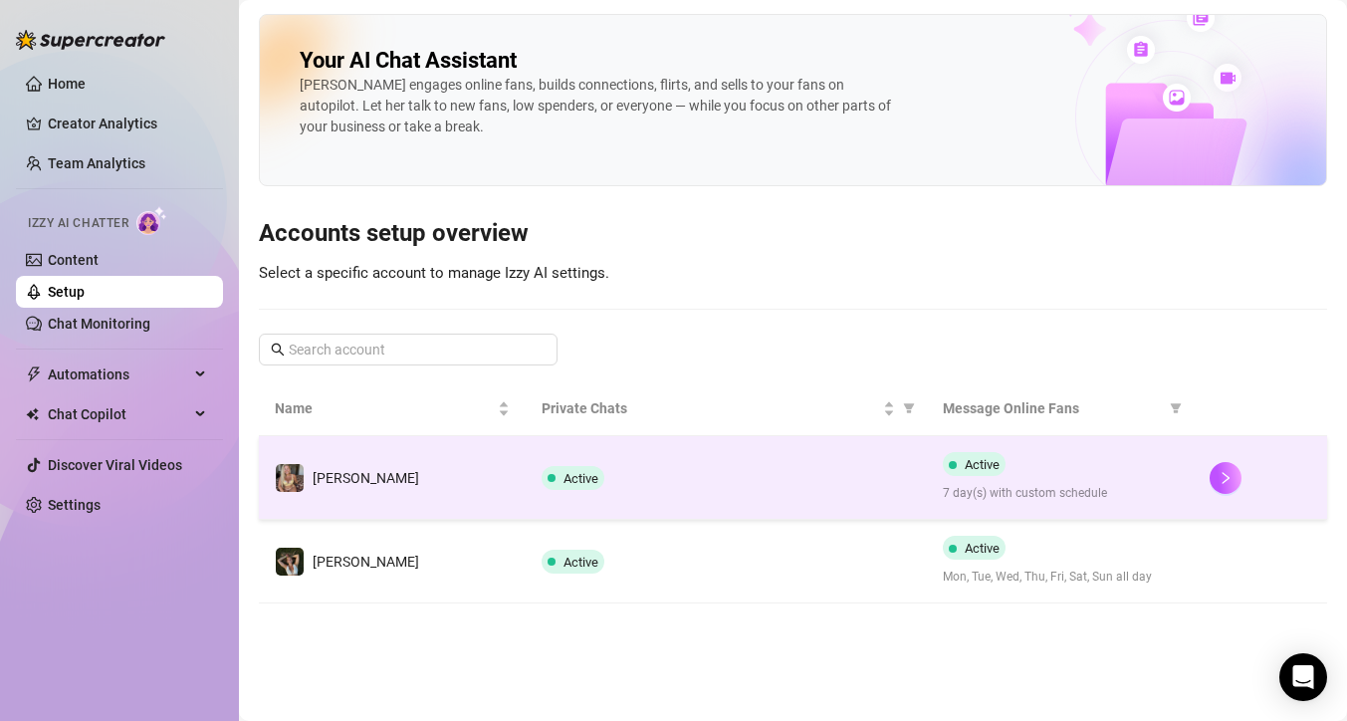
click at [594, 485] on span "Active" at bounding box center [581, 478] width 35 height 15
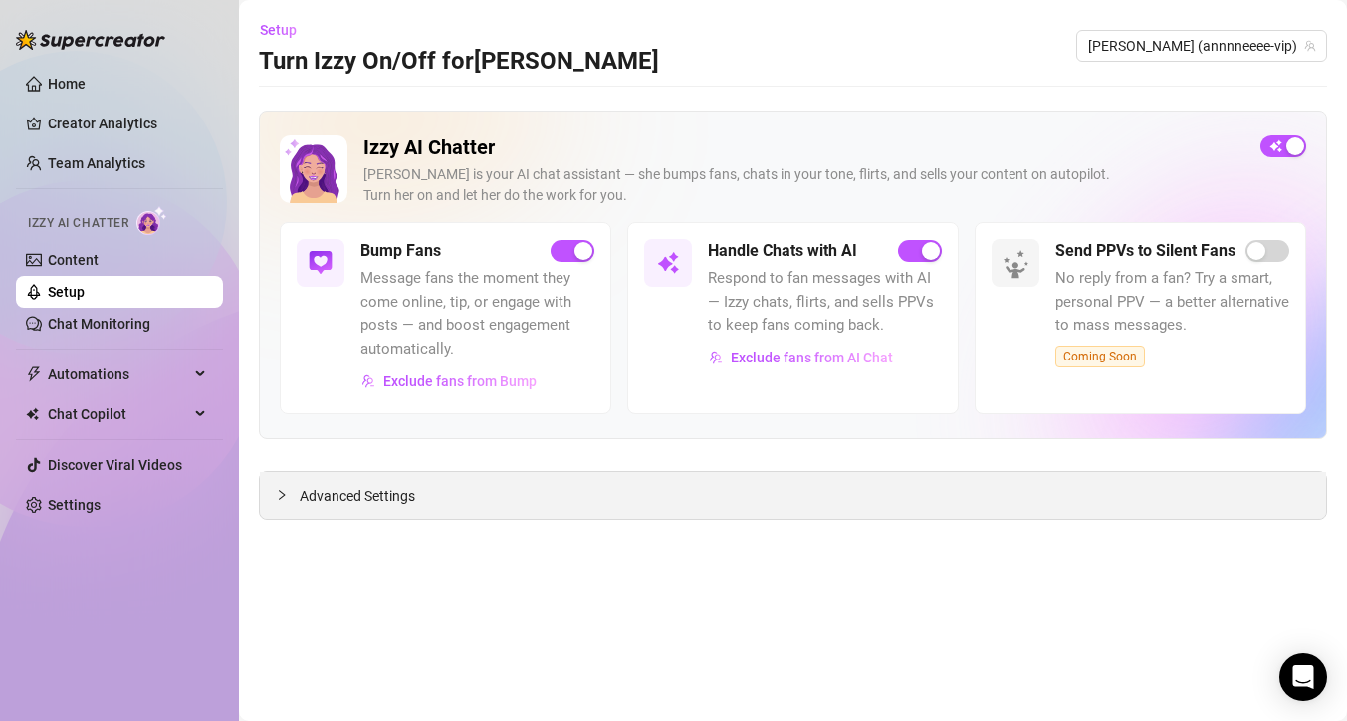
click at [384, 502] on span "Advanced Settings" at bounding box center [357, 496] width 115 height 22
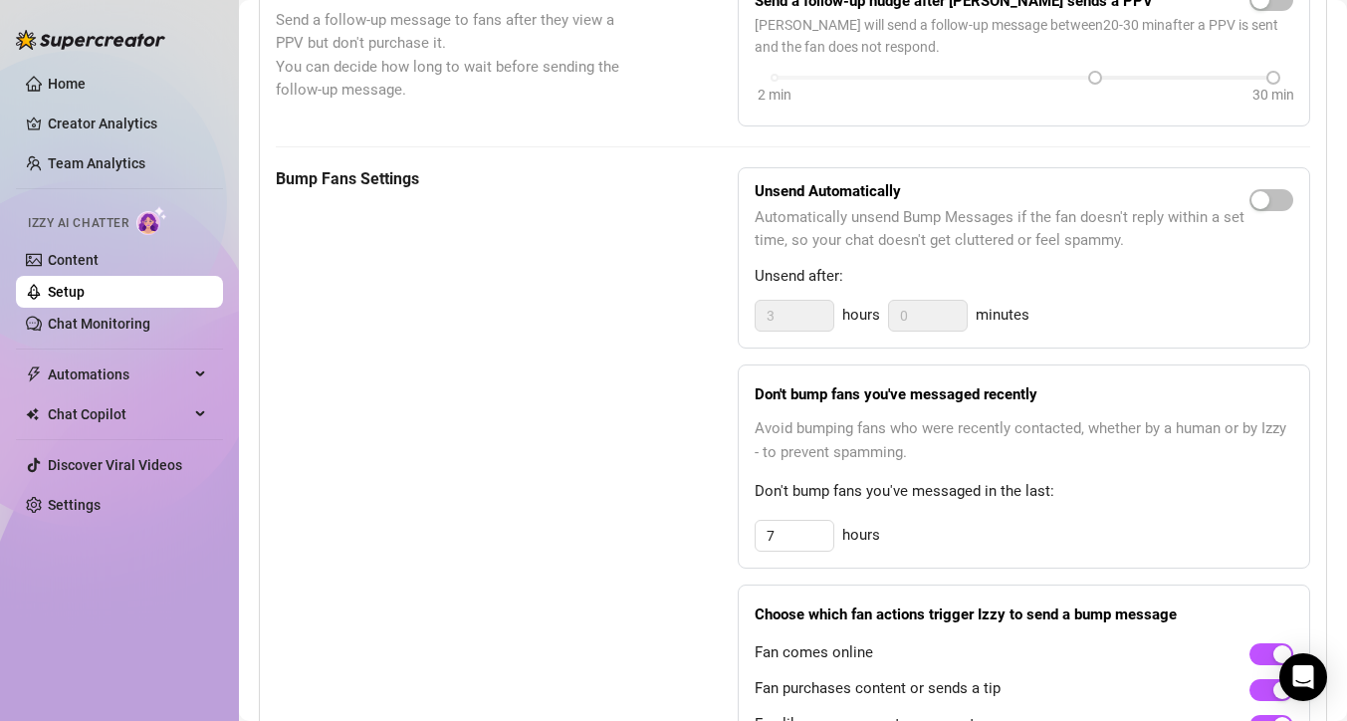
scroll to position [876, 0]
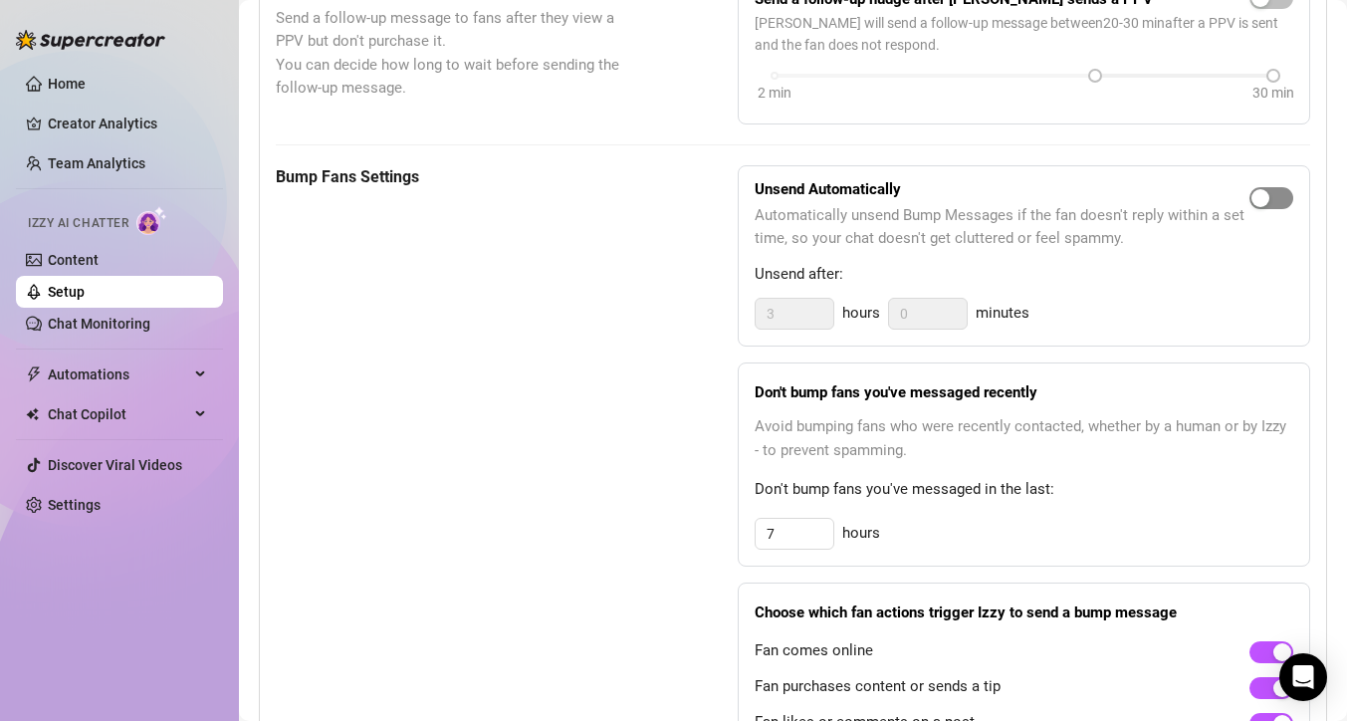
click at [1252, 200] on div "button" at bounding box center [1261, 198] width 18 height 18
click at [792, 541] on input "7" at bounding box center [795, 534] width 78 height 30
click at [1070, 529] on div "8 hours" at bounding box center [1024, 534] width 539 height 32
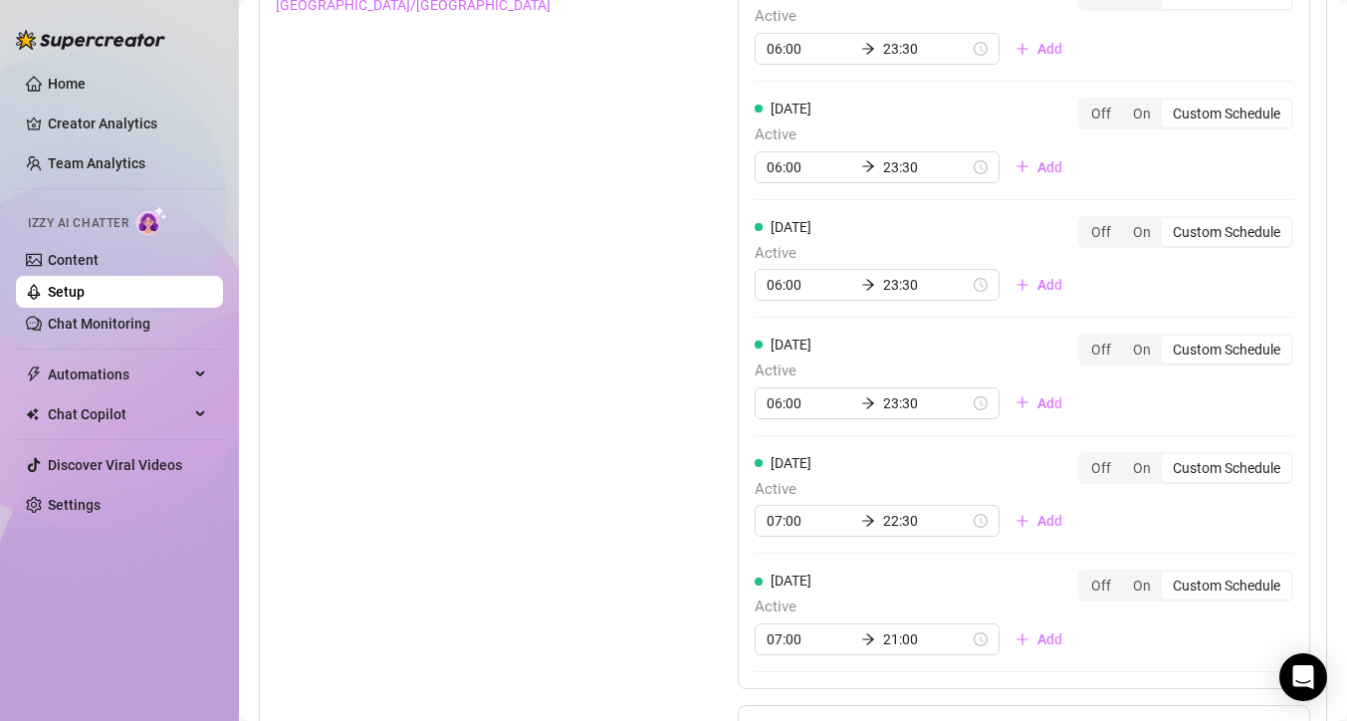
scroll to position [1832, 0]
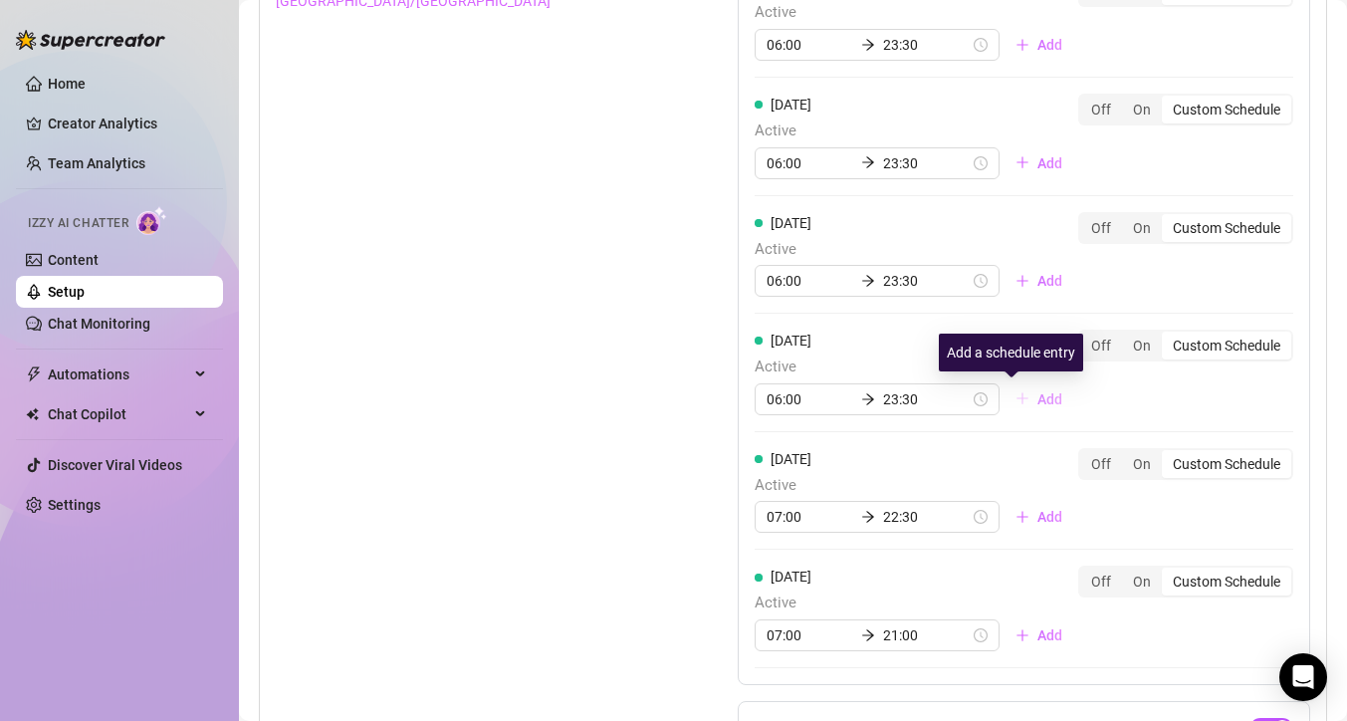
click at [1037, 395] on span "Add" at bounding box center [1049, 399] width 25 height 16
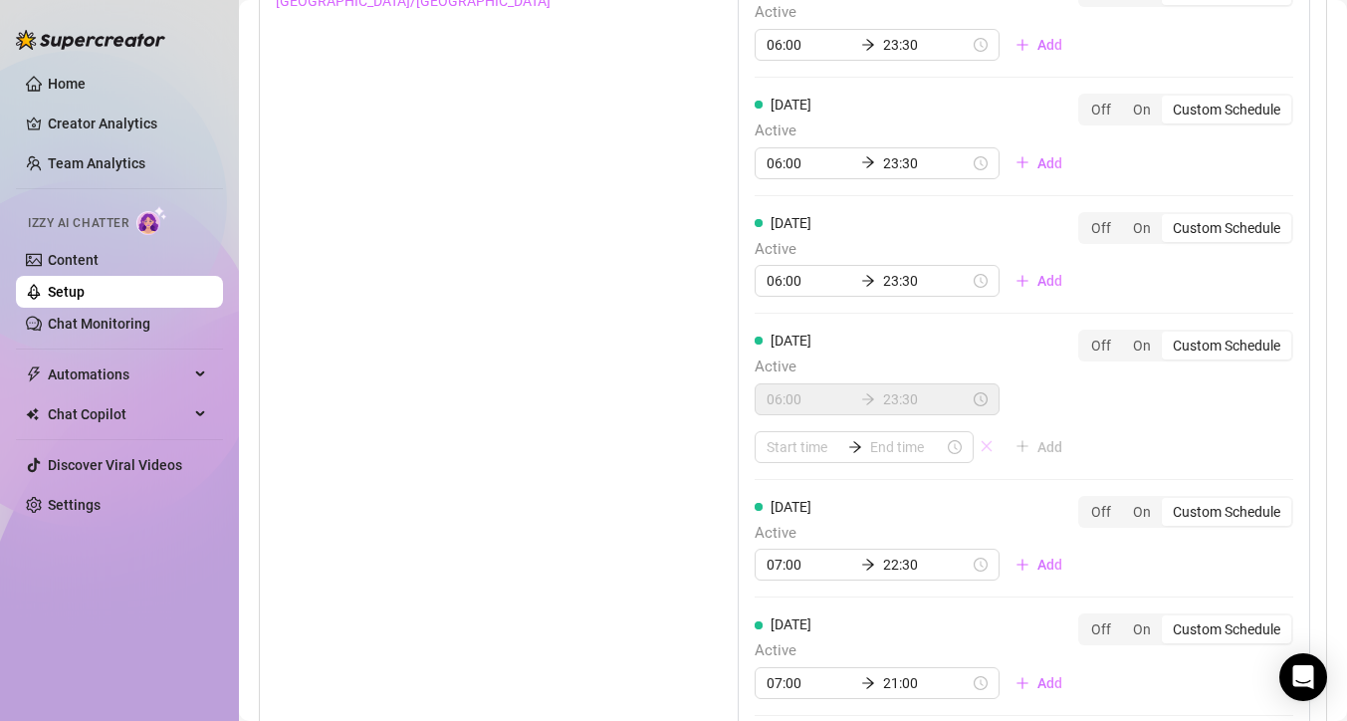
click at [980, 449] on icon "close" at bounding box center [987, 446] width 14 height 14
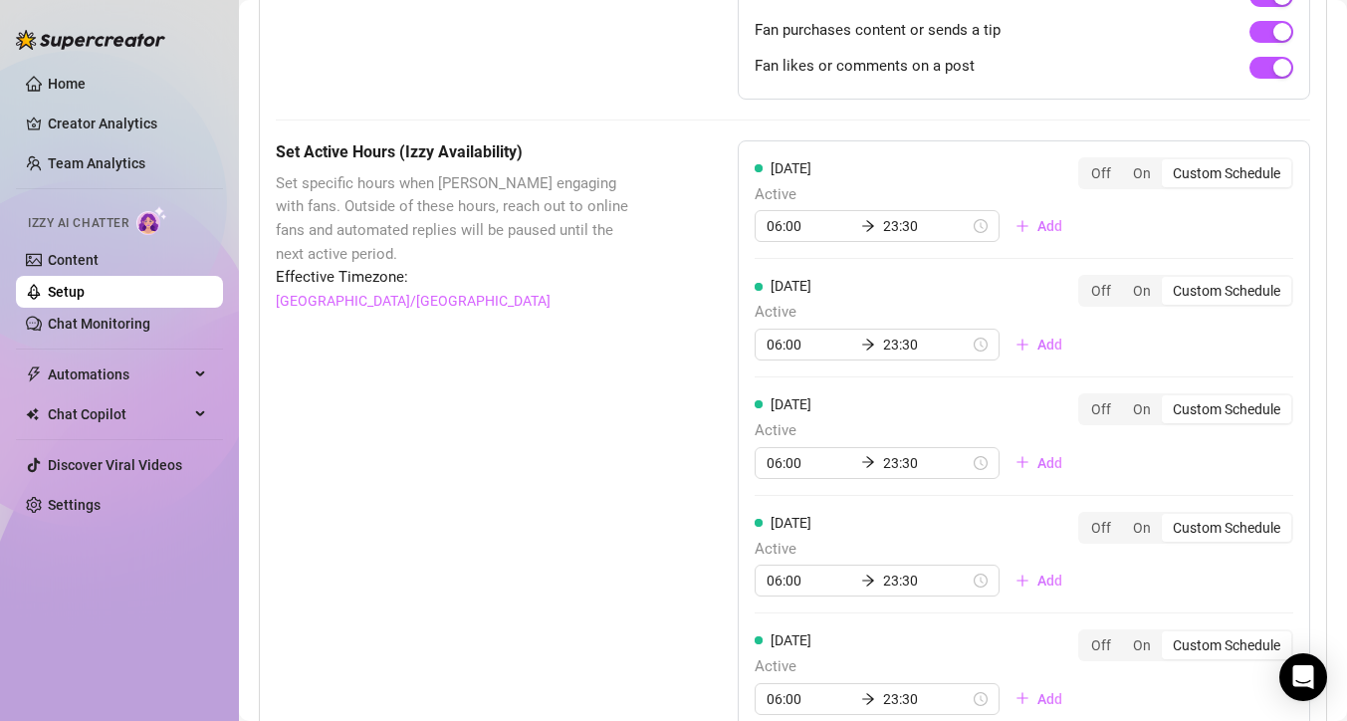
scroll to position [1423, 0]
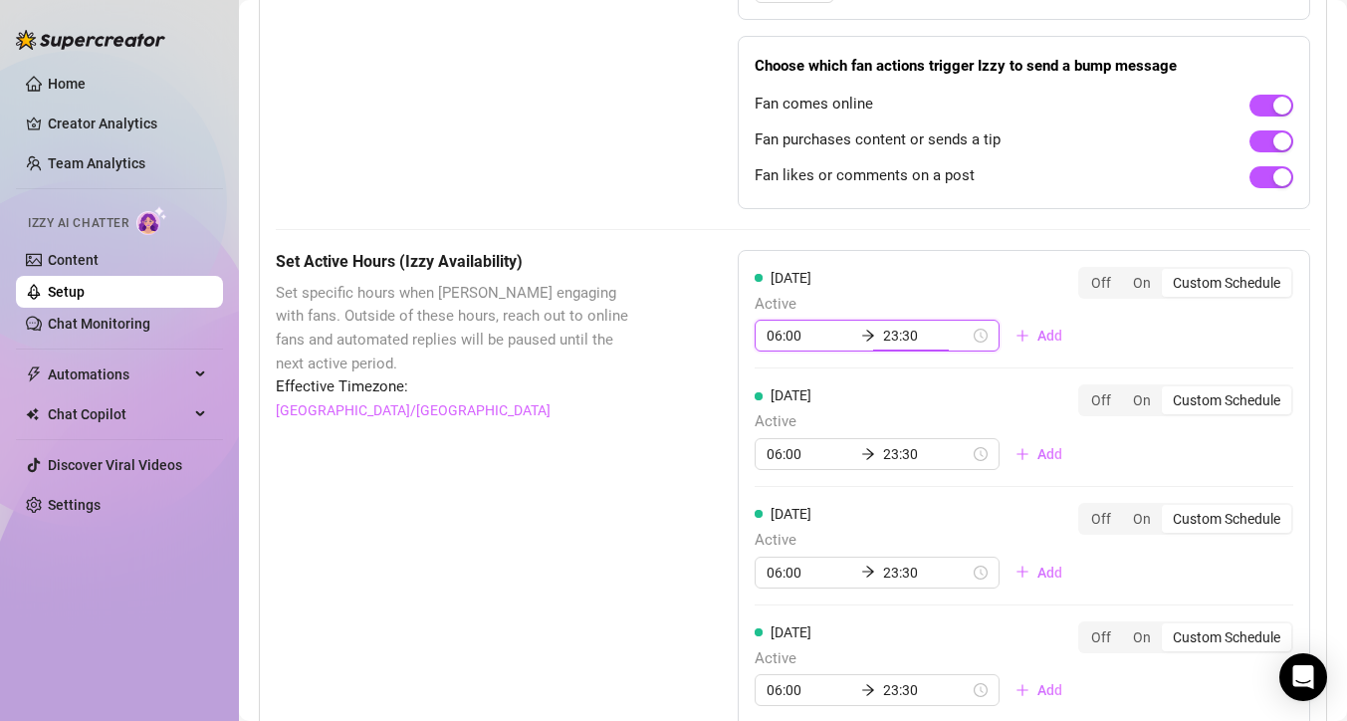
click at [901, 342] on input "23:30" at bounding box center [926, 336] width 87 height 22
click at [883, 535] on div "55" at bounding box center [888, 530] width 48 height 28
click at [972, 405] on div "[DATE] Active 06:00 23:30 Add" at bounding box center [917, 427] width 324 height 86
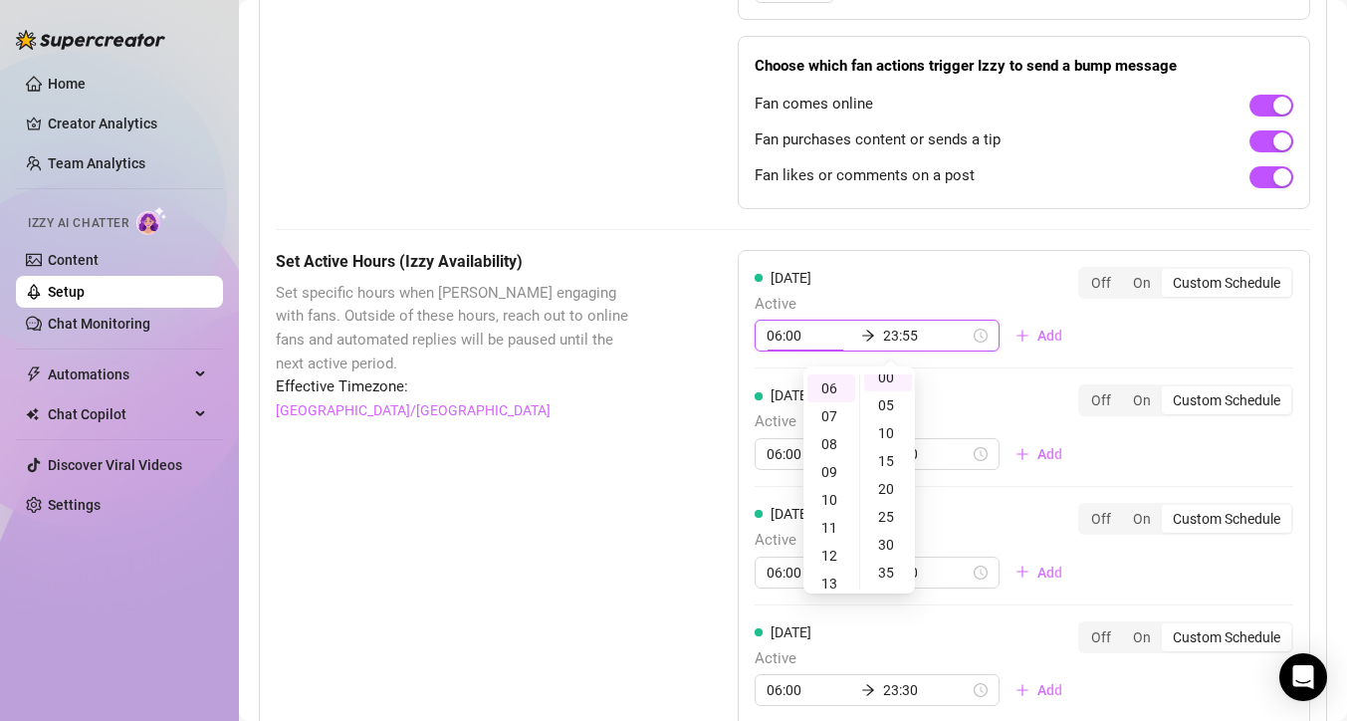
scroll to position [0, 0]
click at [1033, 420] on div "[DATE] Active 06:00 23:30 Add Off On Custom Schedule" at bounding box center [1024, 435] width 539 height 103
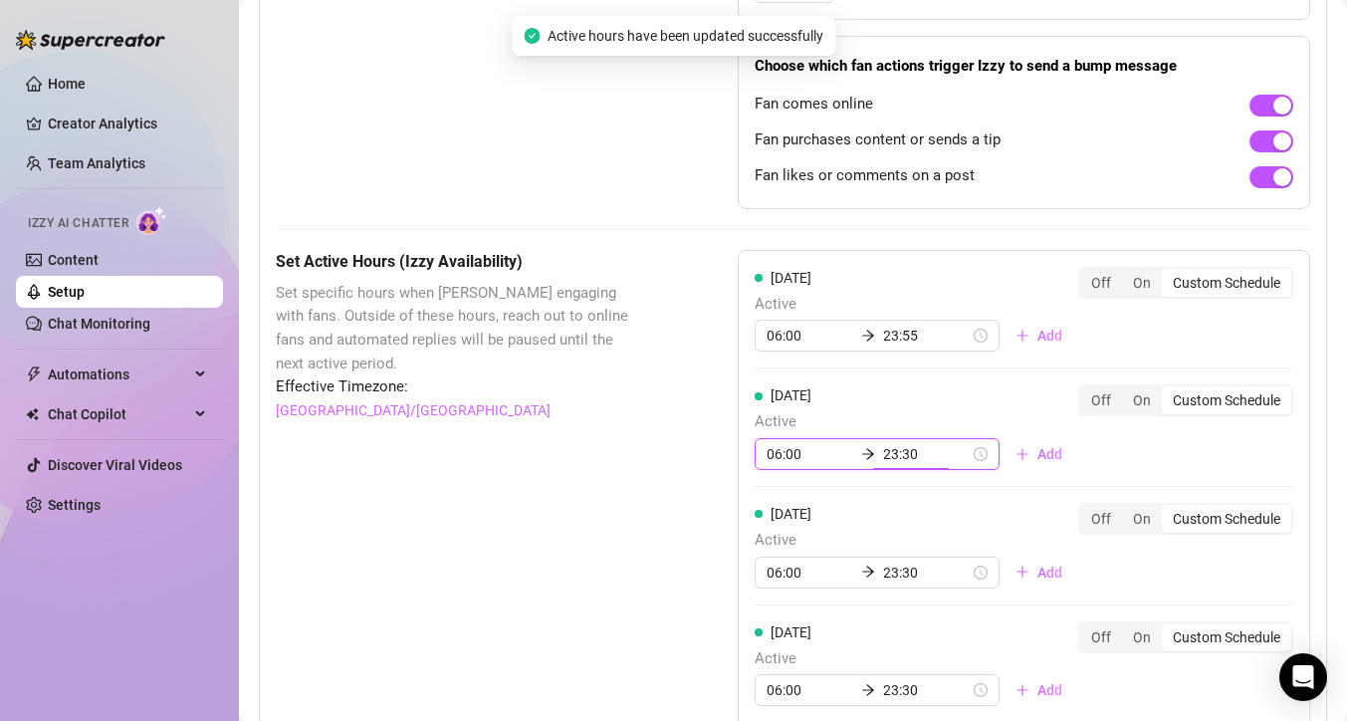
click at [910, 454] on input "23:30" at bounding box center [926, 454] width 87 height 22
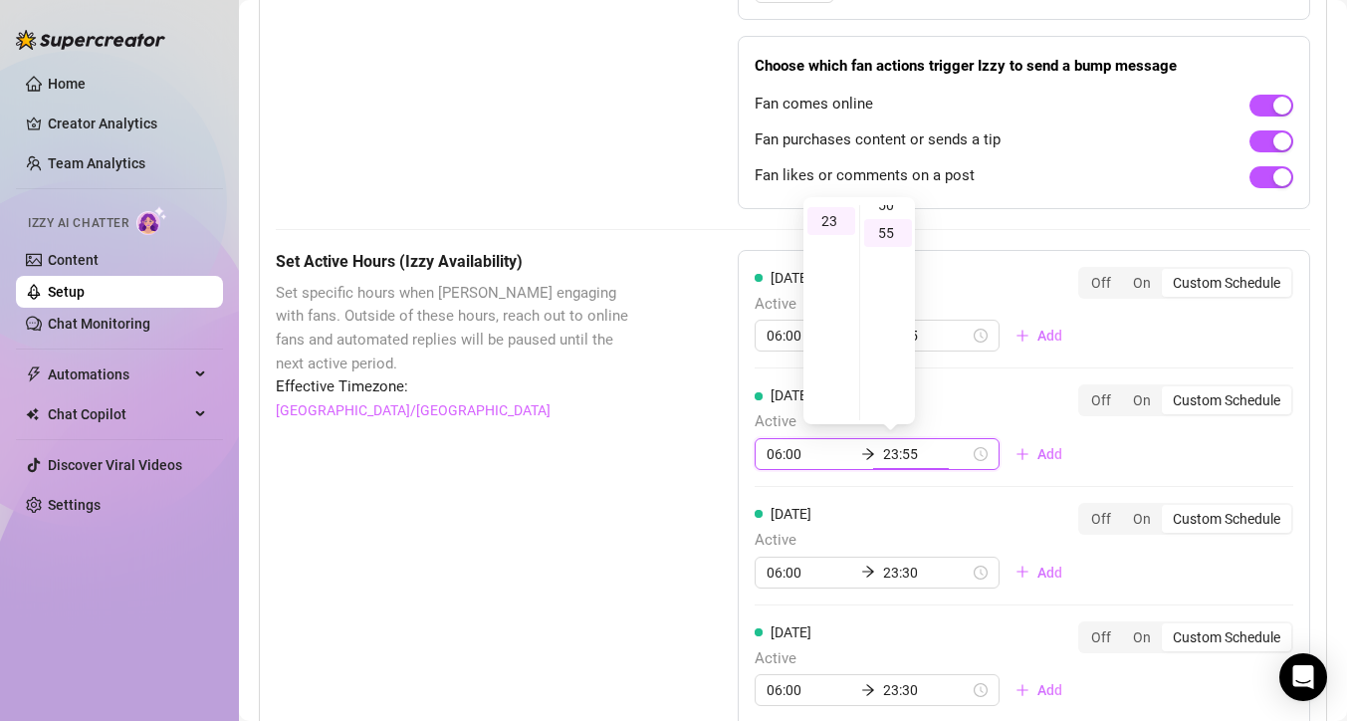
scroll to position [305, 0]
click at [1127, 446] on div "[DATE] Active 06:00 23:55 Add Off On Custom Schedule" at bounding box center [1024, 427] width 539 height 86
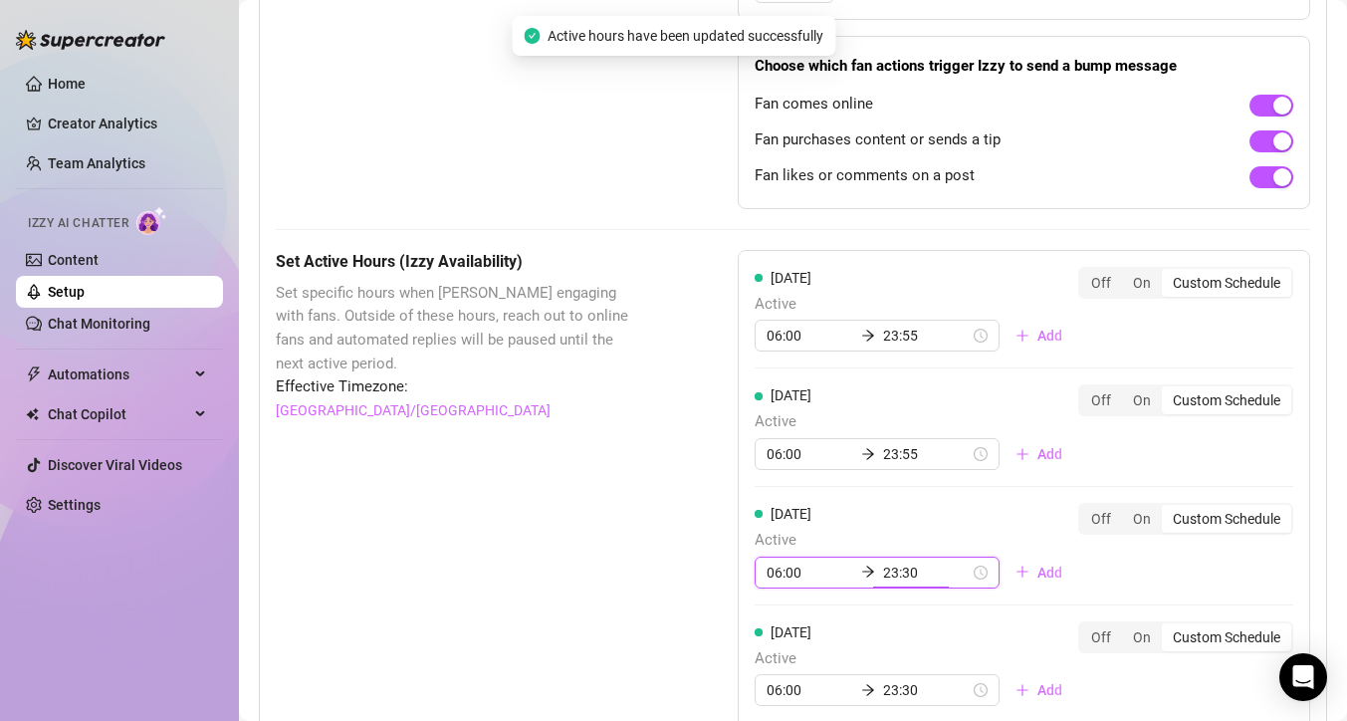
click at [906, 573] on input "23:30" at bounding box center [926, 573] width 87 height 22
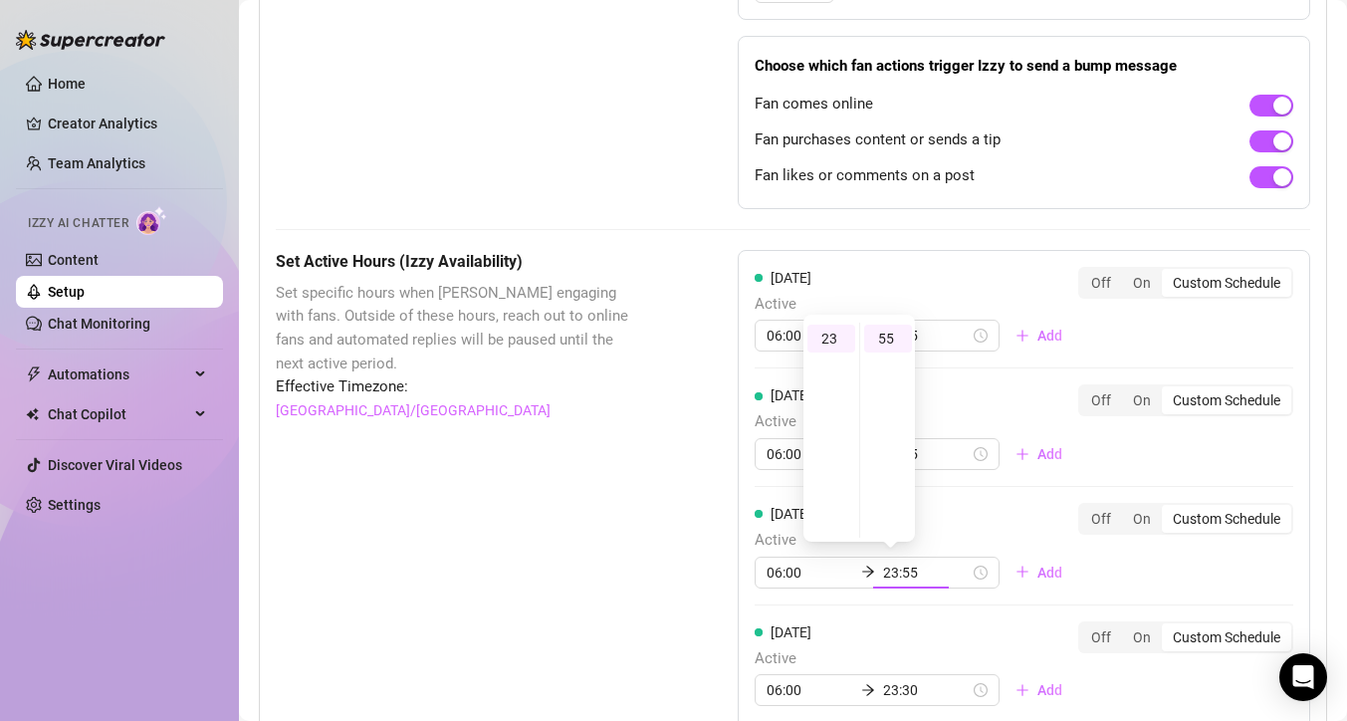
click at [1190, 565] on div "[DATE] Active 06:00 23:55 Add Off On Custom Schedule" at bounding box center [1024, 546] width 539 height 86
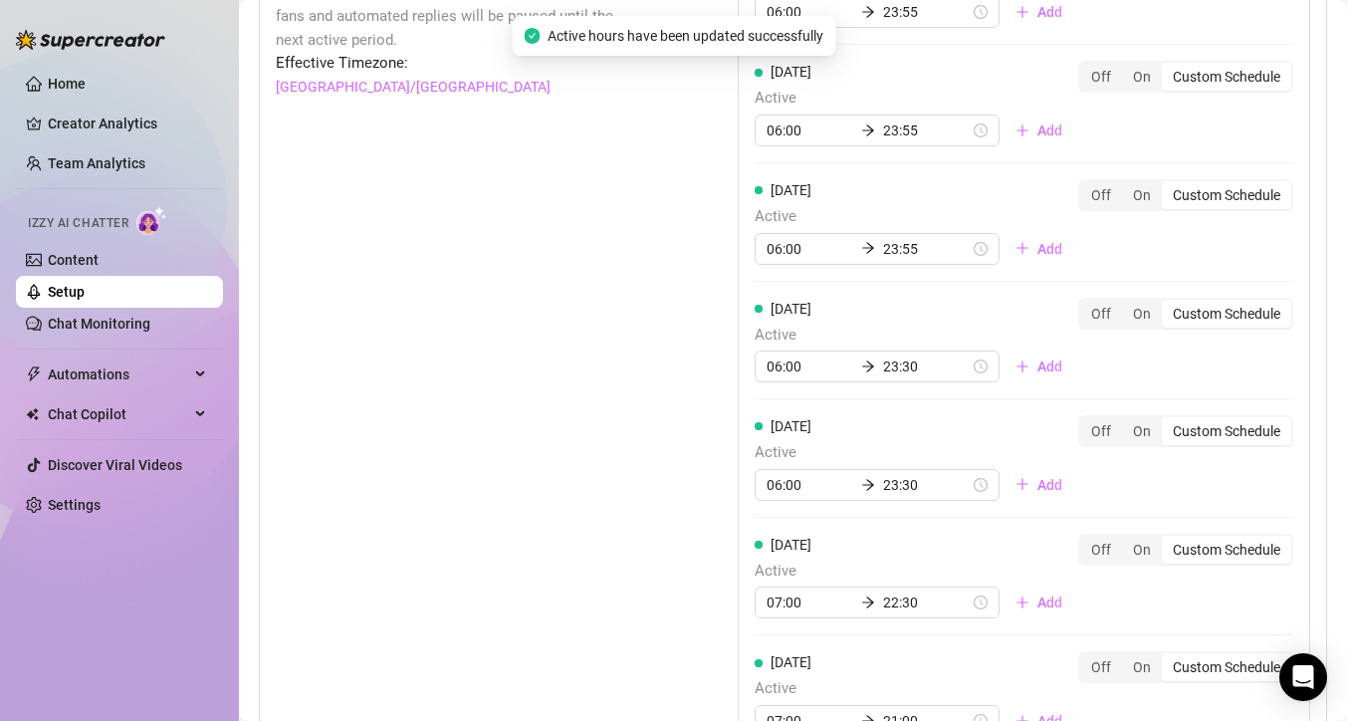
scroll to position [1781, 0]
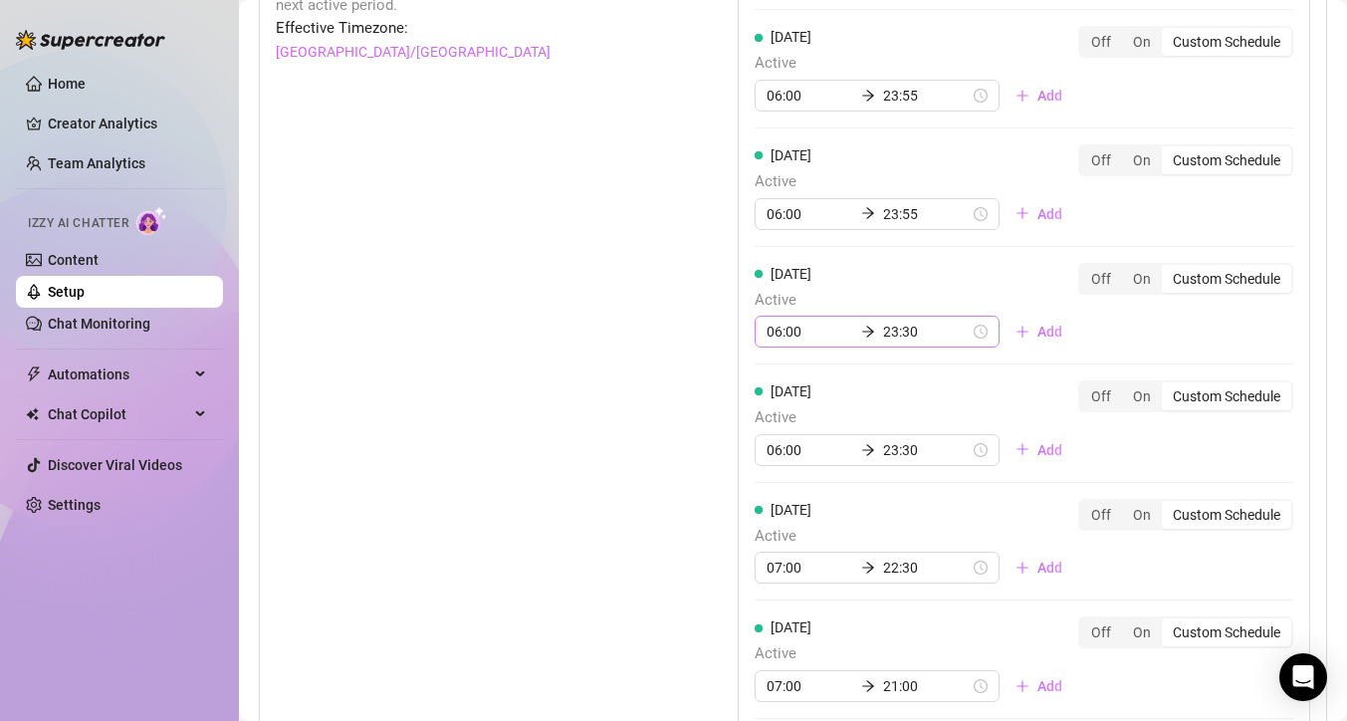
click at [950, 337] on div "06:00 23:30" at bounding box center [877, 332] width 245 height 32
click at [900, 331] on input "23:30" at bounding box center [926, 332] width 87 height 22
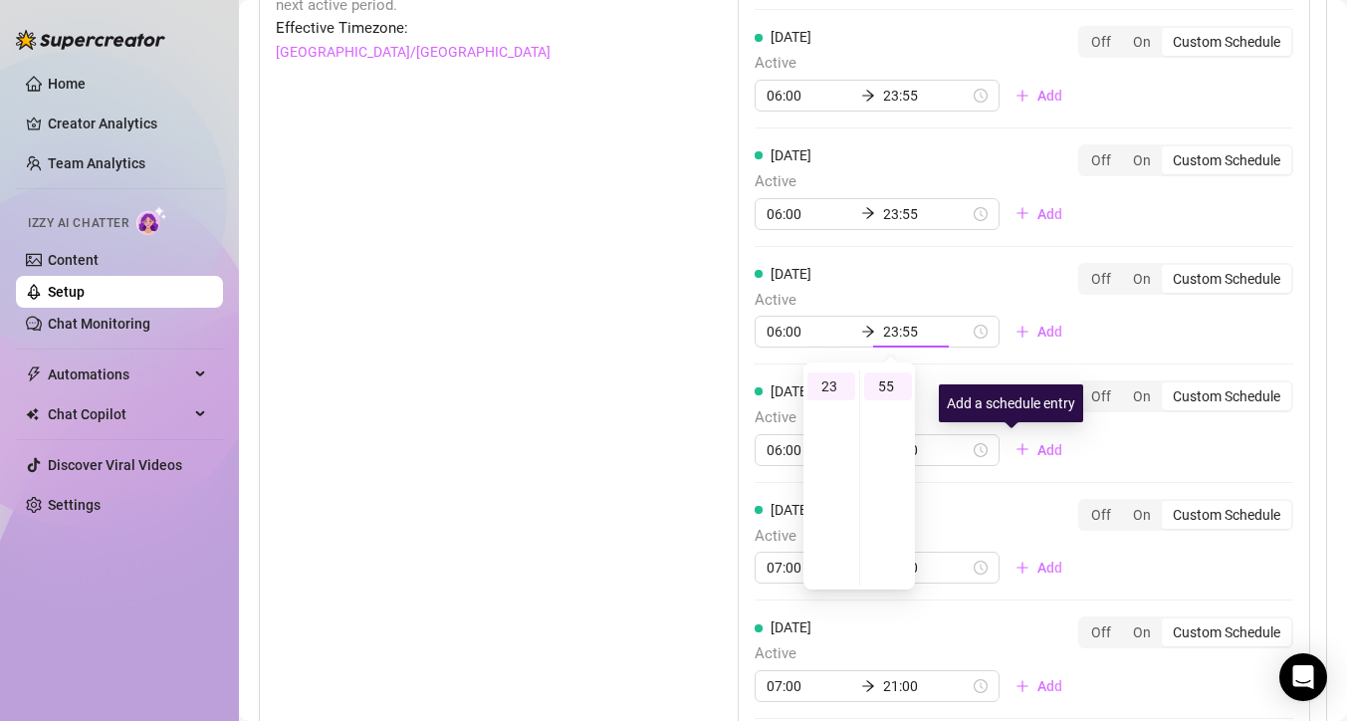
click at [1111, 460] on div "[DATE] Active 06:00 23:30 Add Off On Custom Schedule" at bounding box center [1024, 423] width 539 height 86
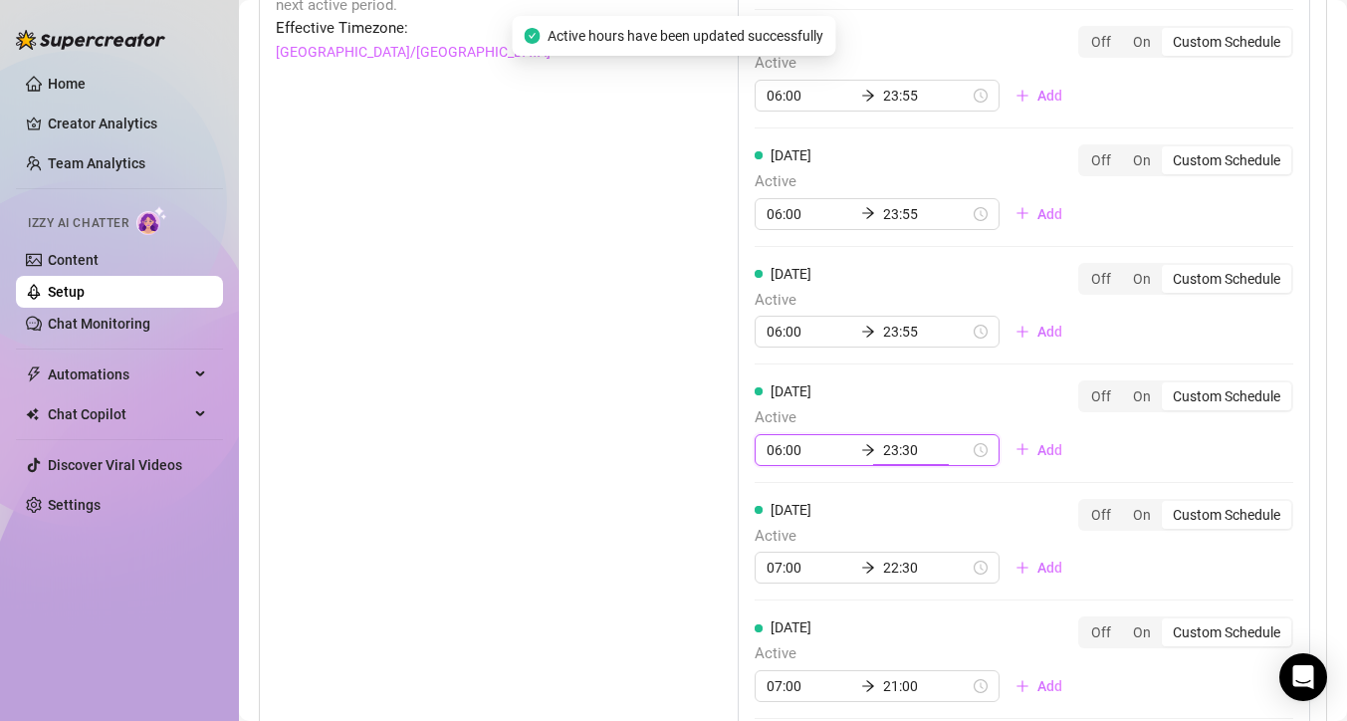
click at [904, 446] on input "23:30" at bounding box center [926, 450] width 87 height 22
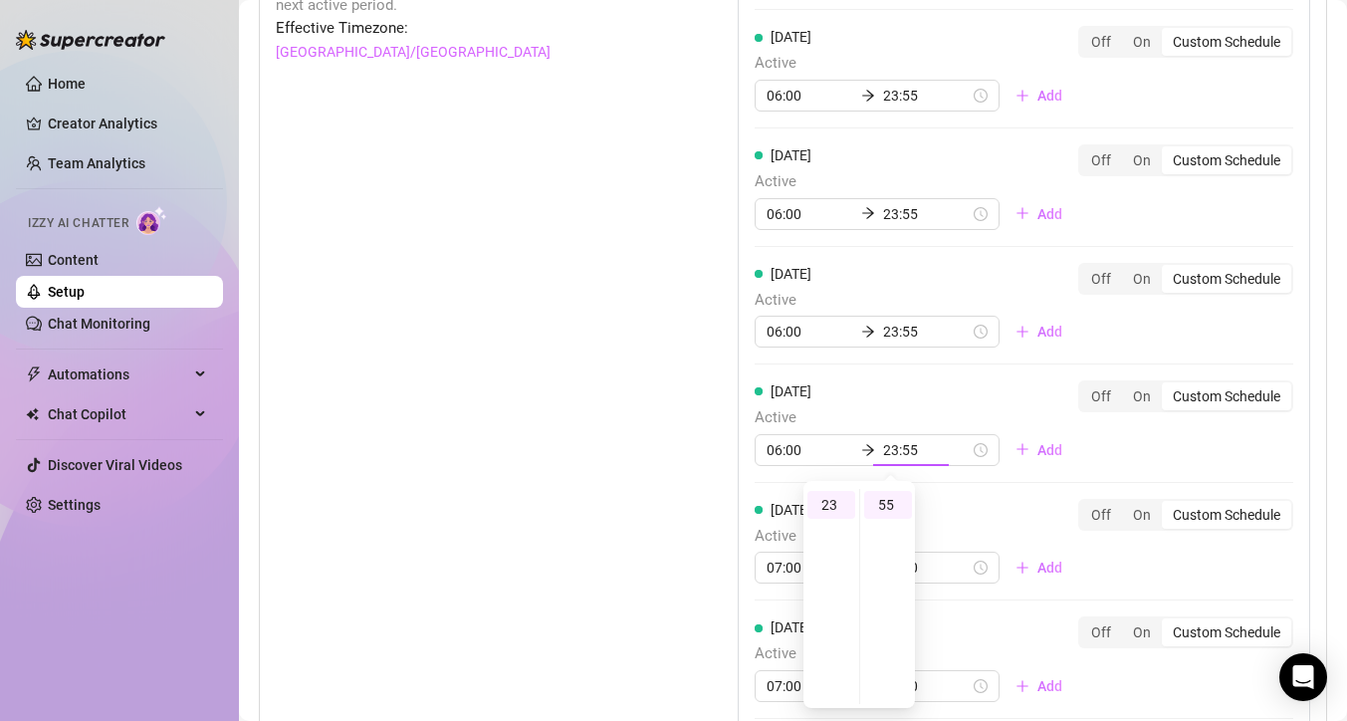
click at [1150, 465] on div "[DATE] Active 06:00 23:55 Add Off On Custom Schedule" at bounding box center [1024, 431] width 539 height 103
click at [916, 566] on input "22:30" at bounding box center [926, 568] width 87 height 22
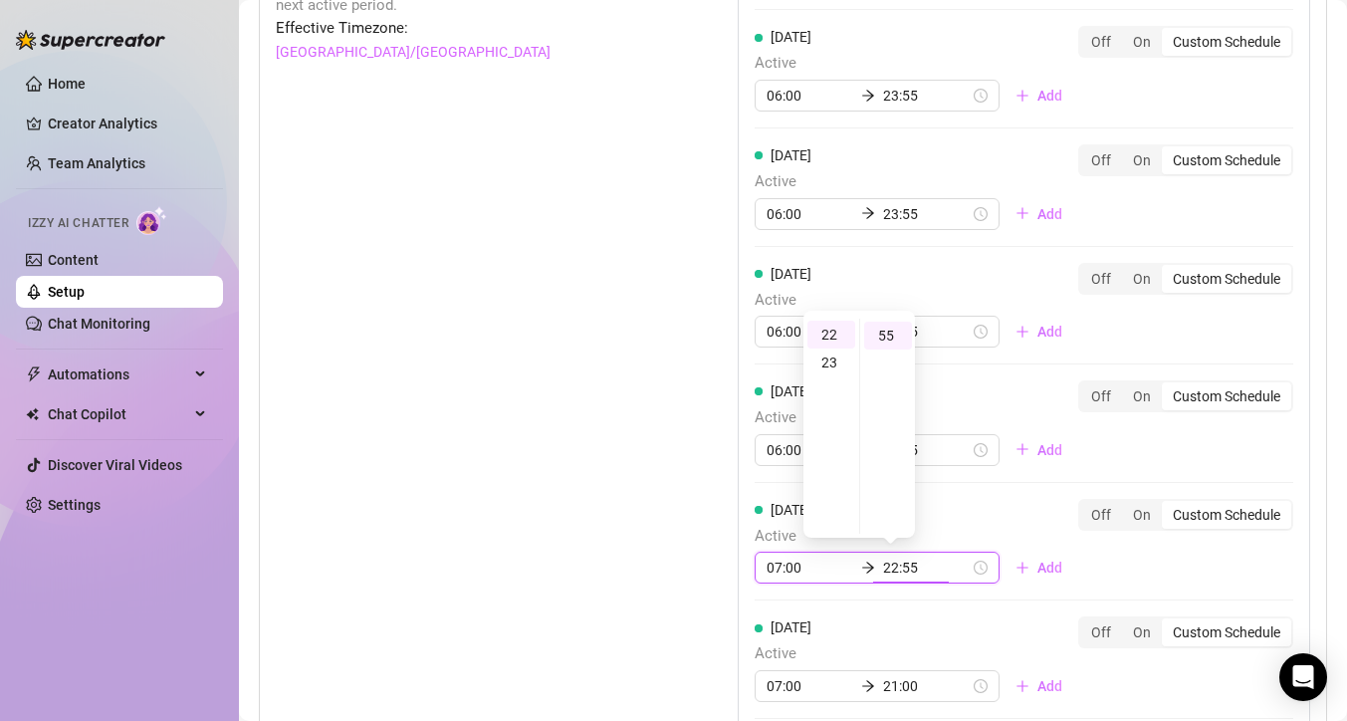
scroll to position [0, 0]
click at [883, 570] on input "22:55" at bounding box center [926, 568] width 87 height 22
click at [1094, 562] on div "[DATE] Active 07:00 23:55 Add Off On Custom Schedule" at bounding box center [1024, 542] width 539 height 86
click at [777, 565] on input "07:00" at bounding box center [810, 568] width 87 height 22
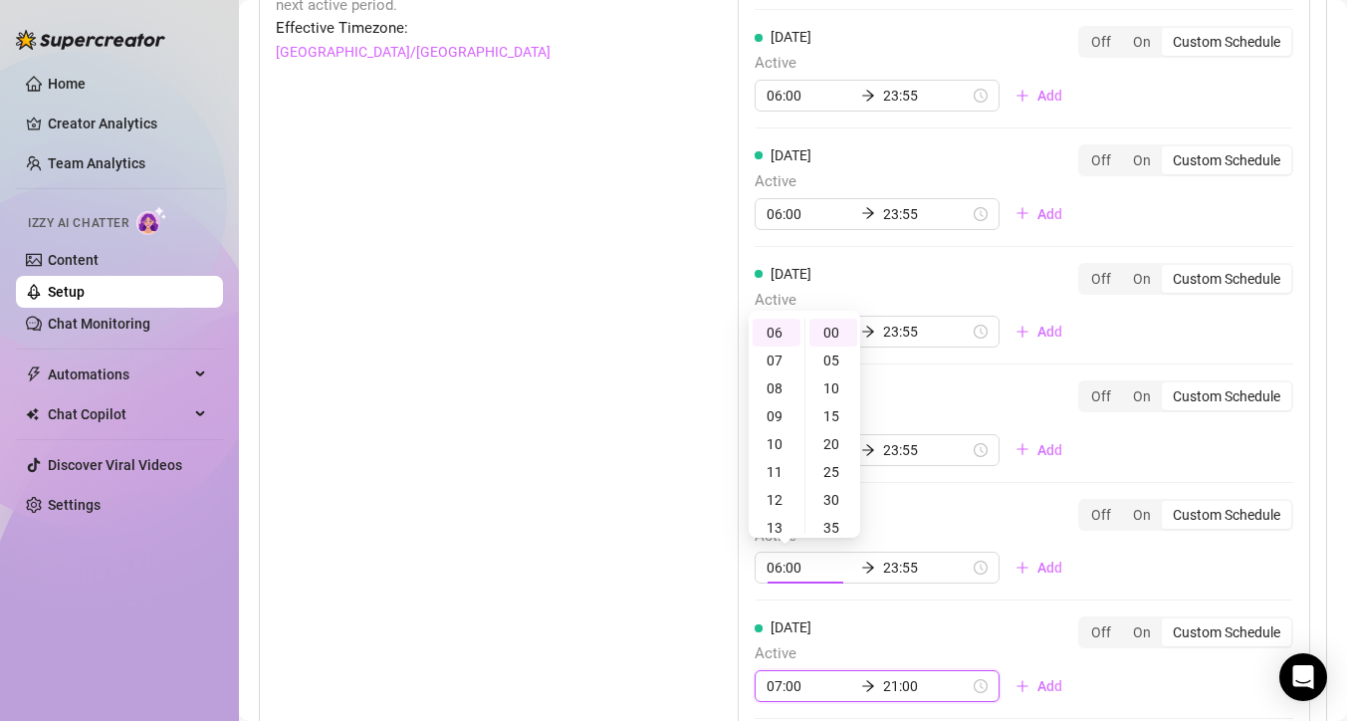
click at [803, 690] on input "07:00" at bounding box center [810, 686] width 87 height 22
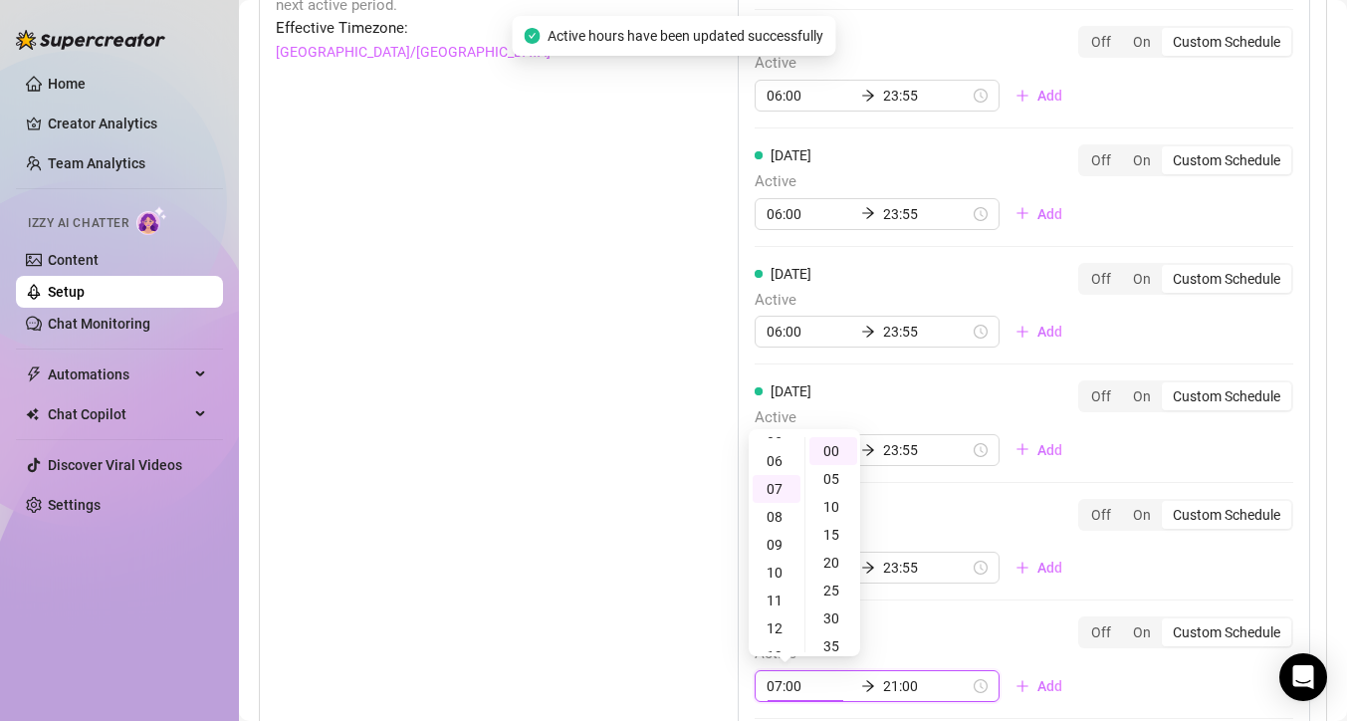
scroll to position [153, 0]
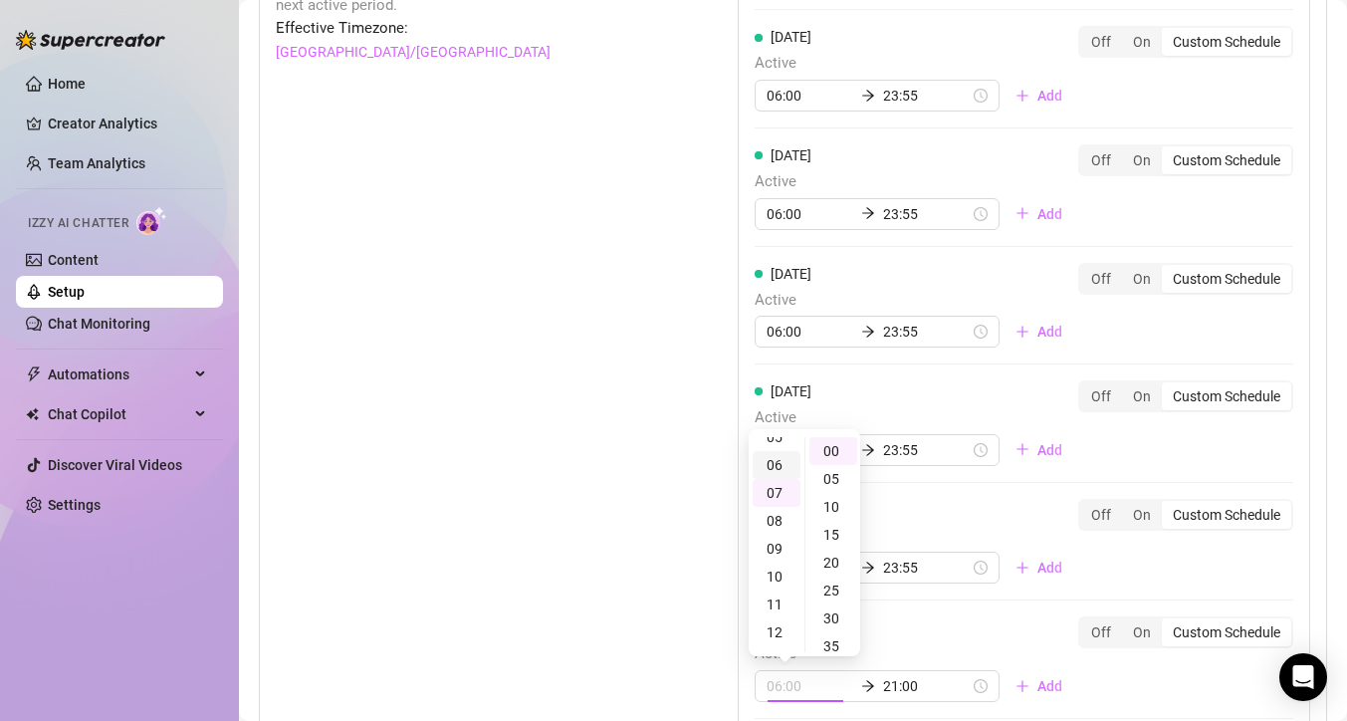
click at [783, 466] on div "06" at bounding box center [777, 465] width 48 height 28
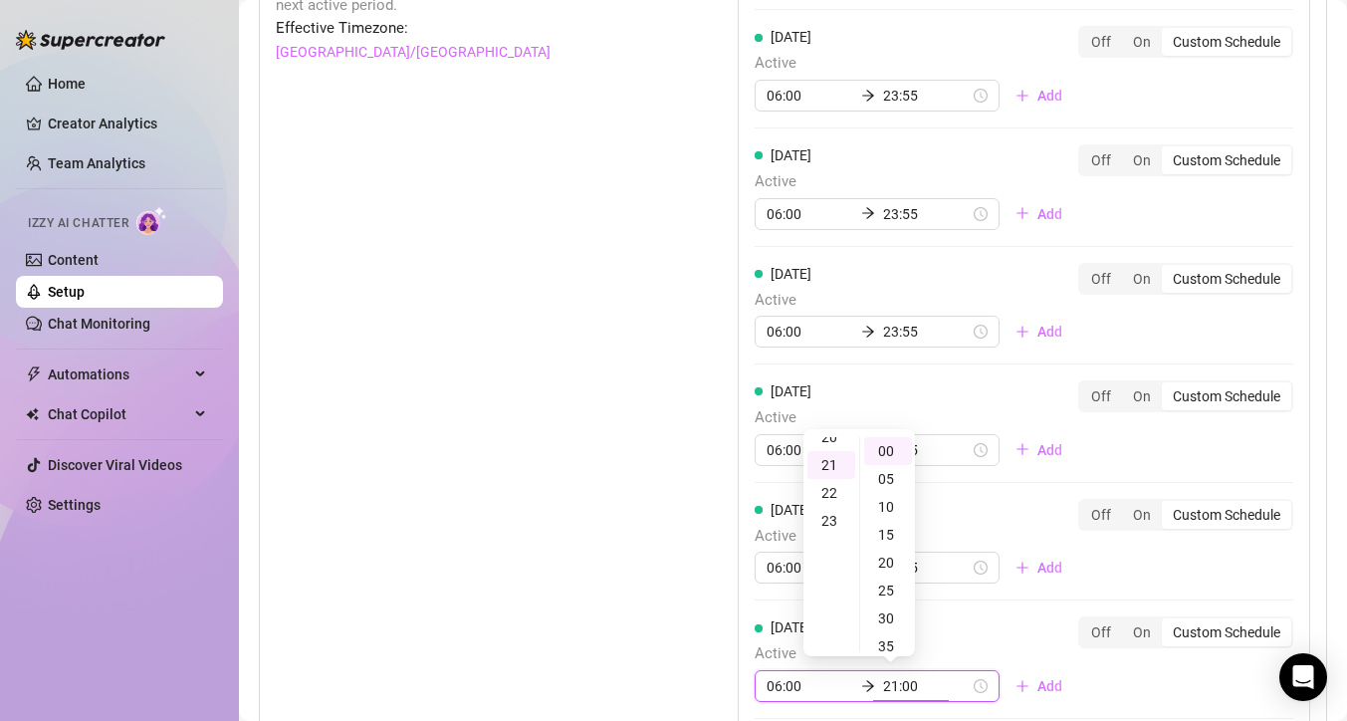
click at [904, 682] on input "21:00" at bounding box center [926, 686] width 87 height 22
click at [836, 515] on div "23" at bounding box center [831, 509] width 48 height 28
click at [997, 626] on div "[DATE] Active 06:00 23:00 Add Off On Custom Schedule" at bounding box center [1024, 659] width 539 height 86
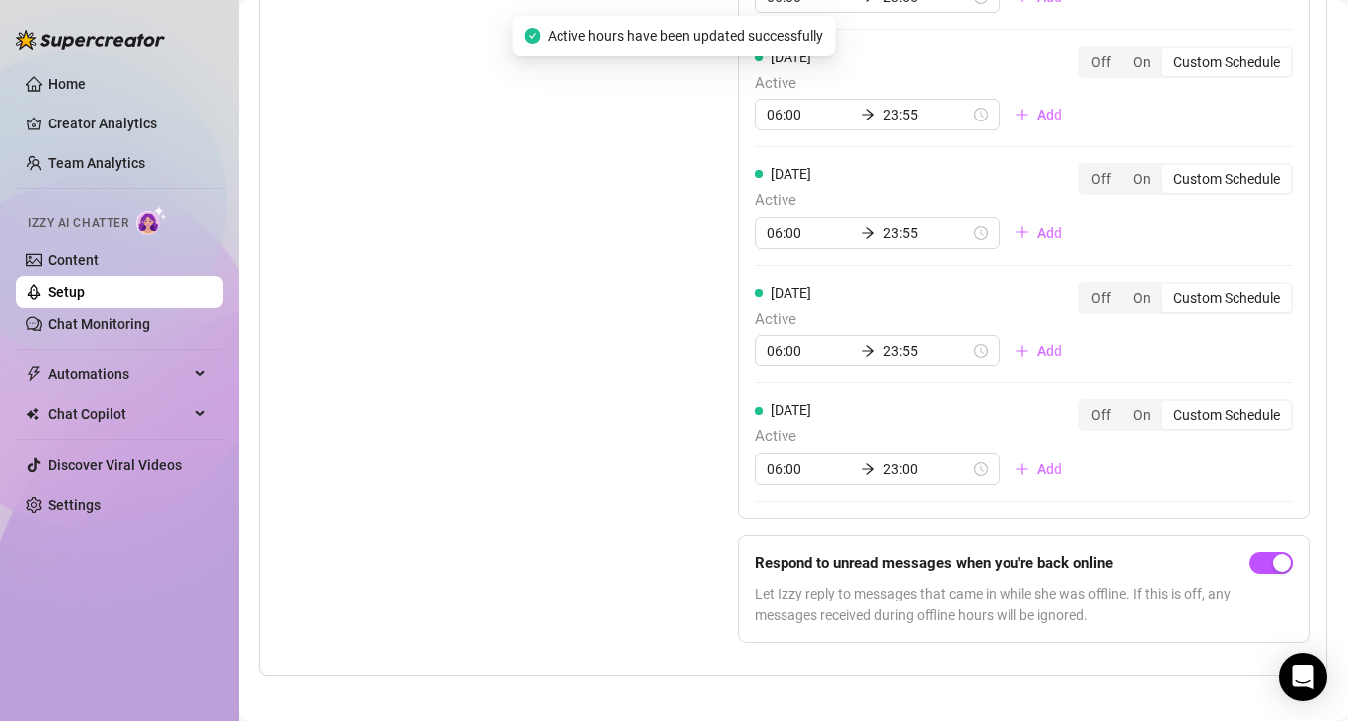
scroll to position [2007, 0]
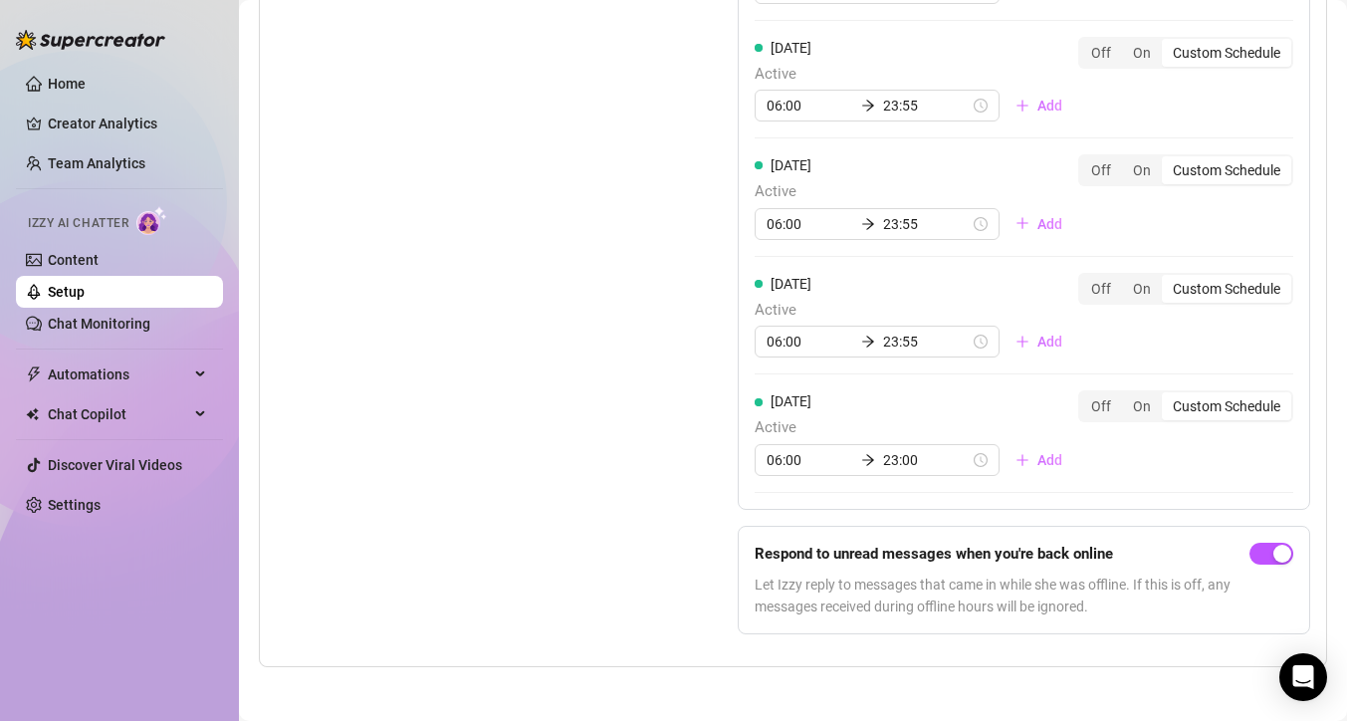
click at [510, 377] on div "Set Active Hours (Izzy Availability) Set specific hours when Izzy engaging with…" at bounding box center [457, 158] width 362 height 986
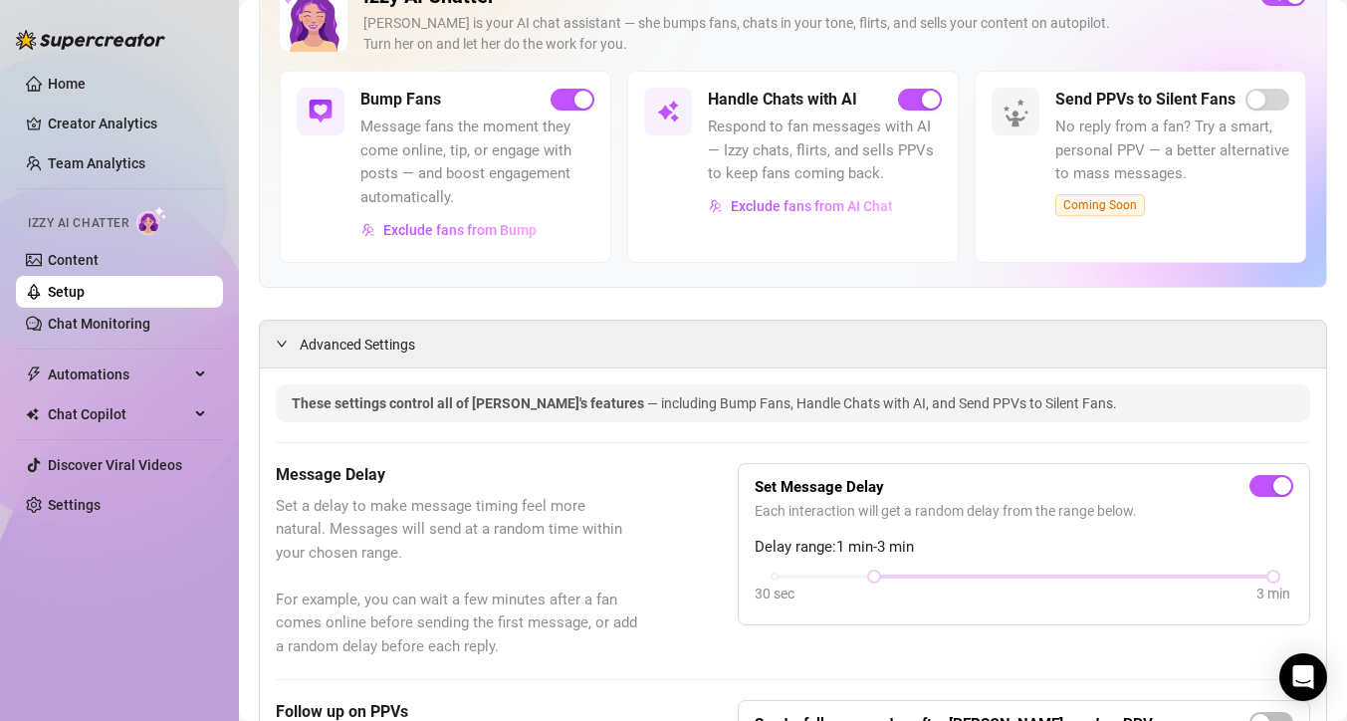
scroll to position [0, 0]
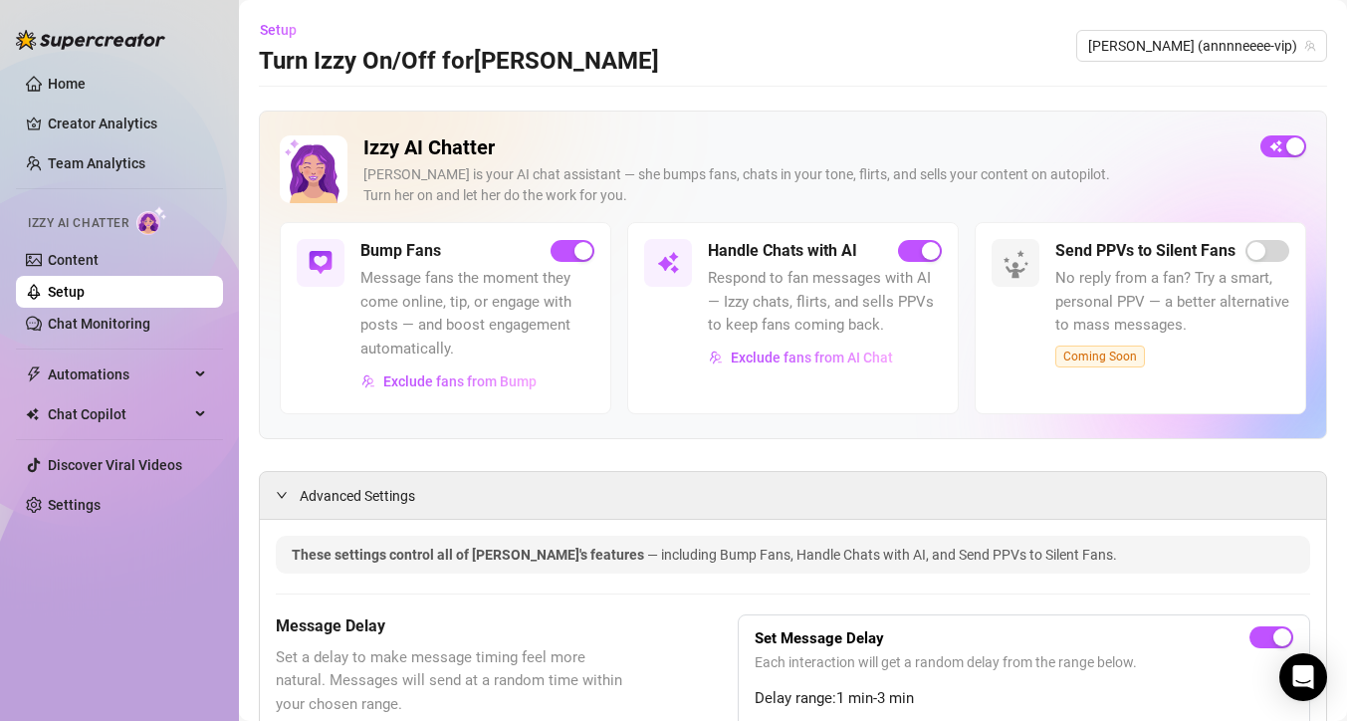
click at [510, 377] on span "Exclude fans from Bump" at bounding box center [459, 381] width 153 height 16
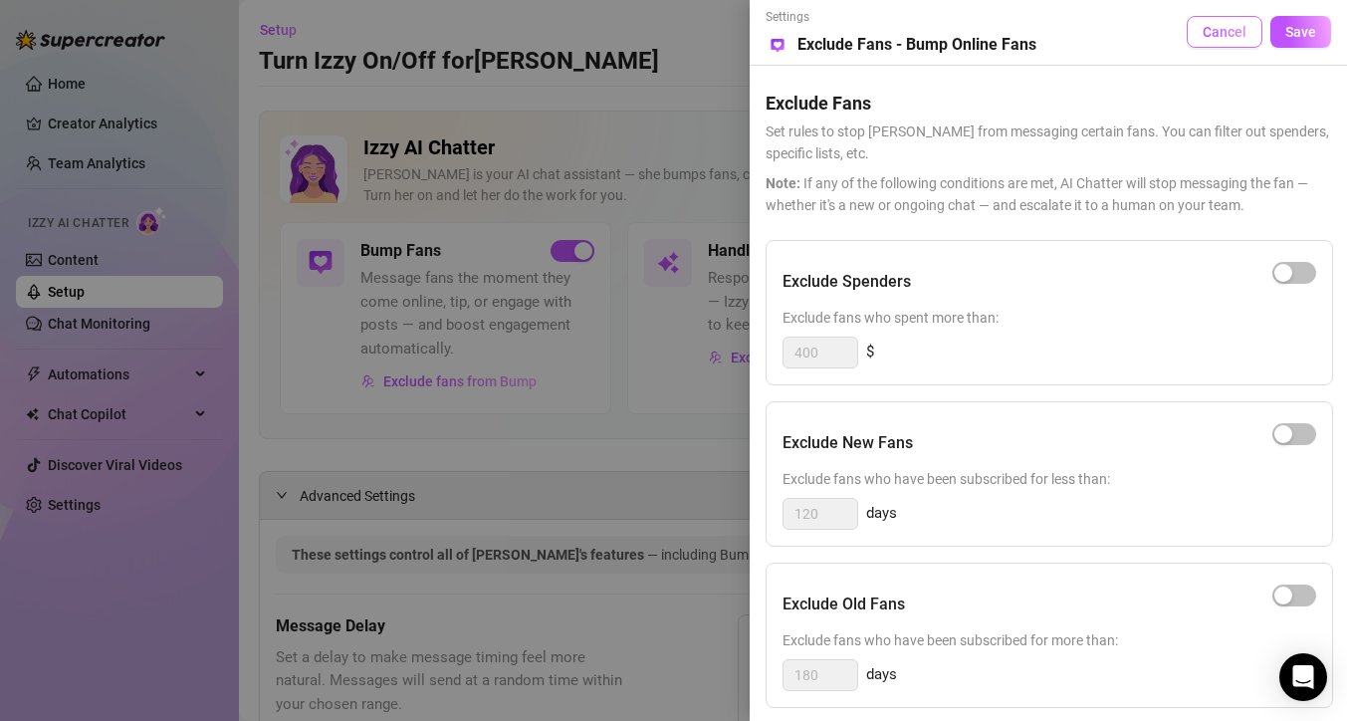
click at [1241, 23] on button "Cancel" at bounding box center [1225, 32] width 76 height 32
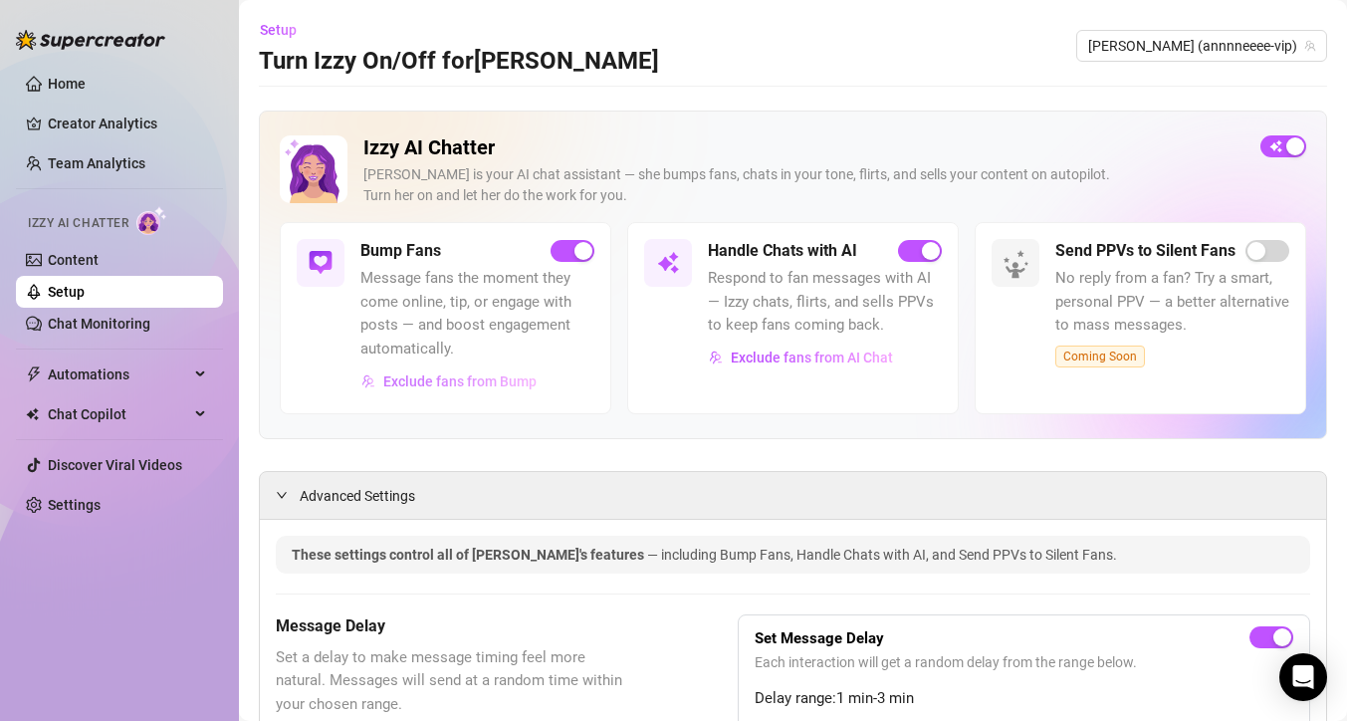
click at [520, 383] on span "Exclude fans from Bump" at bounding box center [459, 381] width 153 height 16
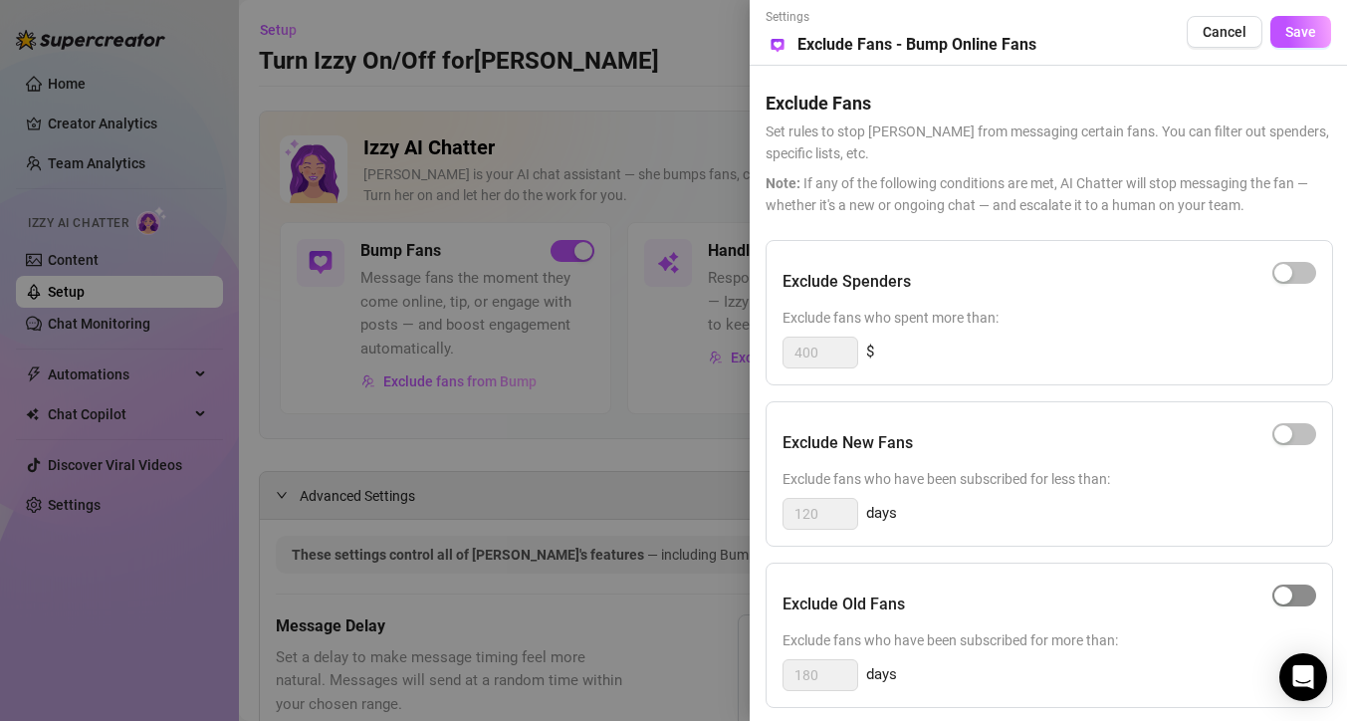
click at [1282, 597] on div "button" at bounding box center [1283, 595] width 18 height 18
click at [826, 676] on input "180" at bounding box center [821, 675] width 74 height 30
click at [1295, 28] on span "Save" at bounding box center [1300, 32] width 31 height 16
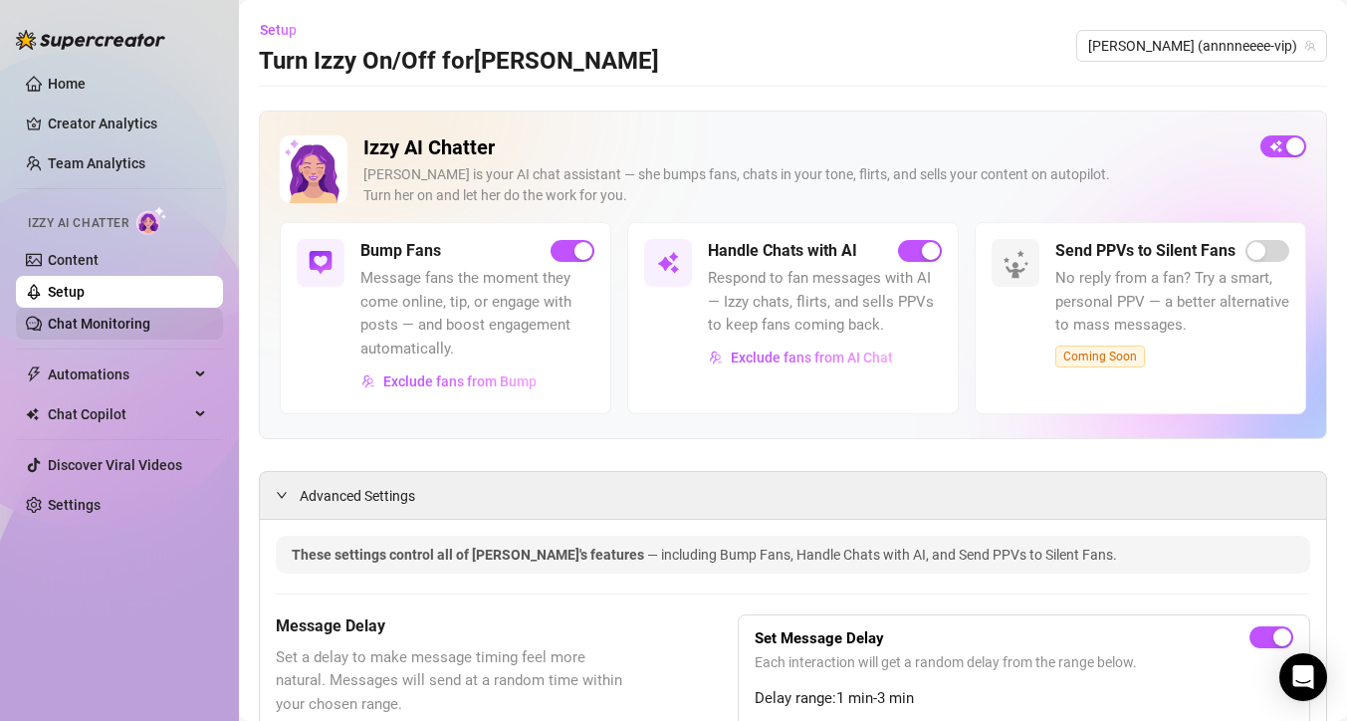
click at [73, 322] on link "Chat Monitoring" at bounding box center [99, 324] width 103 height 16
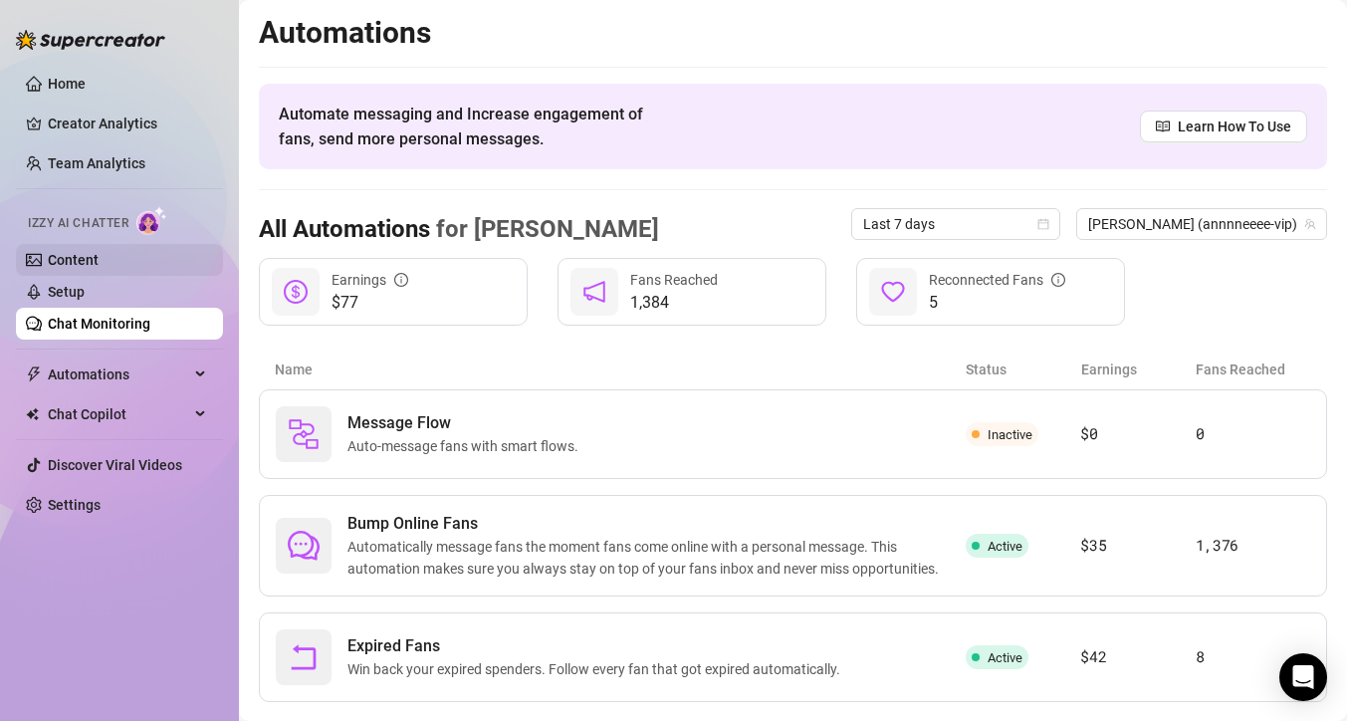
click at [99, 255] on link "Content" at bounding box center [73, 260] width 51 height 16
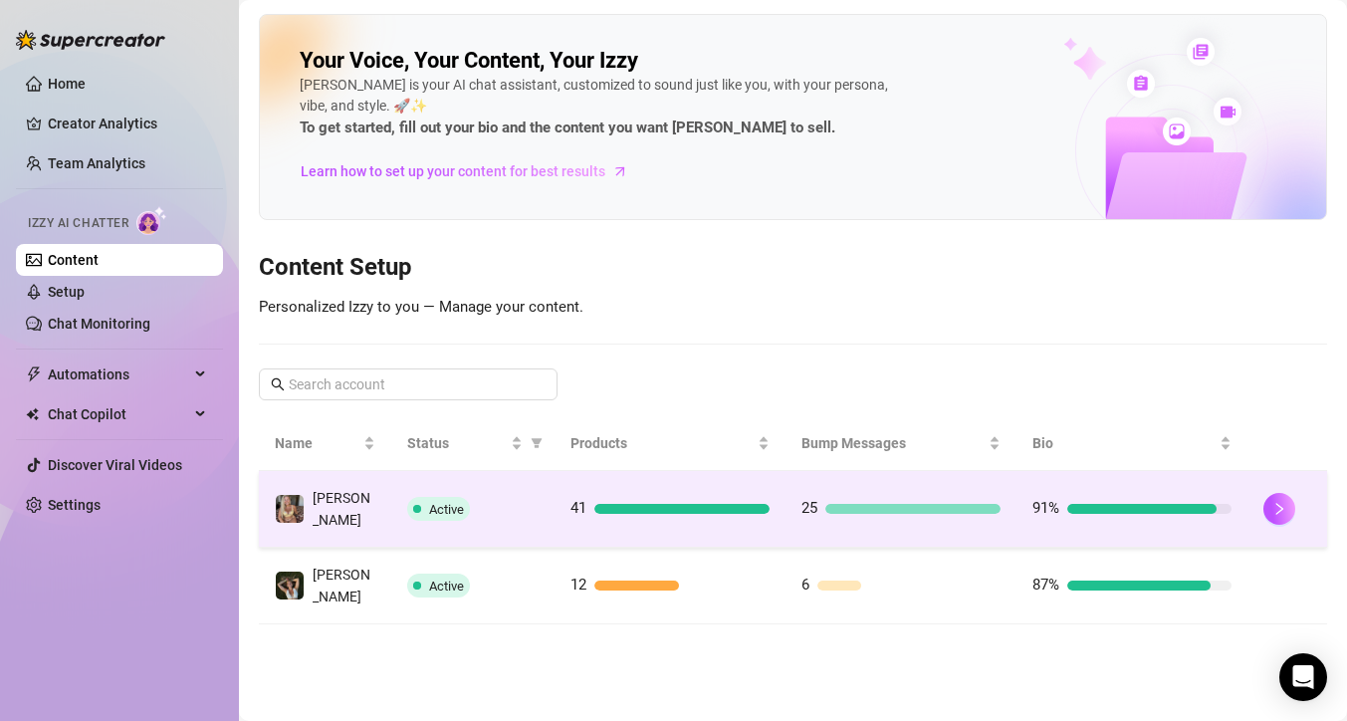
click at [686, 504] on div at bounding box center [681, 509] width 175 height 10
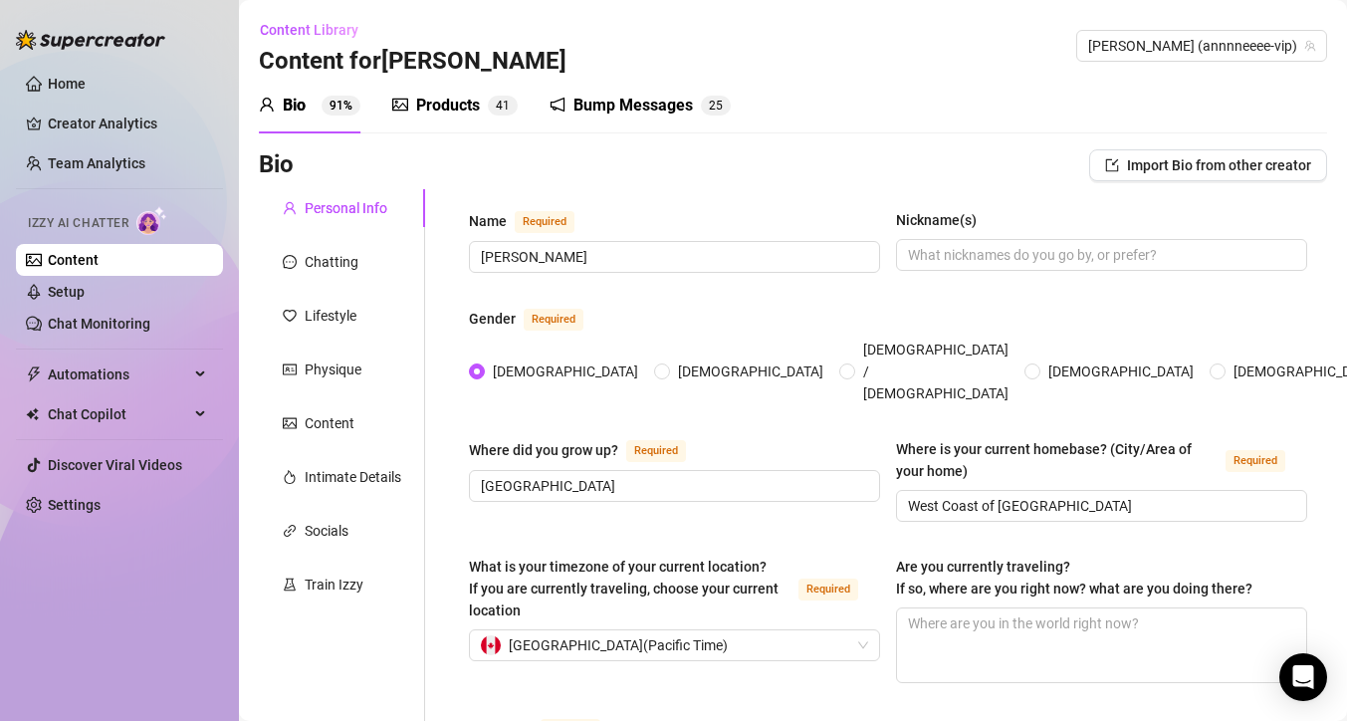
click at [493, 112] on sup "4 1" at bounding box center [503, 106] width 30 height 20
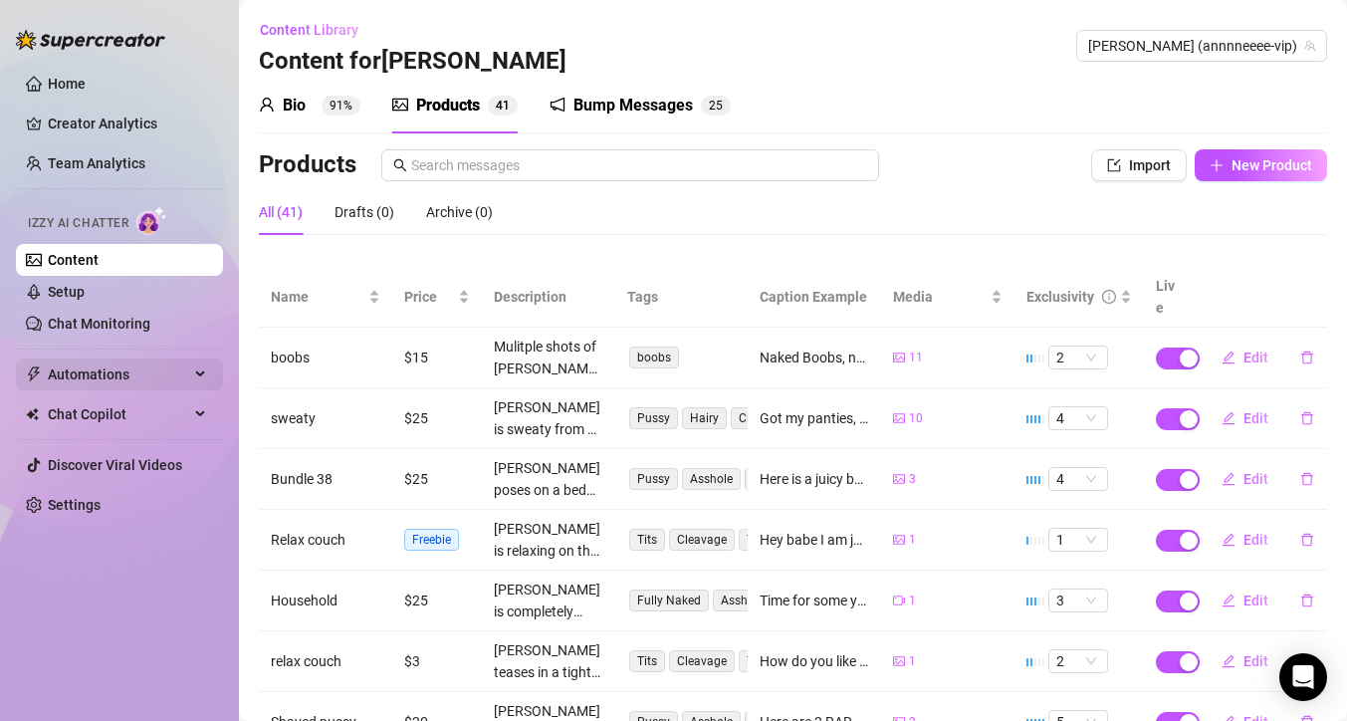
click at [70, 369] on span "Automations" at bounding box center [118, 374] width 141 height 32
